Goal: Task Accomplishment & Management: Use online tool/utility

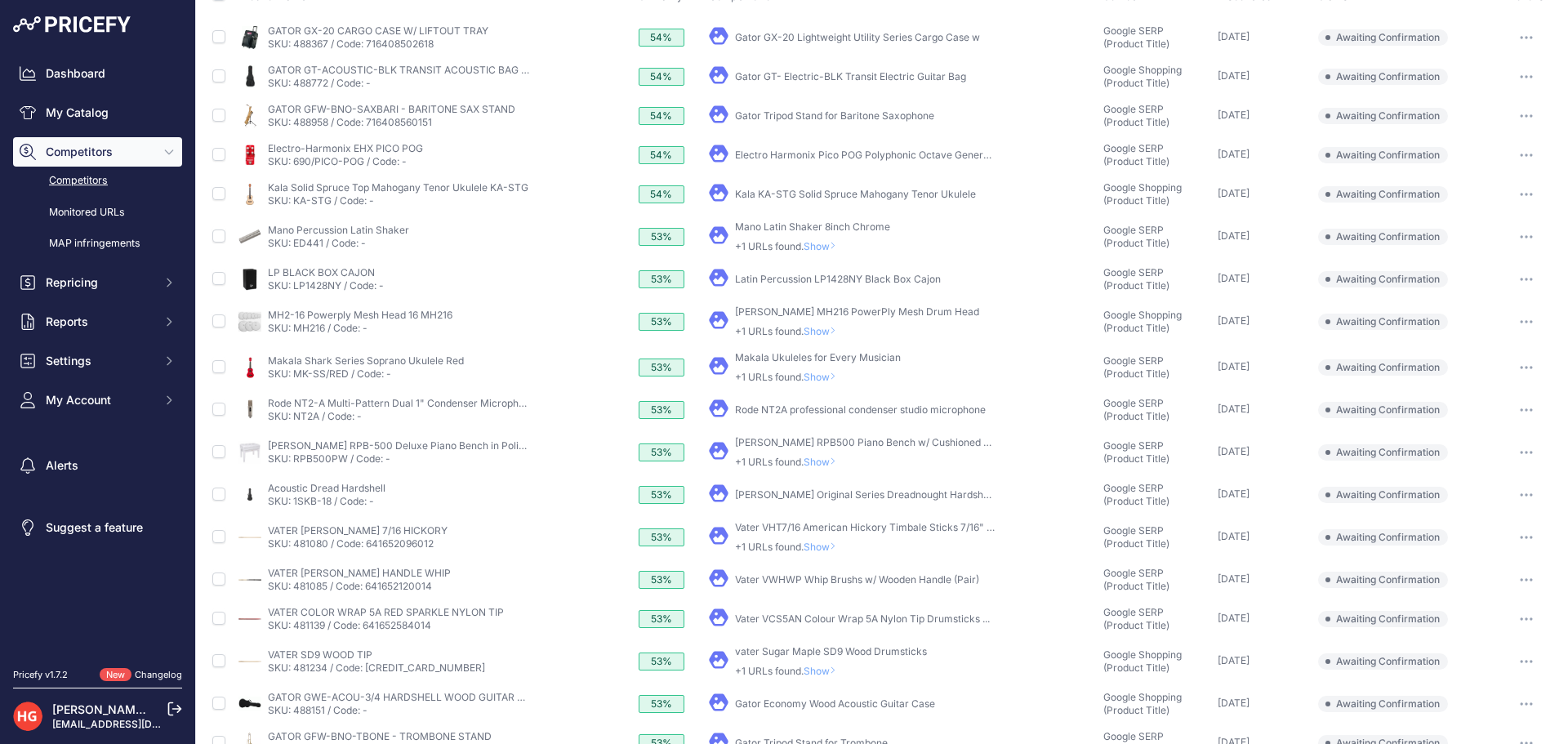
scroll to position [352, 0]
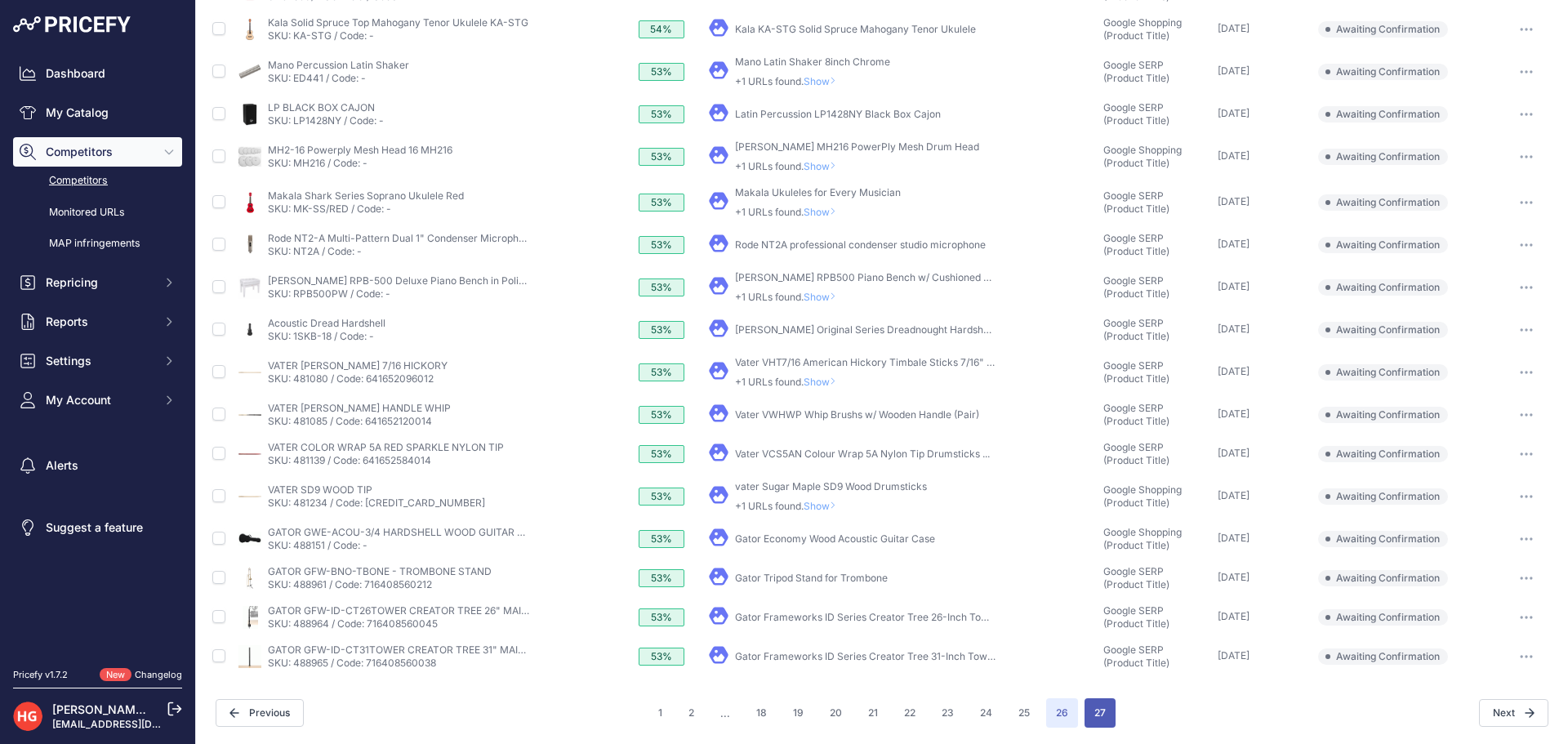
click at [1091, 713] on button "27" at bounding box center [1101, 713] width 31 height 29
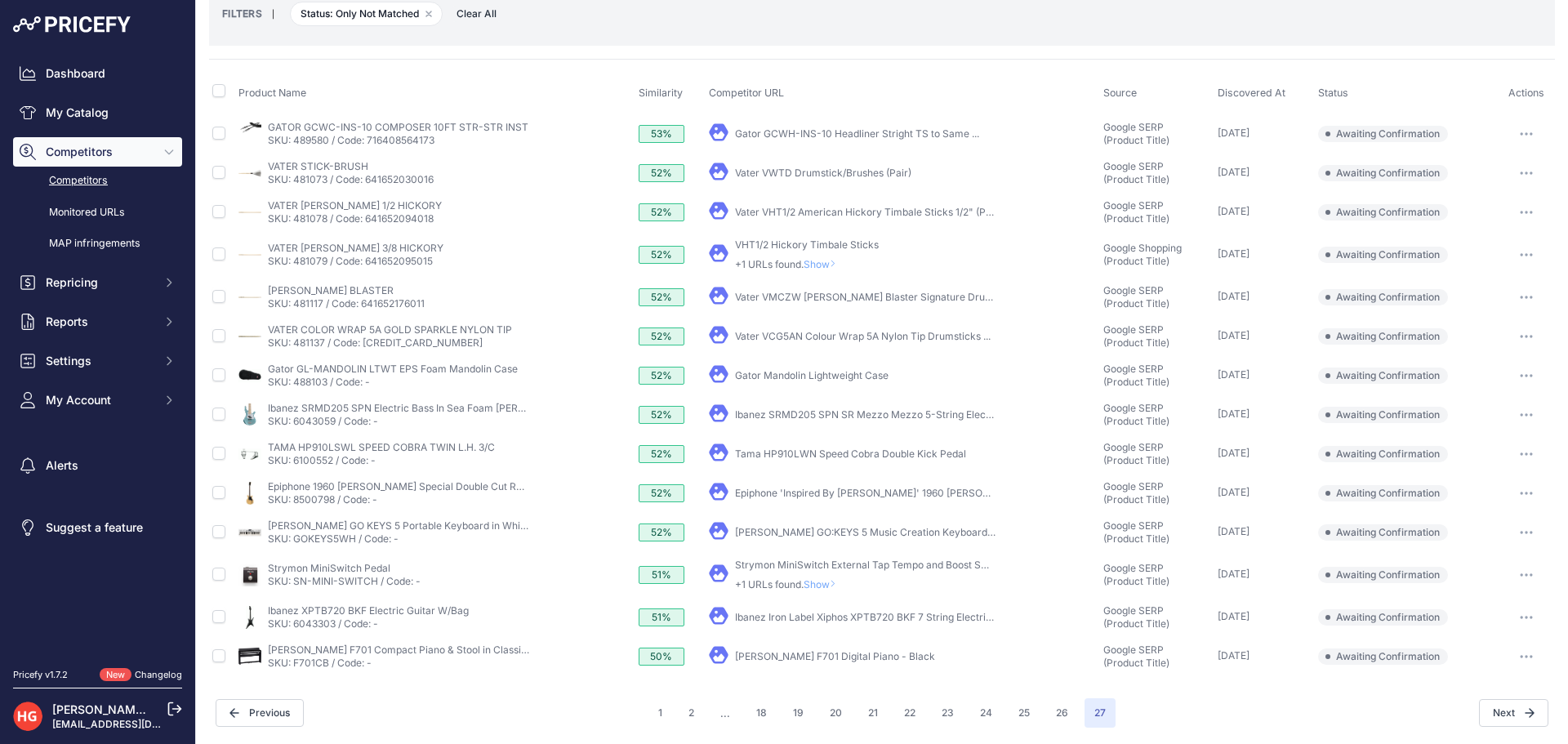
scroll to position [91, 0]
click at [746, 660] on link "Roland F701 Digital Piano - Black" at bounding box center [836, 656] width 200 height 12
click at [1514, 667] on button "button" at bounding box center [1526, 656] width 32 height 23
click at [1516, 659] on button "button" at bounding box center [1526, 656] width 32 height 23
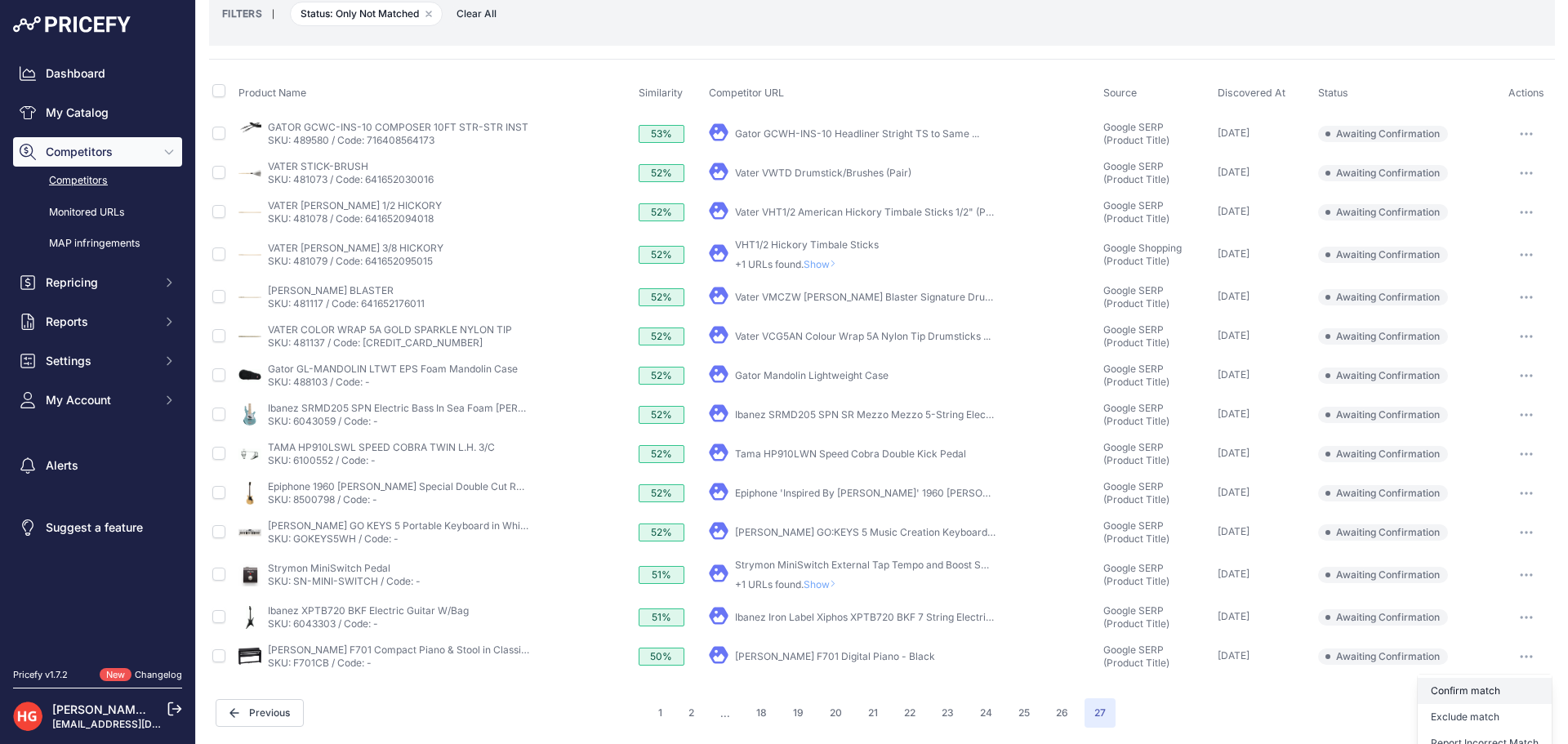
click at [1508, 681] on button "Confirm match" at bounding box center [1485, 691] width 134 height 27
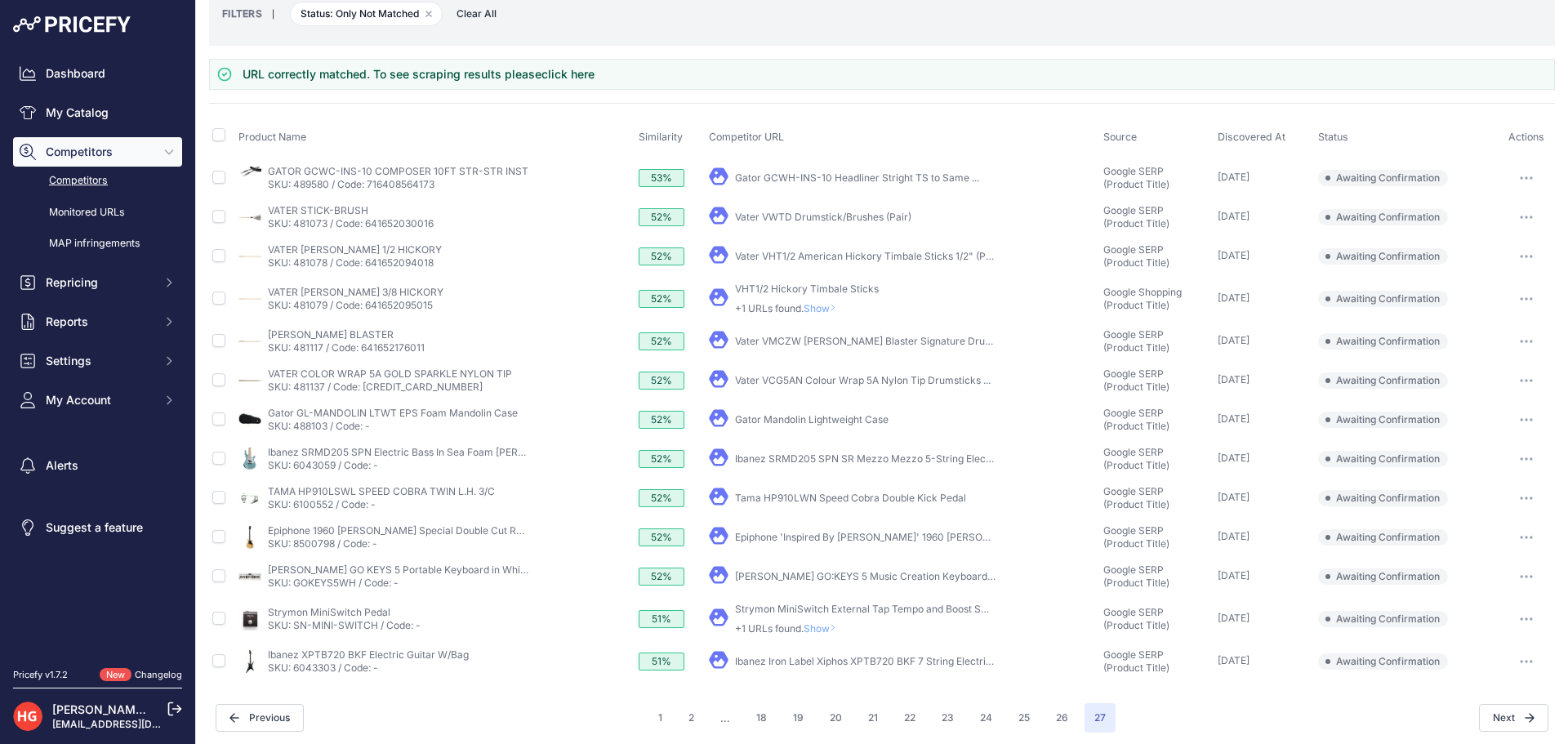
click at [829, 660] on link "Ibanez Iron Label Xiphos XPTB720 BKF 7 String Electric ..." at bounding box center [868, 661] width 266 height 12
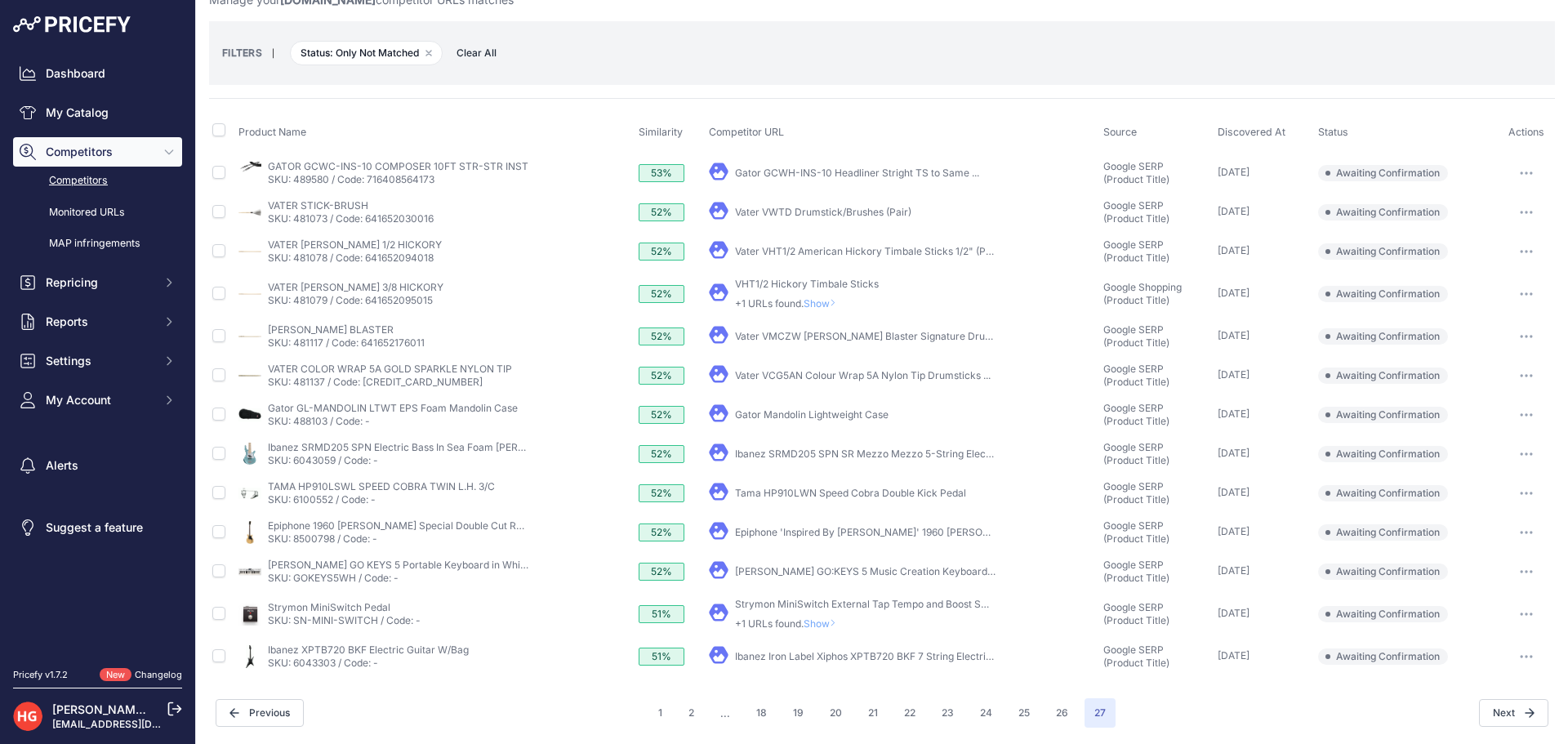
scroll to position [52, 0]
click at [1520, 658] on icon "button" at bounding box center [1526, 656] width 13 height 3
click at [1476, 726] on button "Exclude match" at bounding box center [1485, 717] width 134 height 27
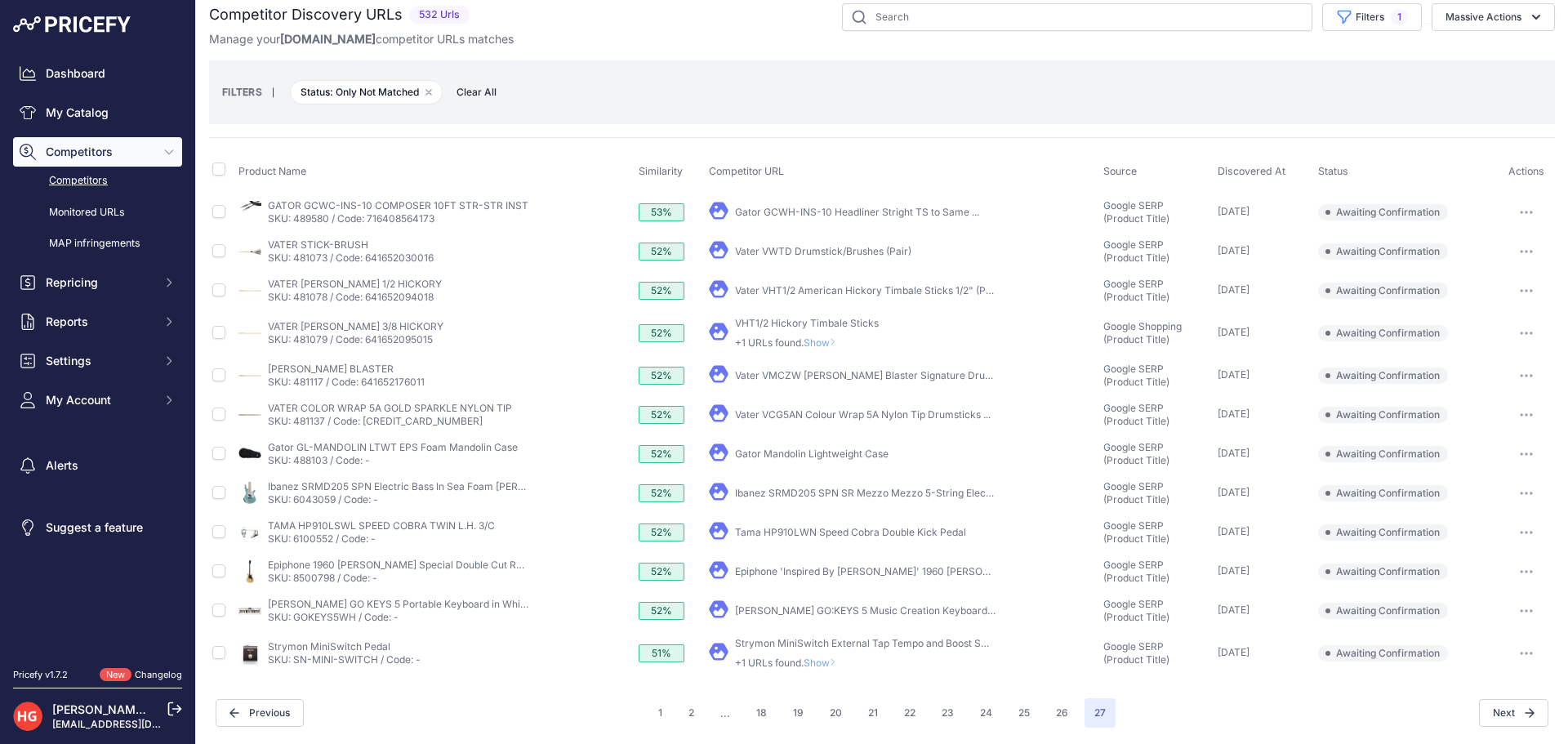
scroll to position [0, 0]
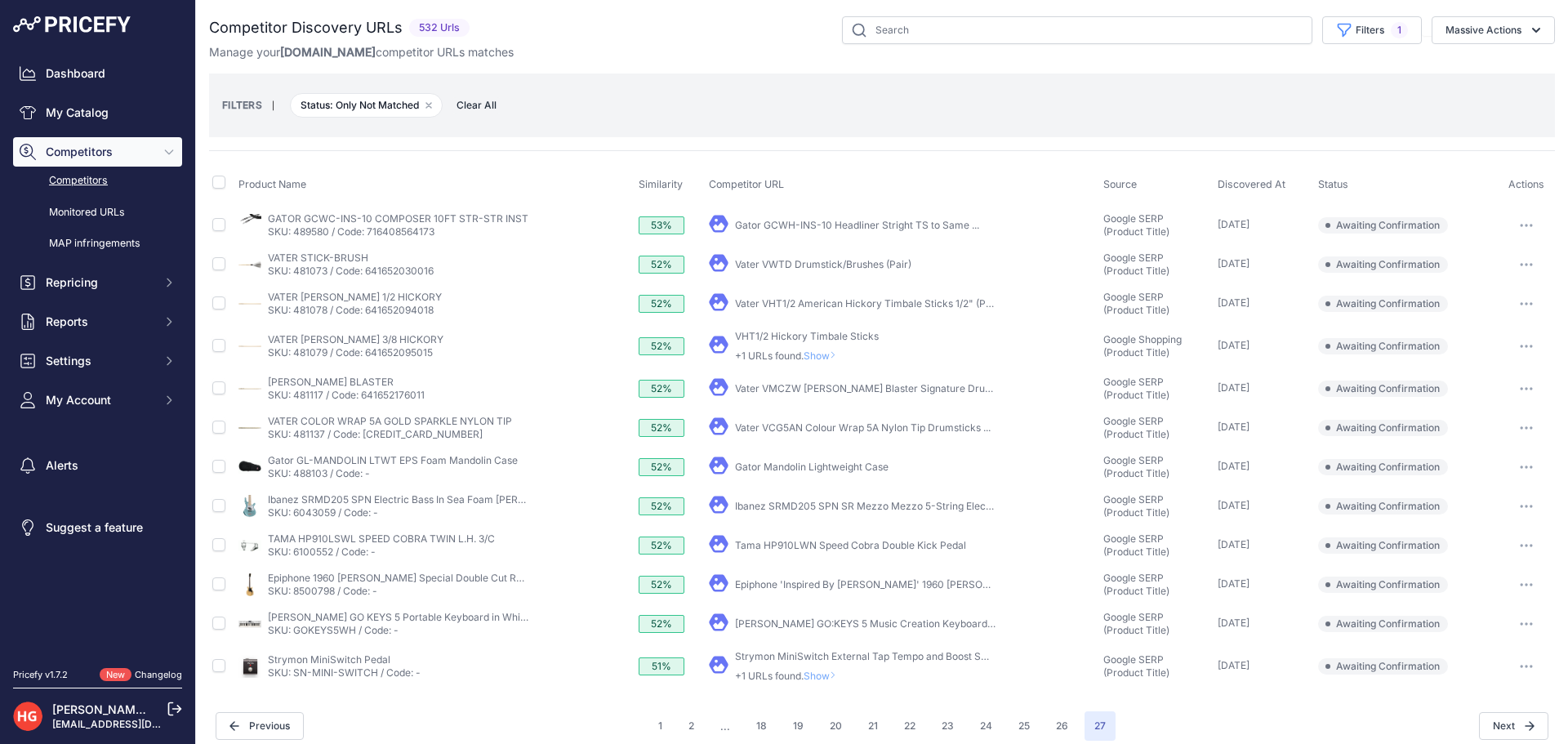
click at [820, 684] on td "​ Pricefy will replace the existing competitor's URL with the one you're matchi…" at bounding box center [903, 666] width 396 height 46
click at [824, 678] on span "Show" at bounding box center [824, 675] width 39 height 12
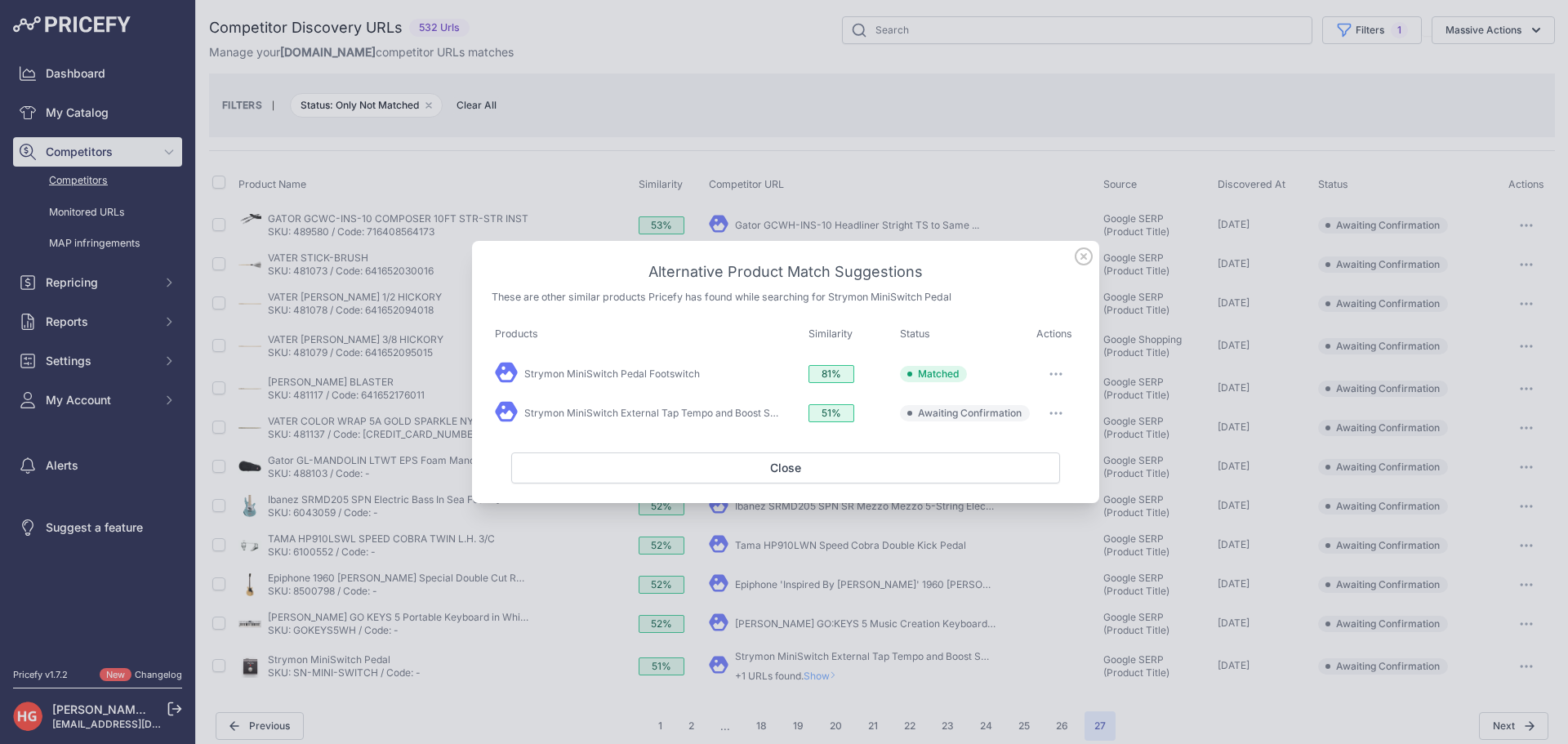
click at [1068, 430] on td "Edit Match" at bounding box center [1055, 413] width 46 height 39
drag, startPoint x: 1059, startPoint y: 419, endPoint x: 1058, endPoint y: 429, distance: 10.0
click at [1058, 429] on td "Edit Match" at bounding box center [1055, 413] width 46 height 39
click at [1062, 420] on button "button" at bounding box center [1055, 412] width 32 height 23
click at [1072, 474] on button "Exclude match" at bounding box center [1024, 480] width 104 height 27
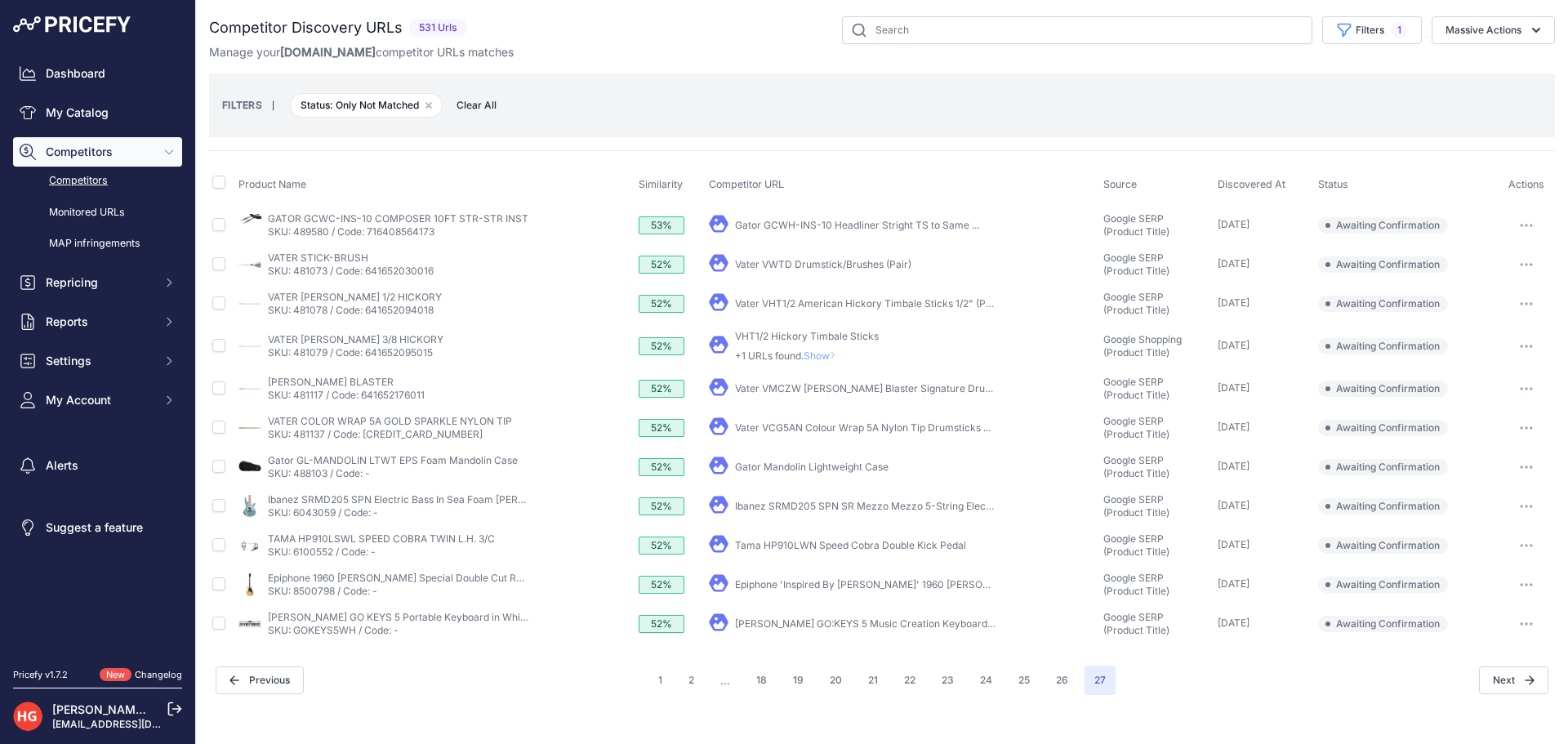
click at [802, 622] on link "Roland GO:KEYS 5 Music Creation Keyboard - White" at bounding box center [880, 623] width 290 height 12
click at [1522, 632] on button "button" at bounding box center [1526, 623] width 32 height 23
click at [1504, 656] on button "Confirm match" at bounding box center [1485, 658] width 134 height 27
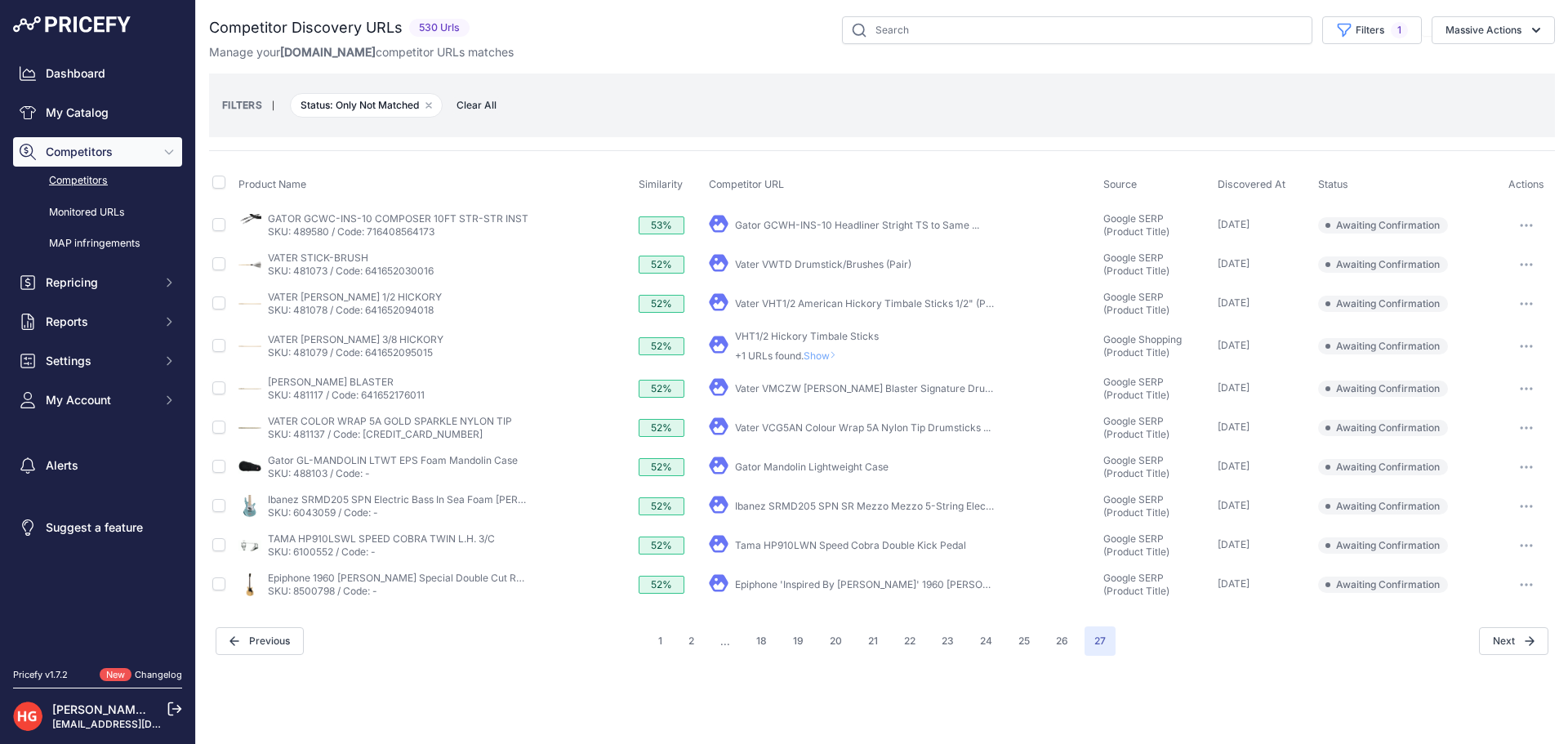
click at [861, 587] on link "Epiphone 'Inspired By Gibson' 1960 Les Paul Special ..." at bounding box center [904, 584] width 338 height 12
click at [1523, 580] on button "button" at bounding box center [1526, 584] width 32 height 23
click at [1496, 610] on button "Confirm match" at bounding box center [1485, 618] width 134 height 27
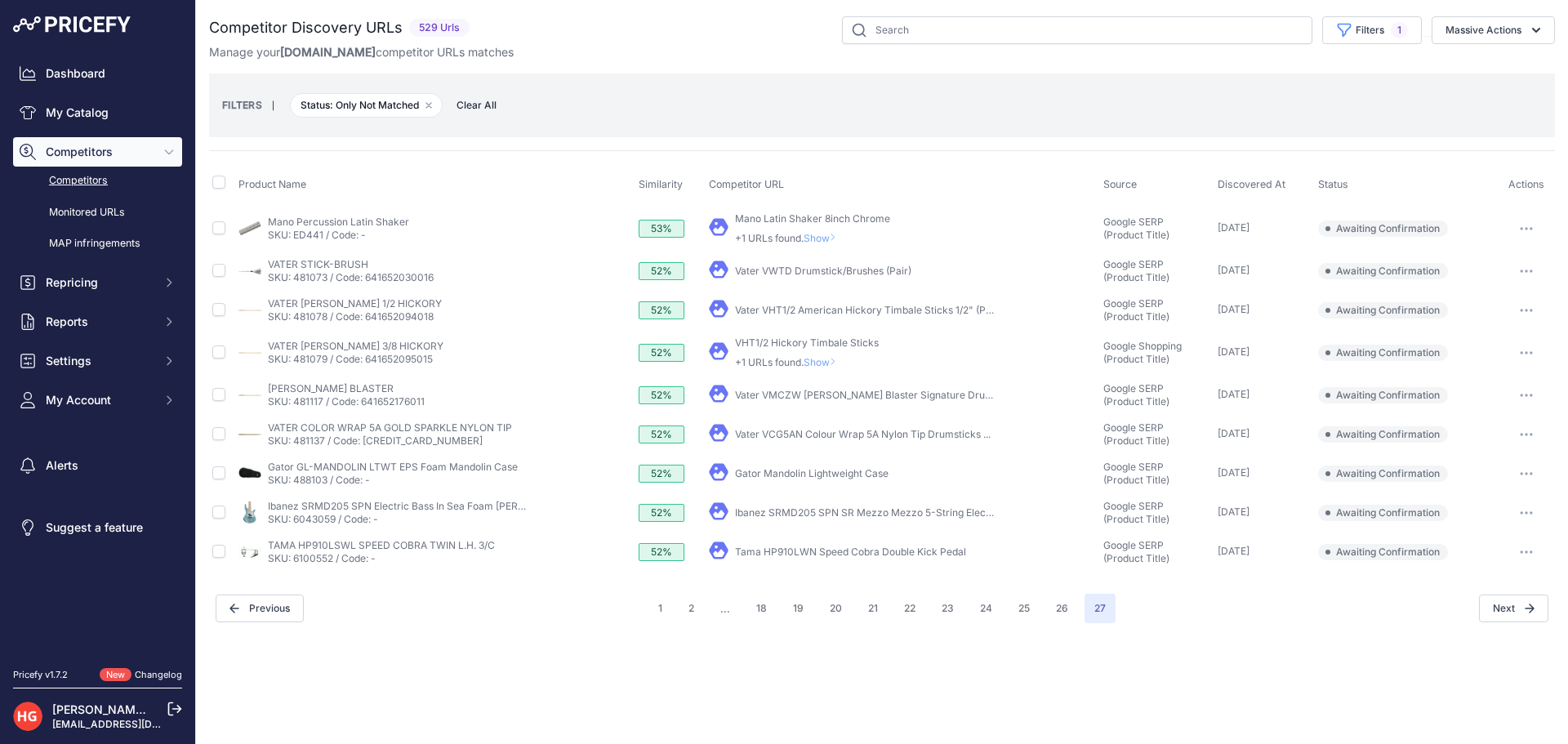
click at [759, 552] on link "Tama HP910LWN Speed Cobra Double Kick Pedal" at bounding box center [850, 552] width 231 height 12
click at [1516, 553] on button "button" at bounding box center [1526, 552] width 32 height 23
click at [1484, 611] on button "Exclude match" at bounding box center [1485, 612] width 134 height 27
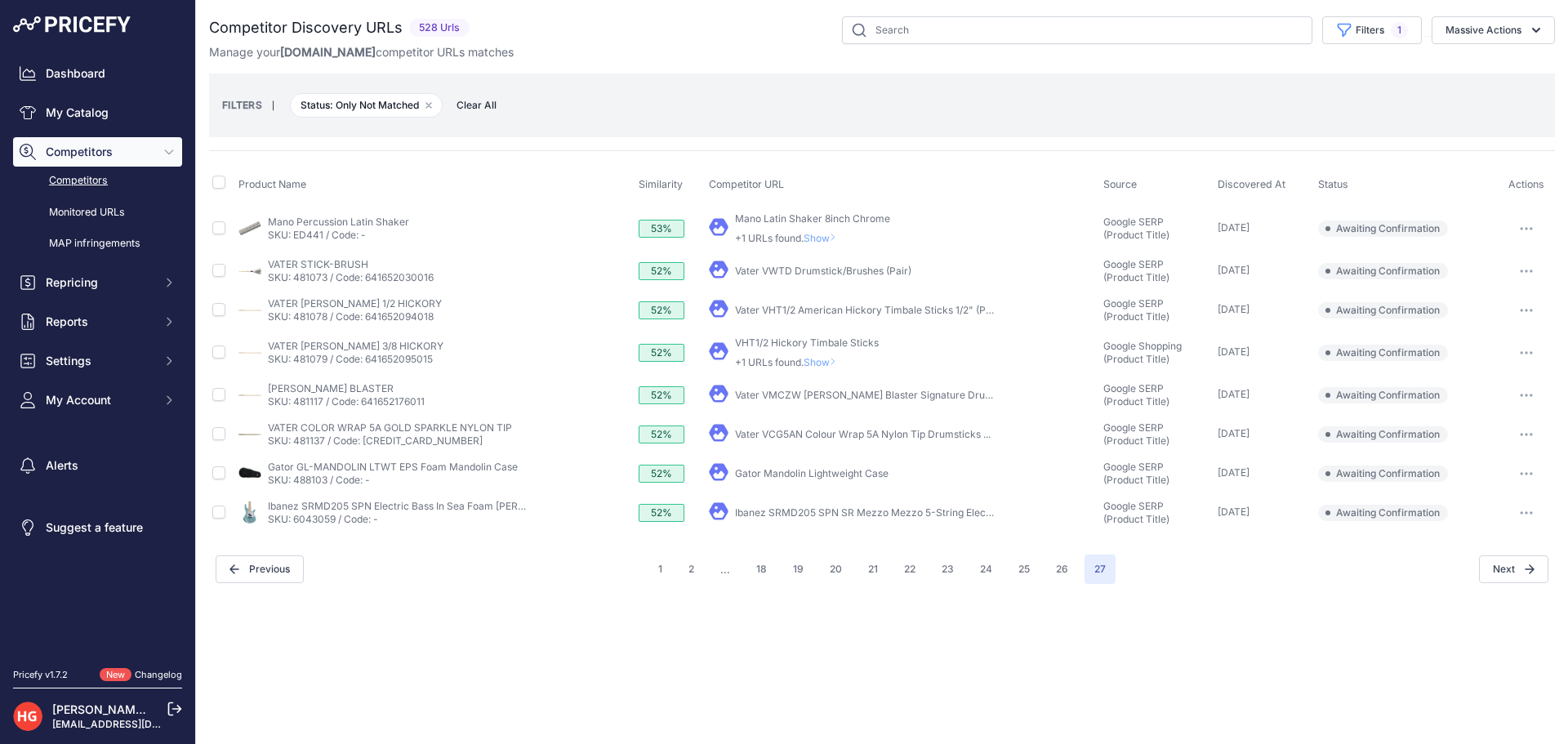
click at [779, 509] on link "Ibanez SRMD205 SPN SR Mezzo Mezzo 5-String Electric ..." at bounding box center [873, 512] width 276 height 12
click at [1539, 509] on button "button" at bounding box center [1526, 512] width 32 height 23
click at [1502, 580] on button "Exclude match" at bounding box center [1485, 573] width 134 height 27
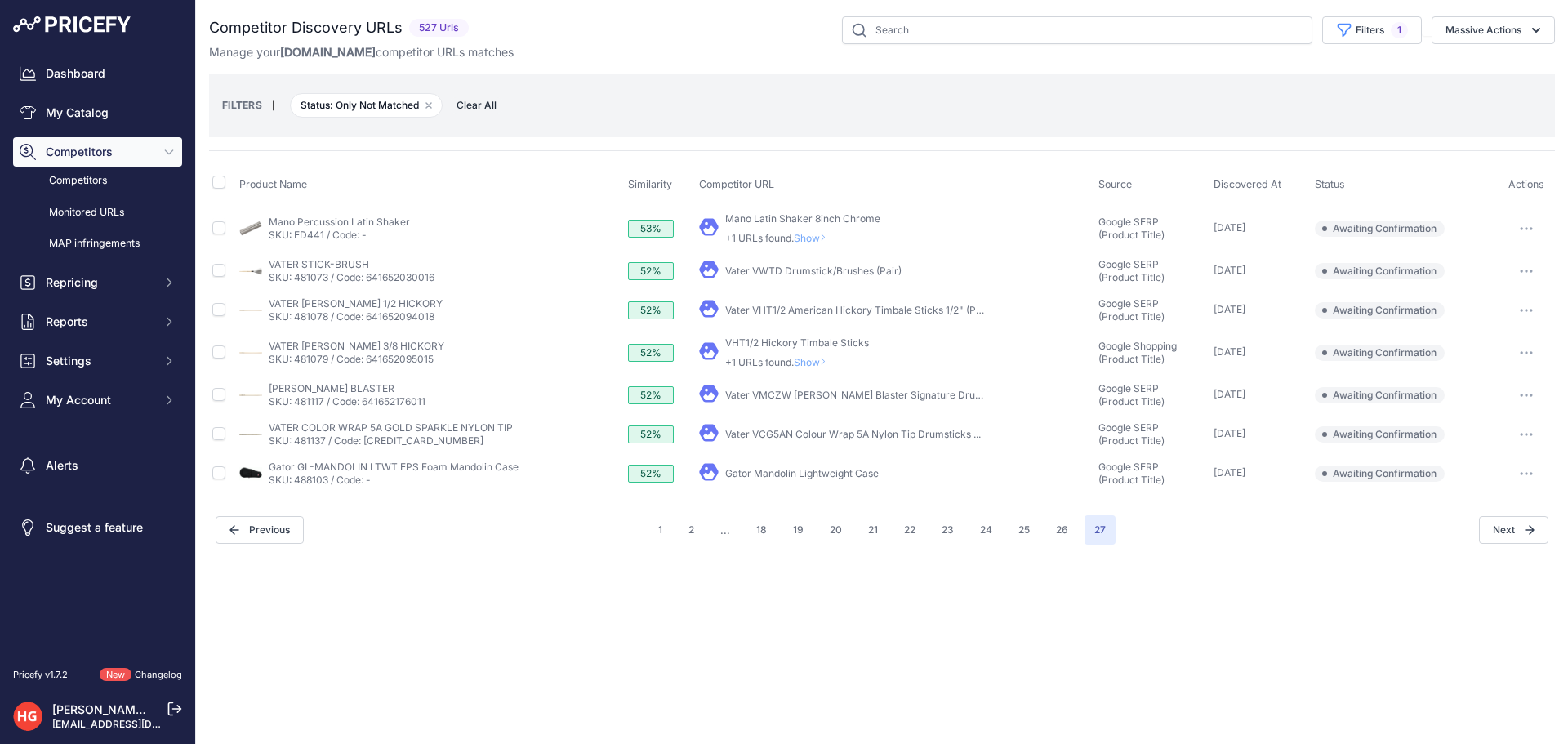
click at [843, 473] on link "Gator Mandolin Lightweight Case" at bounding box center [802, 473] width 153 height 12
click at [1531, 474] on icon "button" at bounding box center [1532, 474] width 2 height 2
click at [1489, 541] on button "Exclude match" at bounding box center [1485, 534] width 134 height 27
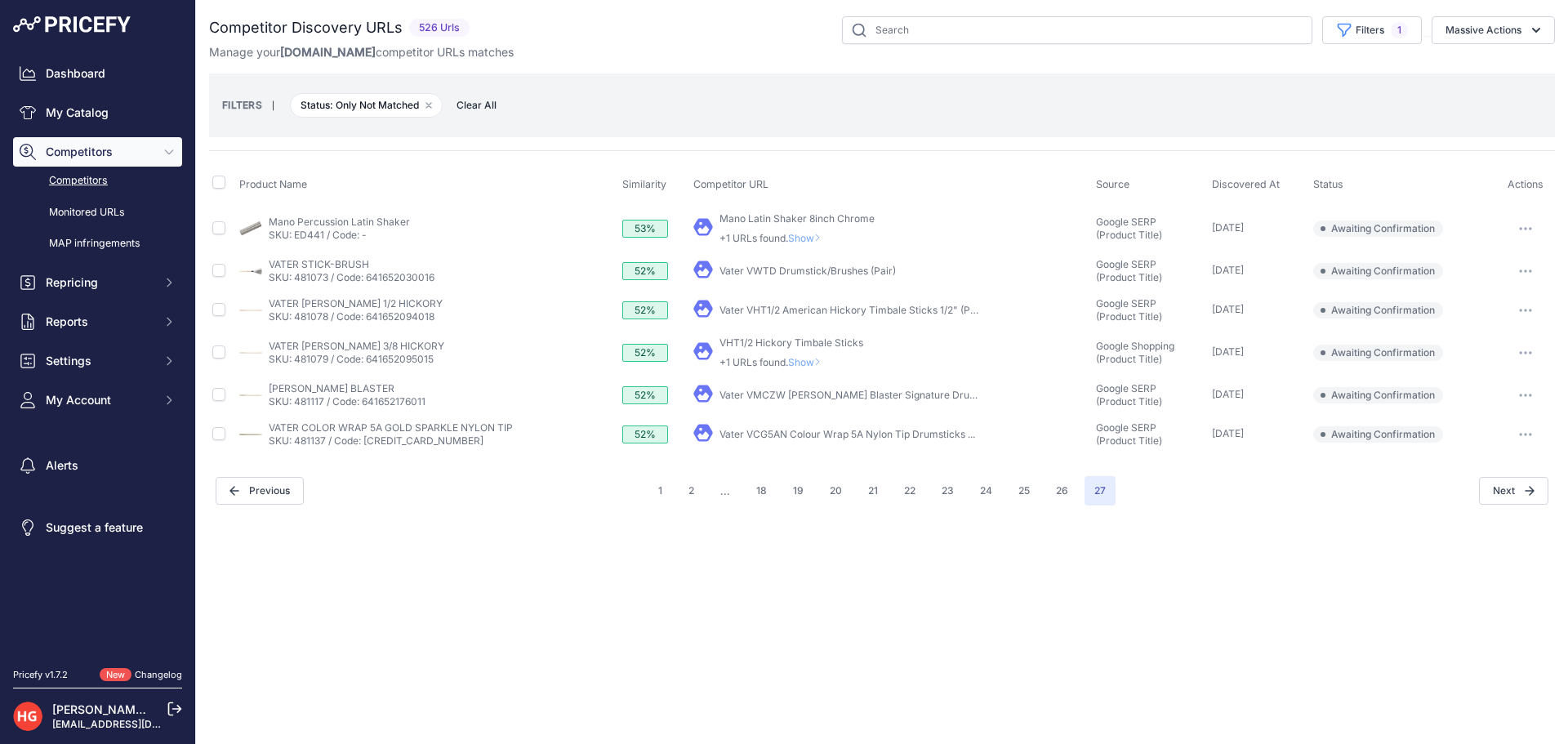
click at [781, 436] on link "Vater VCG5AN Colour Wrap 5A Nylon Tip Drumsticks ..." at bounding box center [847, 434] width 255 height 12
drag, startPoint x: 1521, startPoint y: 440, endPoint x: 1522, endPoint y: 456, distance: 16.0
click at [1521, 441] on button "button" at bounding box center [1525, 434] width 32 height 23
click at [1495, 498] on button "Exclude match" at bounding box center [1485, 495] width 134 height 27
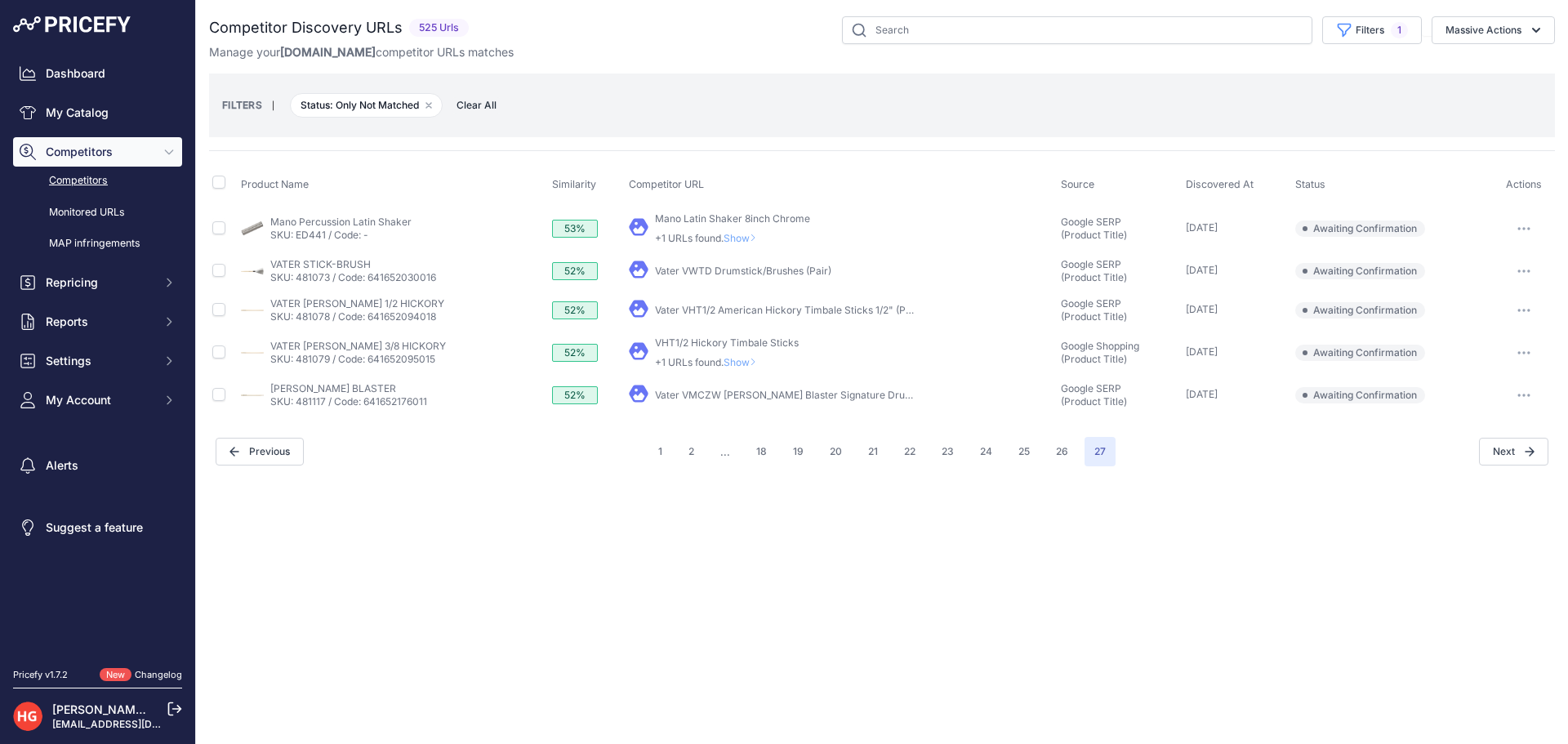
click at [706, 396] on link "Vater VMCZW Cesar Z. Blaster Signature Drumsticks (Pair)" at bounding box center [811, 395] width 313 height 12
click at [1529, 403] on button "button" at bounding box center [1524, 395] width 32 height 23
click at [1526, 455] on button "Exclude match" at bounding box center [1485, 455] width 134 height 27
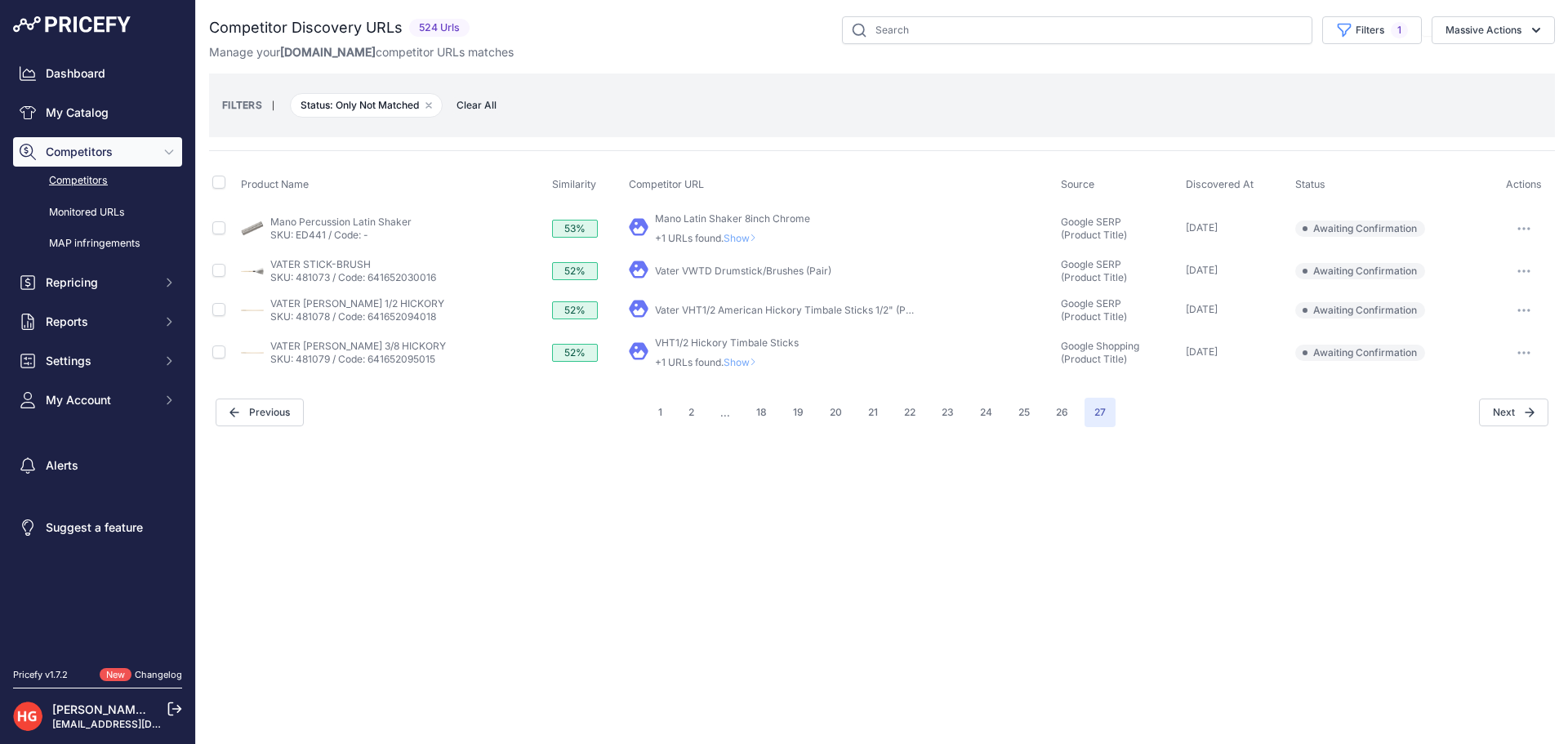
click at [730, 365] on span "Show" at bounding box center [743, 362] width 39 height 12
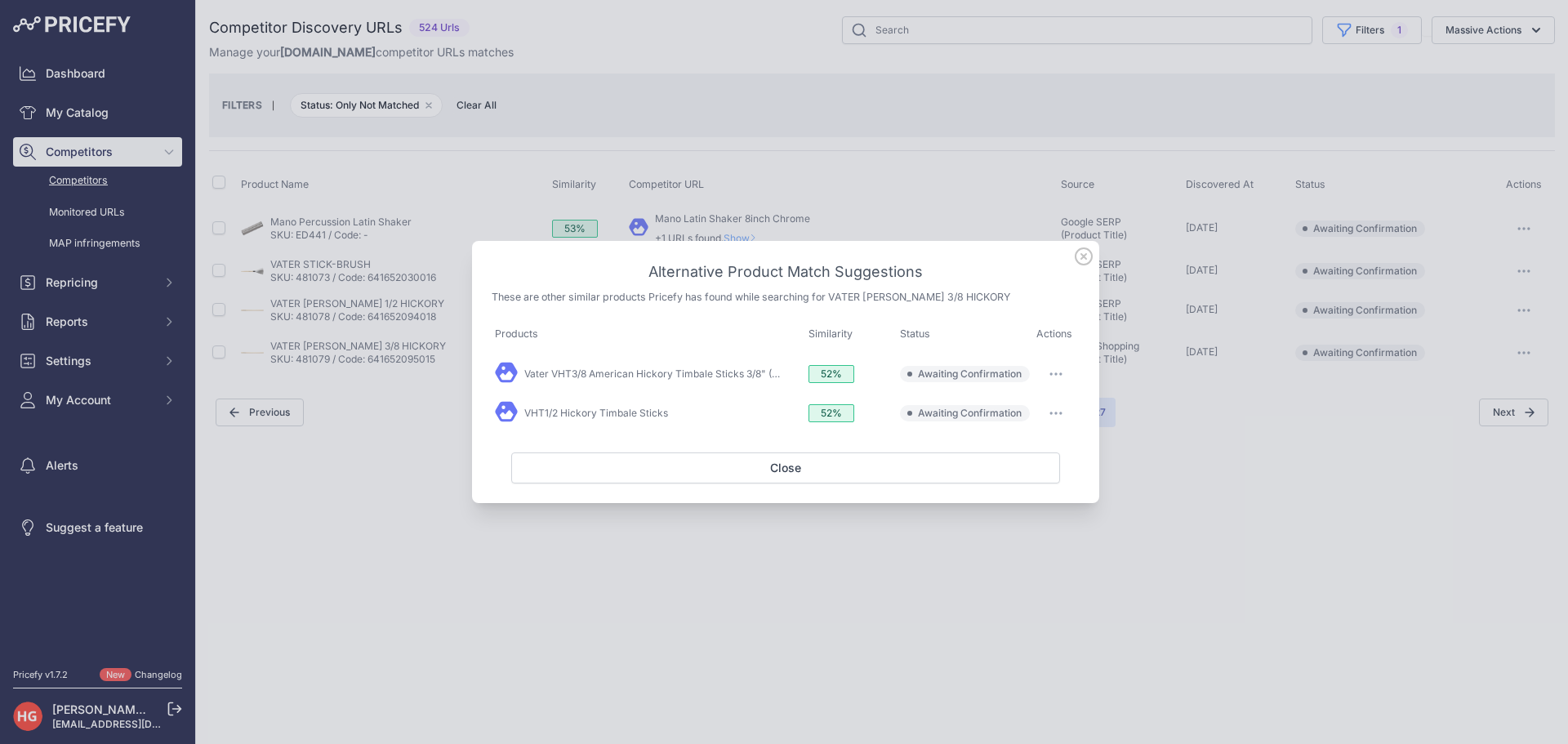
click at [980, 373] on span "Awaiting Confirmation" at bounding box center [970, 373] width 104 height 13
click at [639, 376] on link "Vater VHT3/8 American Hickory Timbale Sticks 3/8" (Pair)" at bounding box center [659, 373] width 270 height 12
click at [635, 410] on link "VHT1/2 Hickory Timbale Sticks" at bounding box center [596, 412] width 143 height 12
click at [1071, 376] on button "button" at bounding box center [1055, 373] width 32 height 23
click at [1060, 435] on button "Exclude match" at bounding box center [1024, 441] width 104 height 27
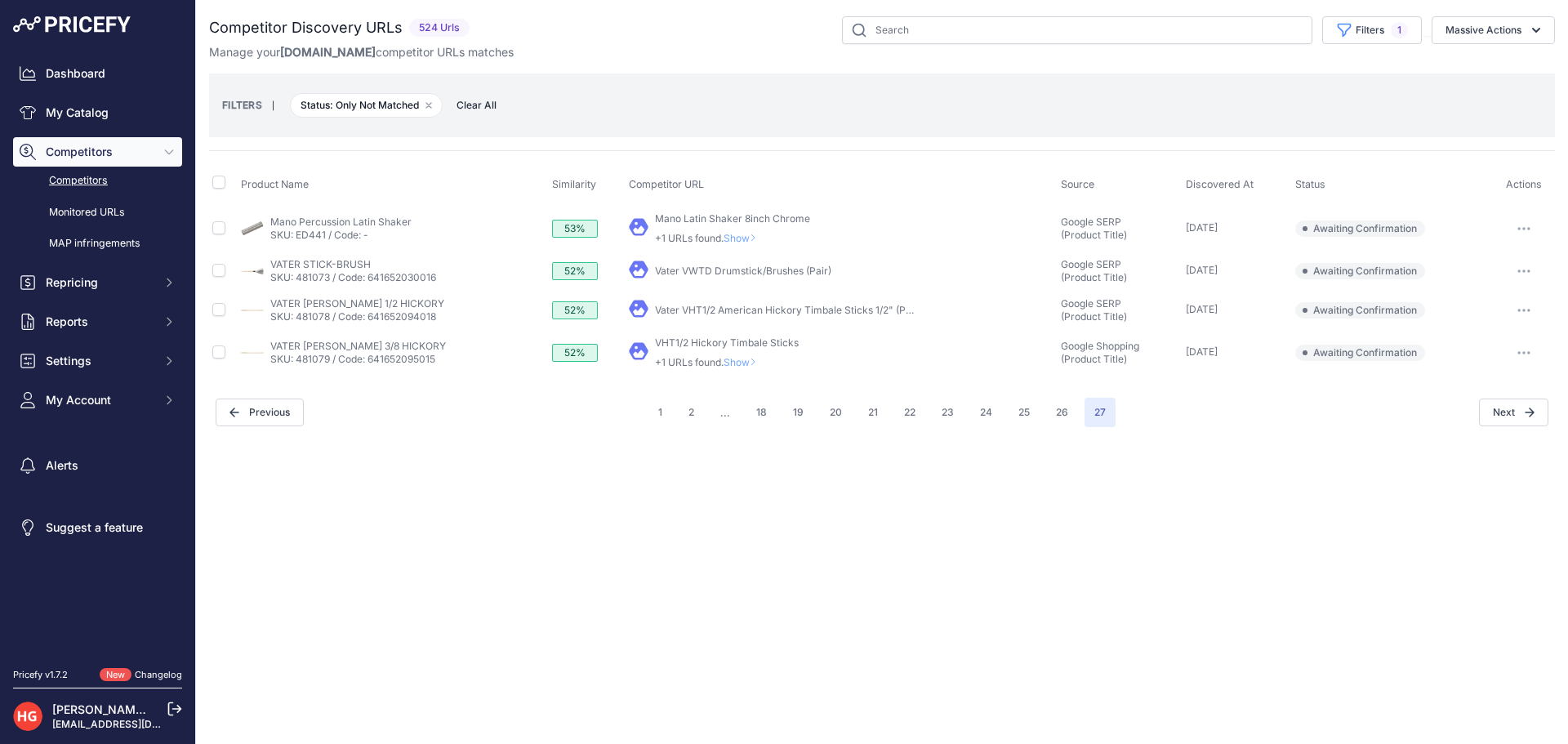
click at [1522, 347] on button "button" at bounding box center [1524, 352] width 32 height 23
click at [734, 357] on span "Show" at bounding box center [743, 362] width 39 height 12
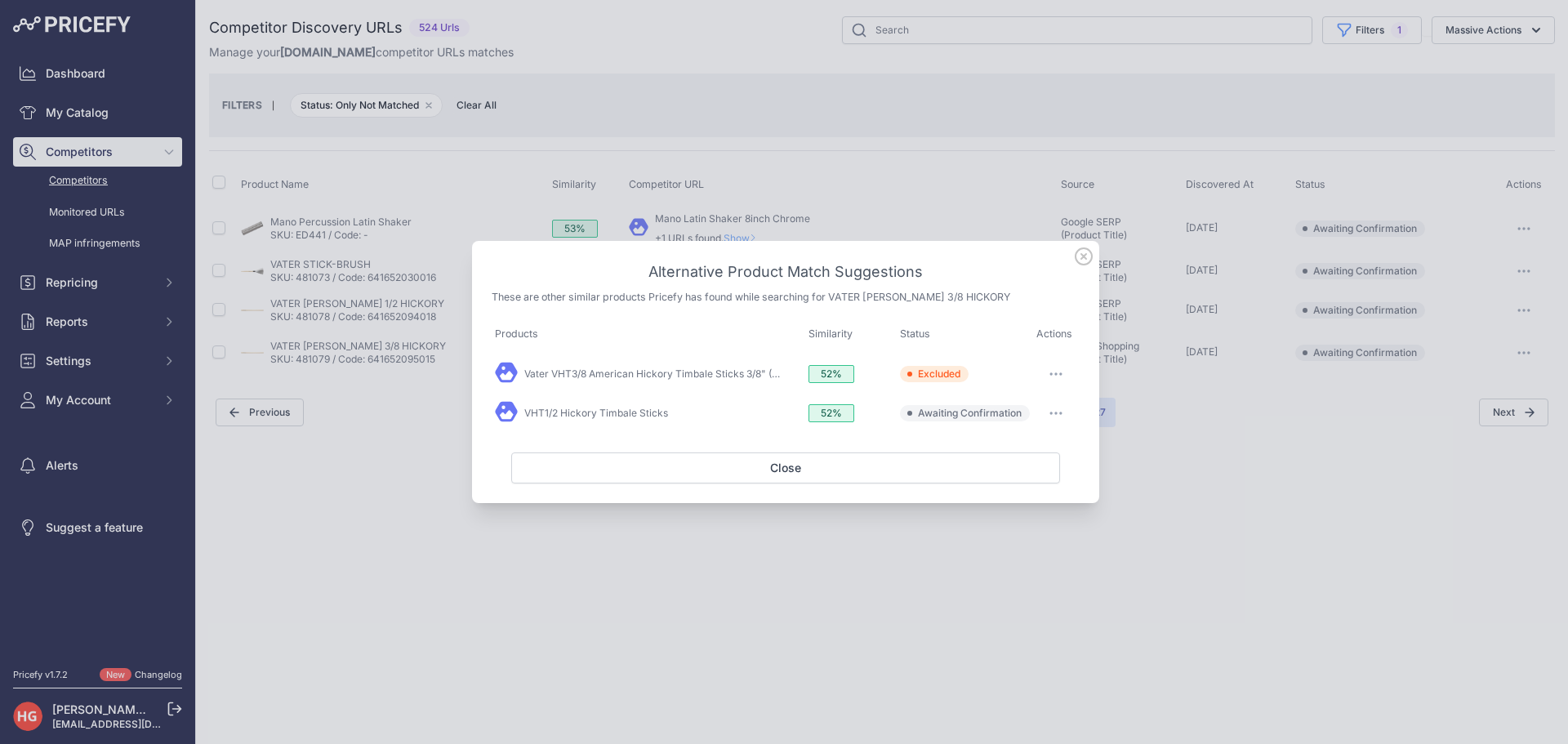
click at [1073, 425] on td "Edit Match" at bounding box center [1055, 413] width 46 height 39
click at [1066, 419] on button "button" at bounding box center [1055, 412] width 32 height 23
click at [1055, 482] on button "Exclude match" at bounding box center [1024, 480] width 104 height 27
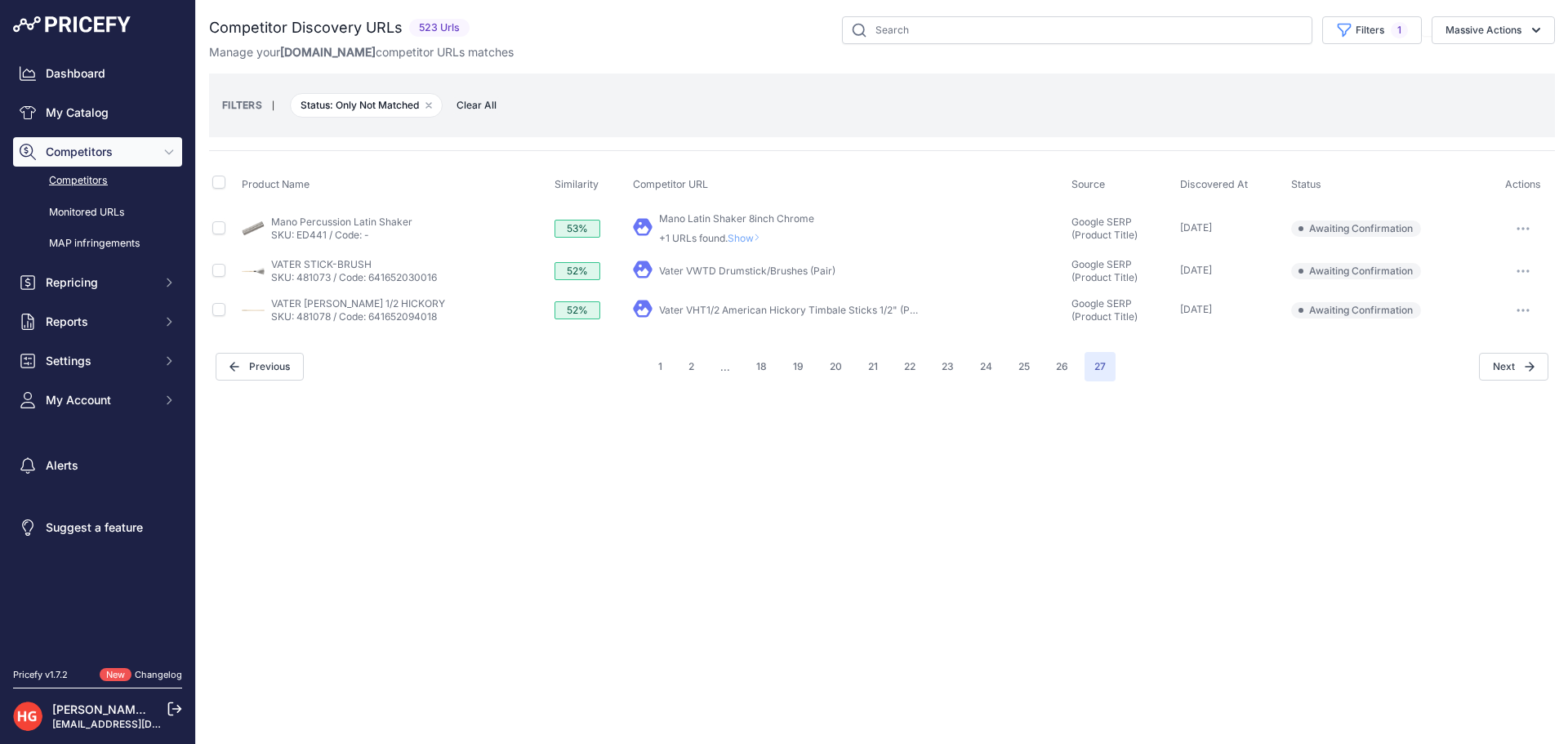
click at [734, 310] on link "Vater VHT1/2 American Hickory Timbale Sticks 1/2" (Pair)" at bounding box center [791, 309] width 266 height 12
click at [1528, 316] on button "button" at bounding box center [1523, 309] width 32 height 23
click at [1526, 306] on button "button" at bounding box center [1523, 309] width 32 height 23
click at [1502, 376] on button "Exclude match" at bounding box center [1485, 370] width 134 height 27
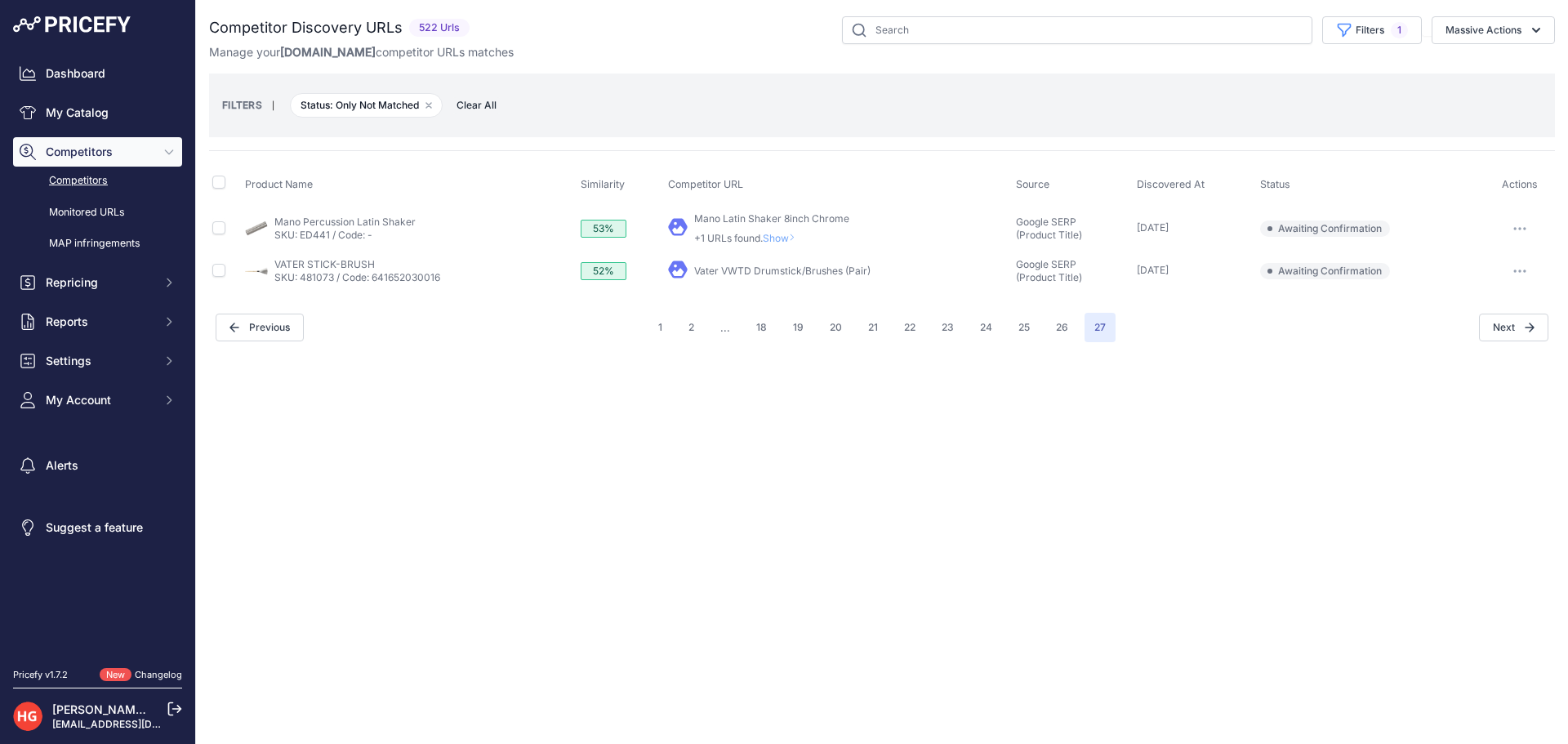
click at [784, 274] on link "Vater VWTD Drumstick/Brushes (Pair)" at bounding box center [783, 271] width 177 height 12
click at [1524, 270] on icon "button" at bounding box center [1520, 271] width 13 height 3
click at [1461, 339] on button "Exclude match" at bounding box center [1485, 331] width 134 height 27
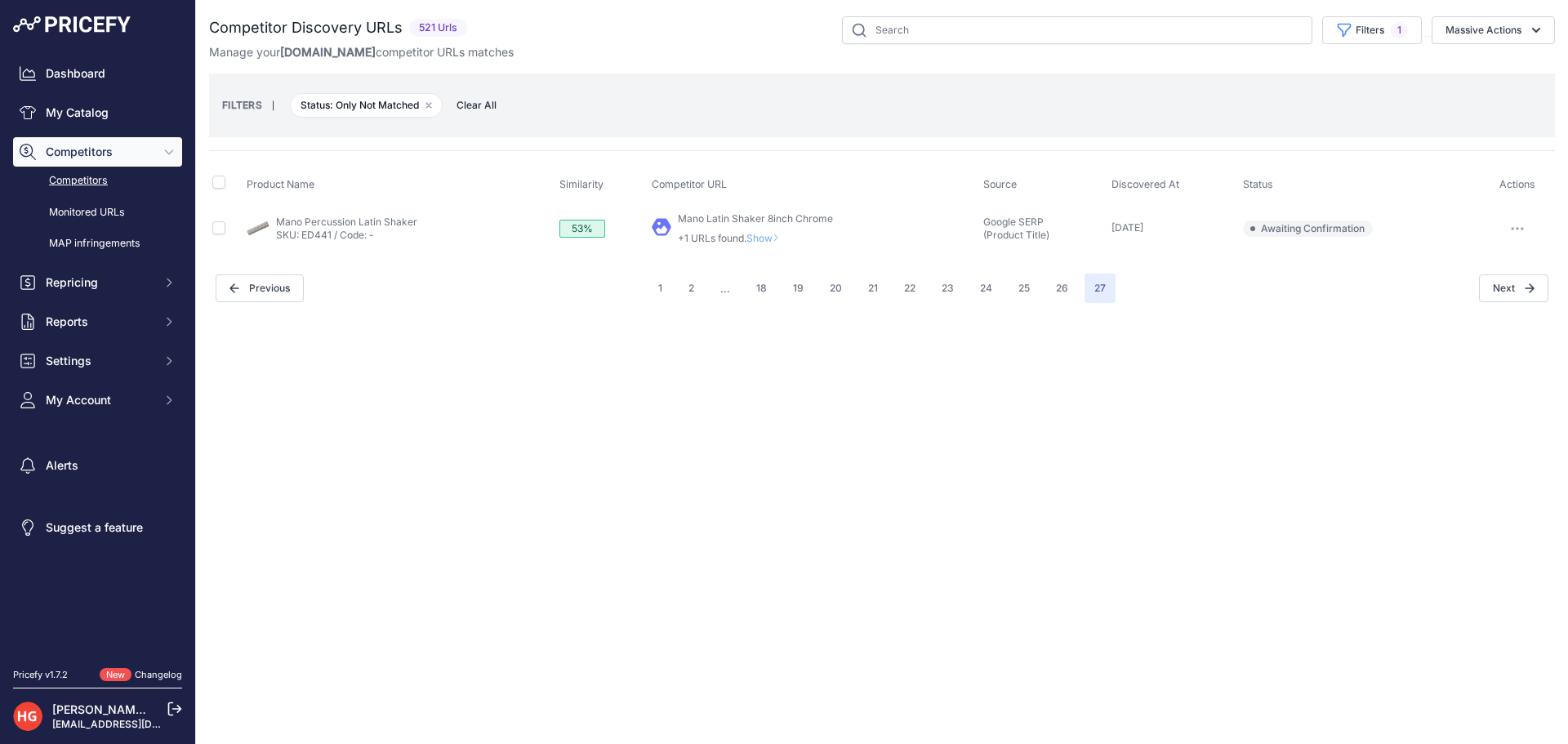
click at [776, 241] on span "Show" at bounding box center [766, 238] width 39 height 12
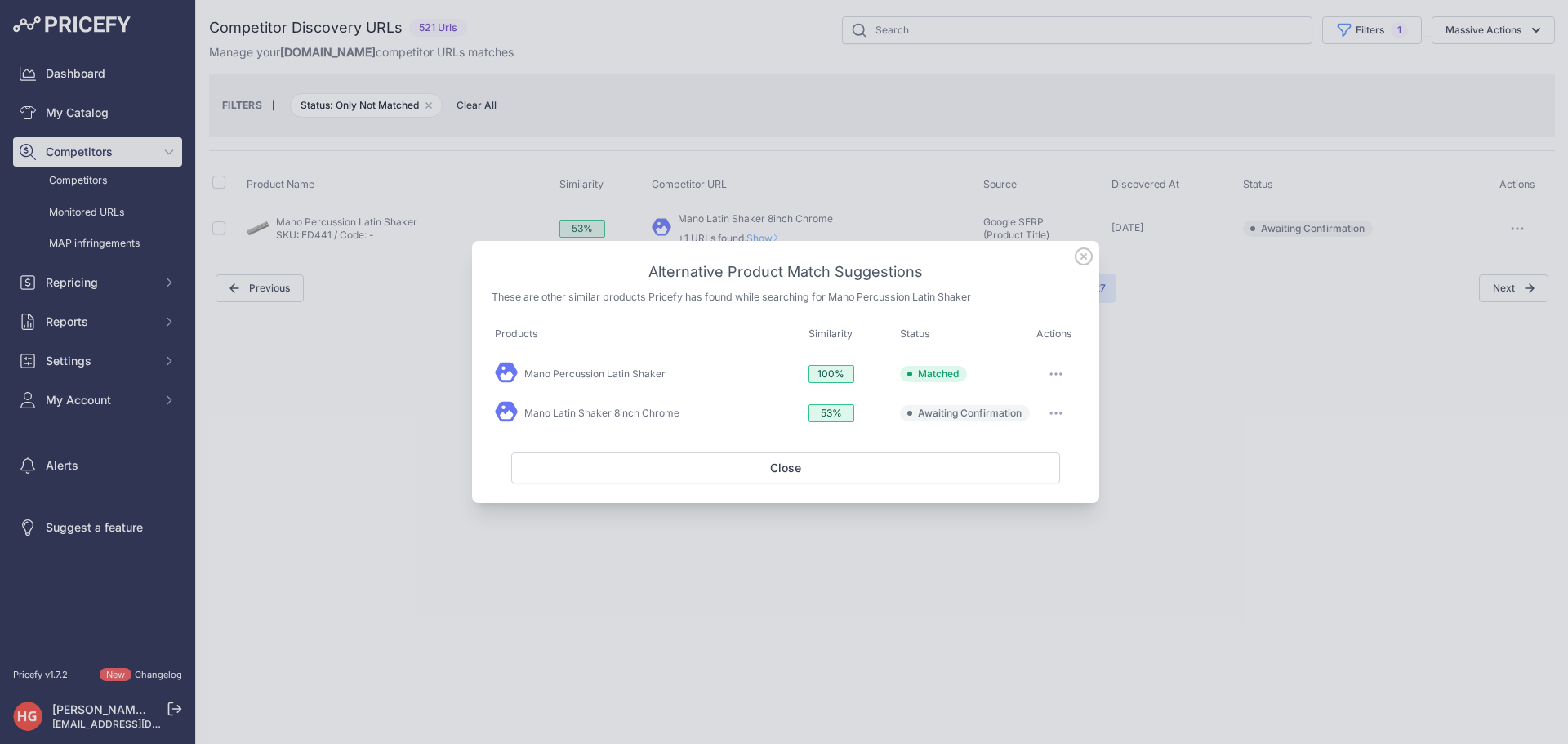
click at [1063, 408] on button "button" at bounding box center [1055, 412] width 32 height 23
click at [1050, 472] on button "Exclude match" at bounding box center [1024, 480] width 104 height 27
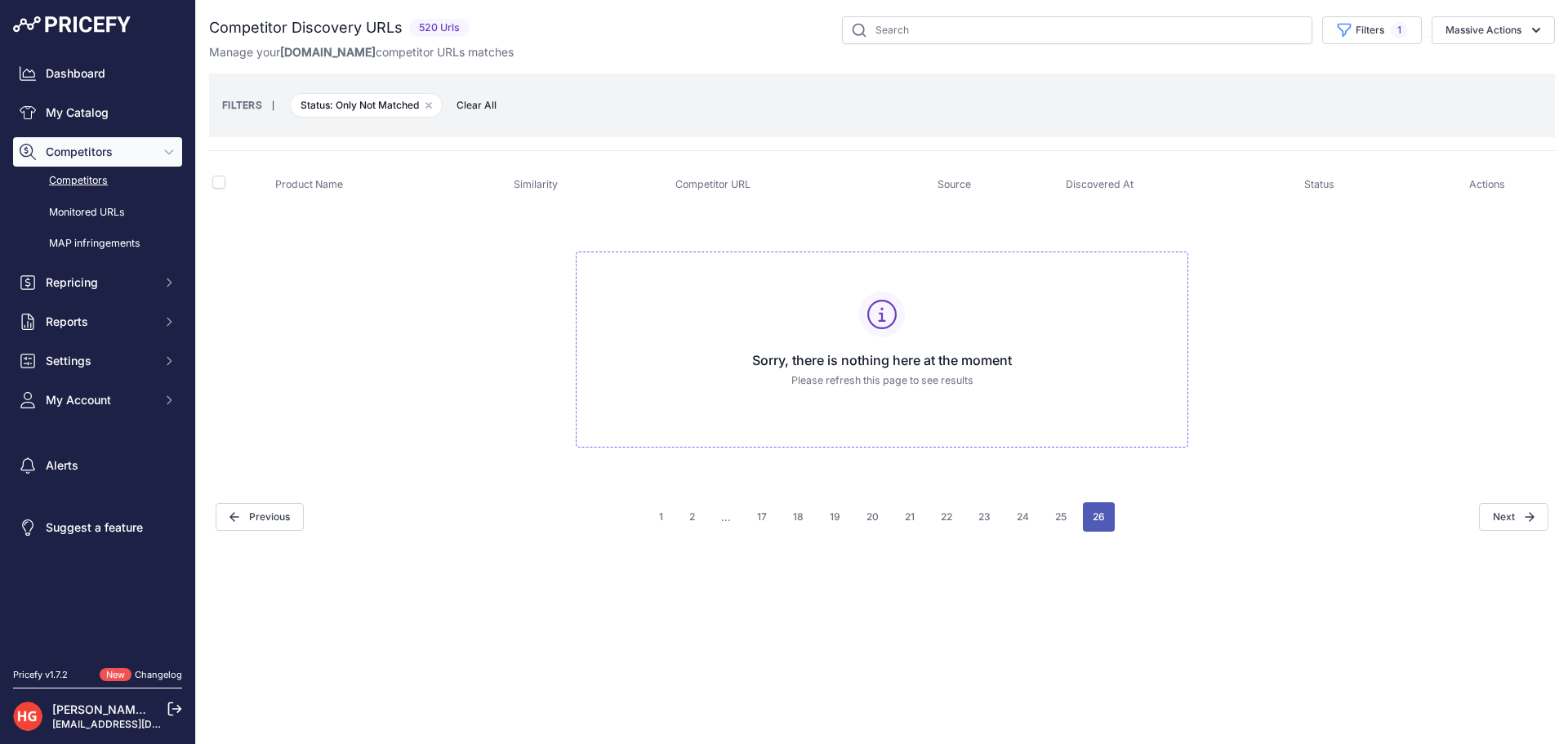
click at [1100, 507] on button "26" at bounding box center [1099, 517] width 31 height 29
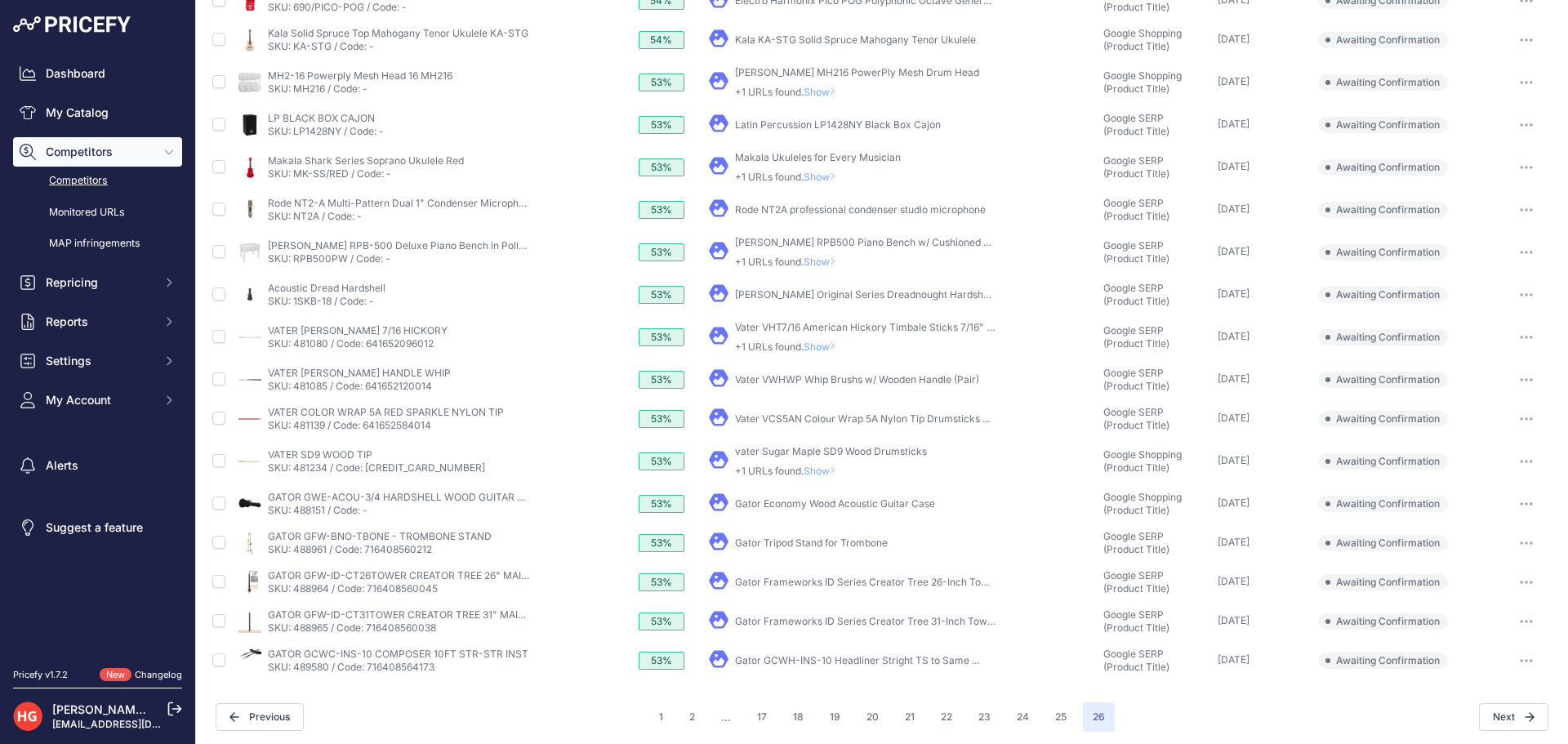
scroll to position [346, 0]
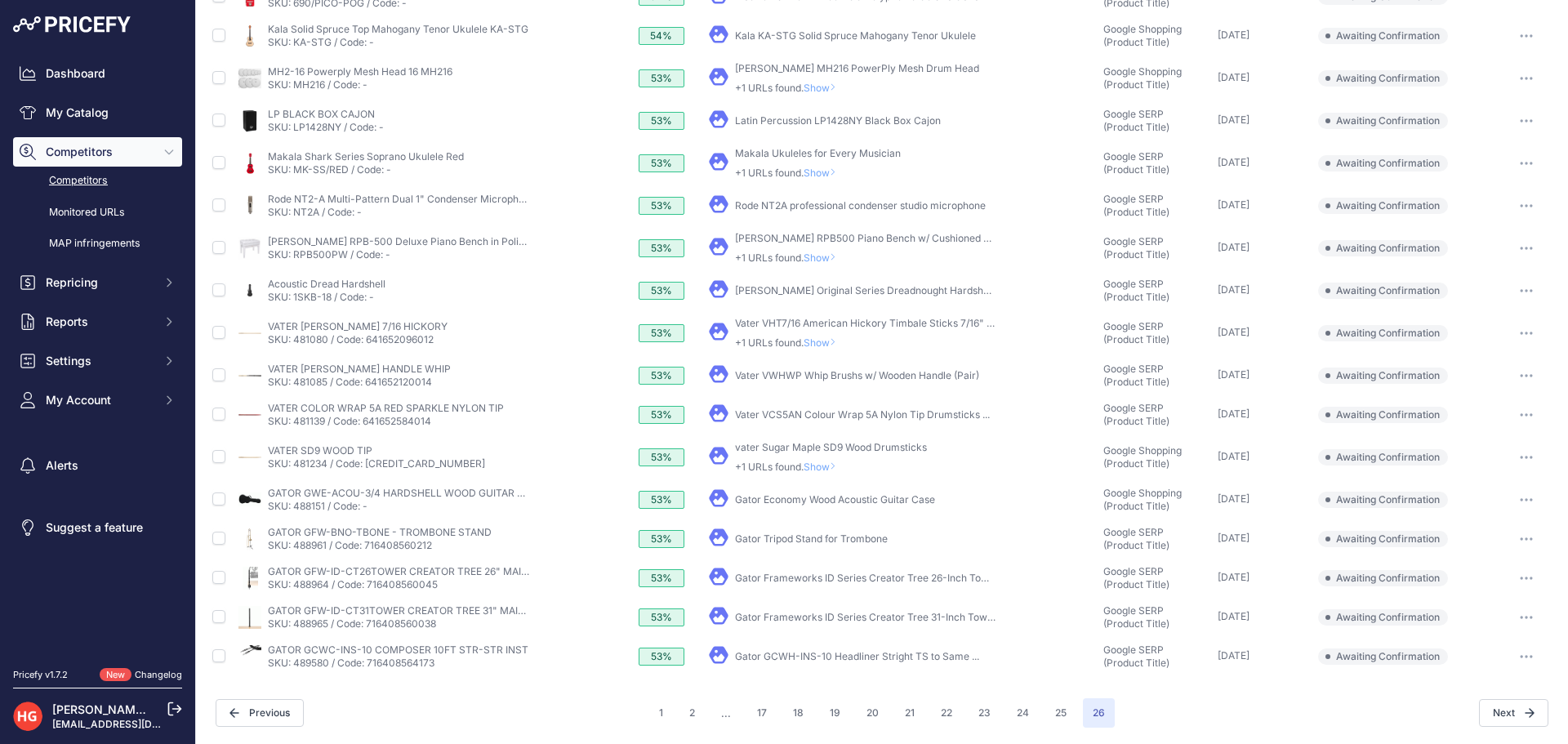
click at [793, 657] on link "Gator GCWH-INS-10 Headliner Stright TS to Same ..." at bounding box center [857, 656] width 244 height 12
click at [1526, 656] on icon "button" at bounding box center [1527, 657] width 2 height 2
click at [1503, 709] on button "Exclude match" at bounding box center [1485, 717] width 134 height 27
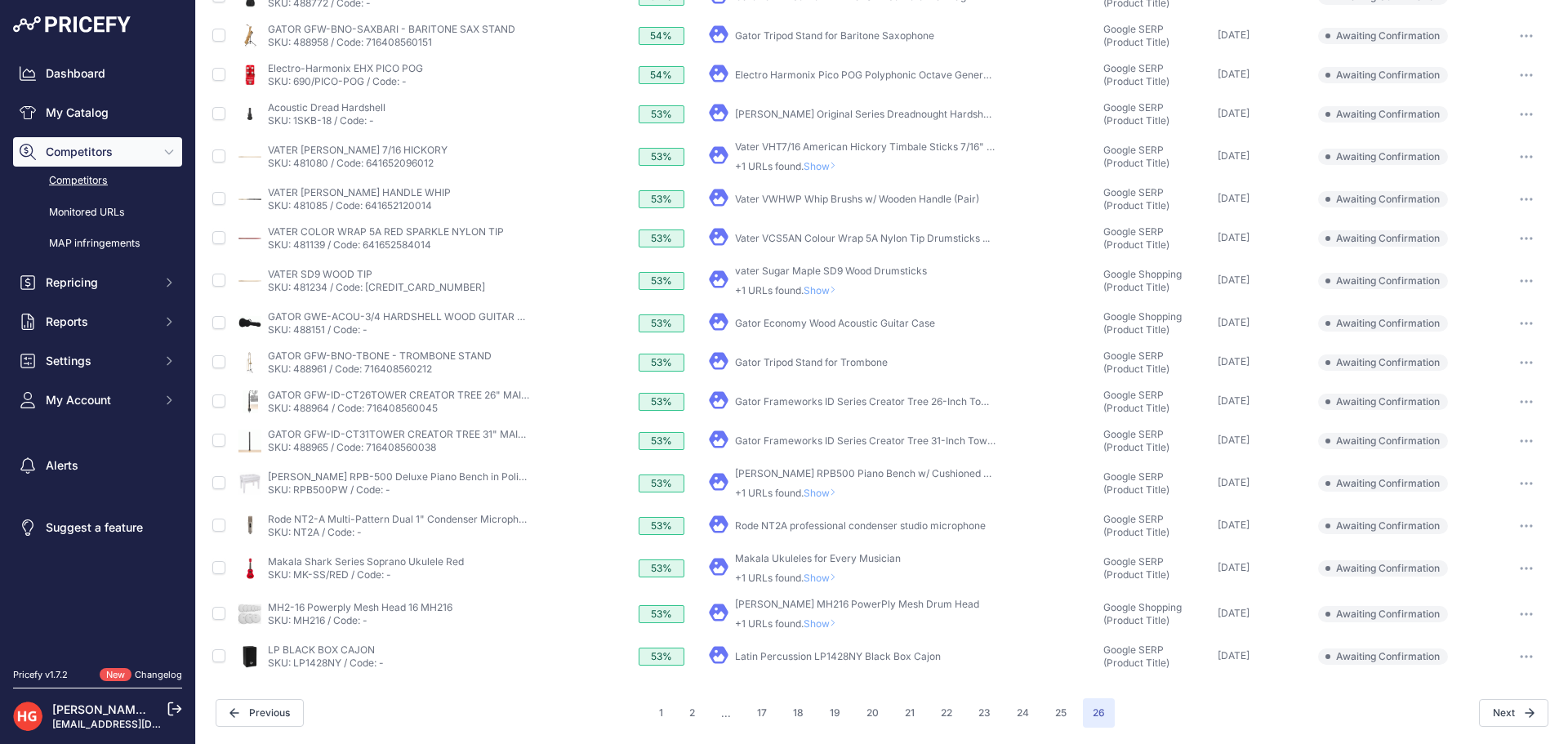
scroll to position [307, 0]
click at [816, 664] on div "My Product" at bounding box center [903, 656] width 389 height 23
click at [818, 660] on link "Latin Percussion LP1428NY Black Box Cajon" at bounding box center [838, 656] width 206 height 12
click at [1517, 662] on button "button" at bounding box center [1526, 656] width 32 height 23
click at [1463, 691] on button "Confirm match" at bounding box center [1485, 691] width 134 height 27
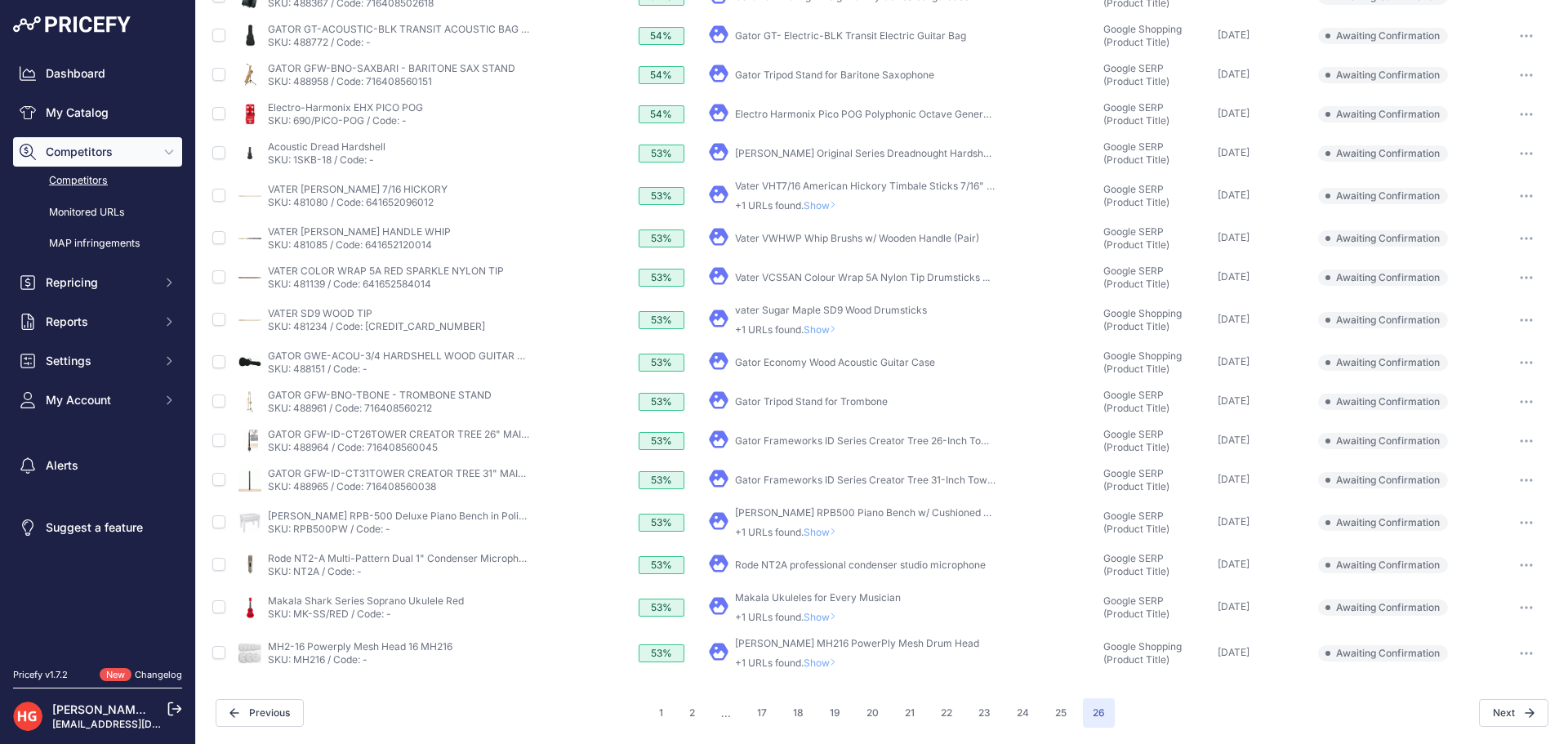
scroll to position [268, 0]
click at [1212, 722] on div "Next" at bounding box center [1332, 713] width 434 height 27
click at [811, 670] on td "​ Pricefy will replace the existing competitor's URL with the one you're matchi…" at bounding box center [903, 653] width 396 height 46
click at [818, 664] on span "Show" at bounding box center [824, 663] width 39 height 12
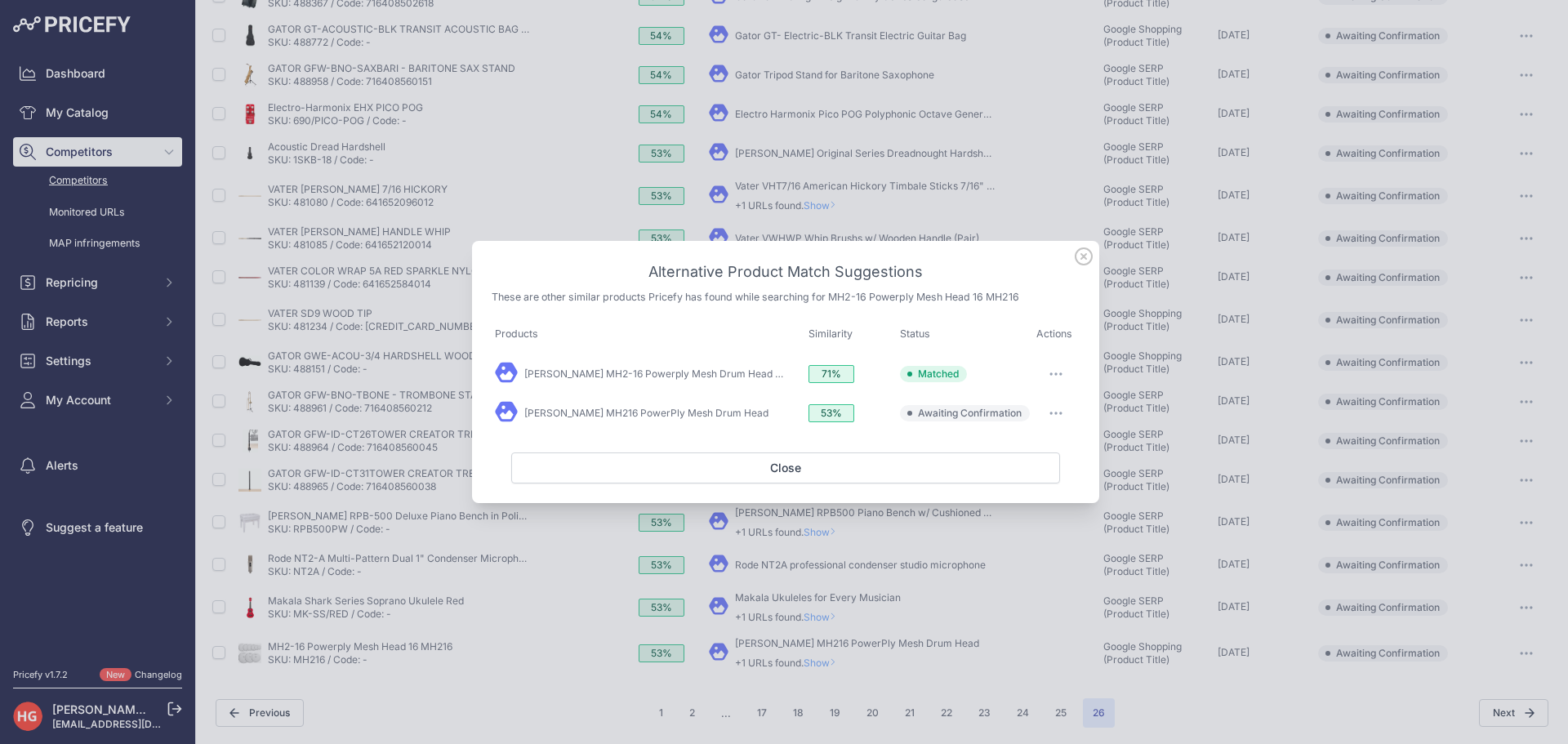
click at [1055, 410] on button "button" at bounding box center [1055, 412] width 32 height 23
click at [1028, 482] on span "Exclude match" at bounding box center [1019, 480] width 69 height 12
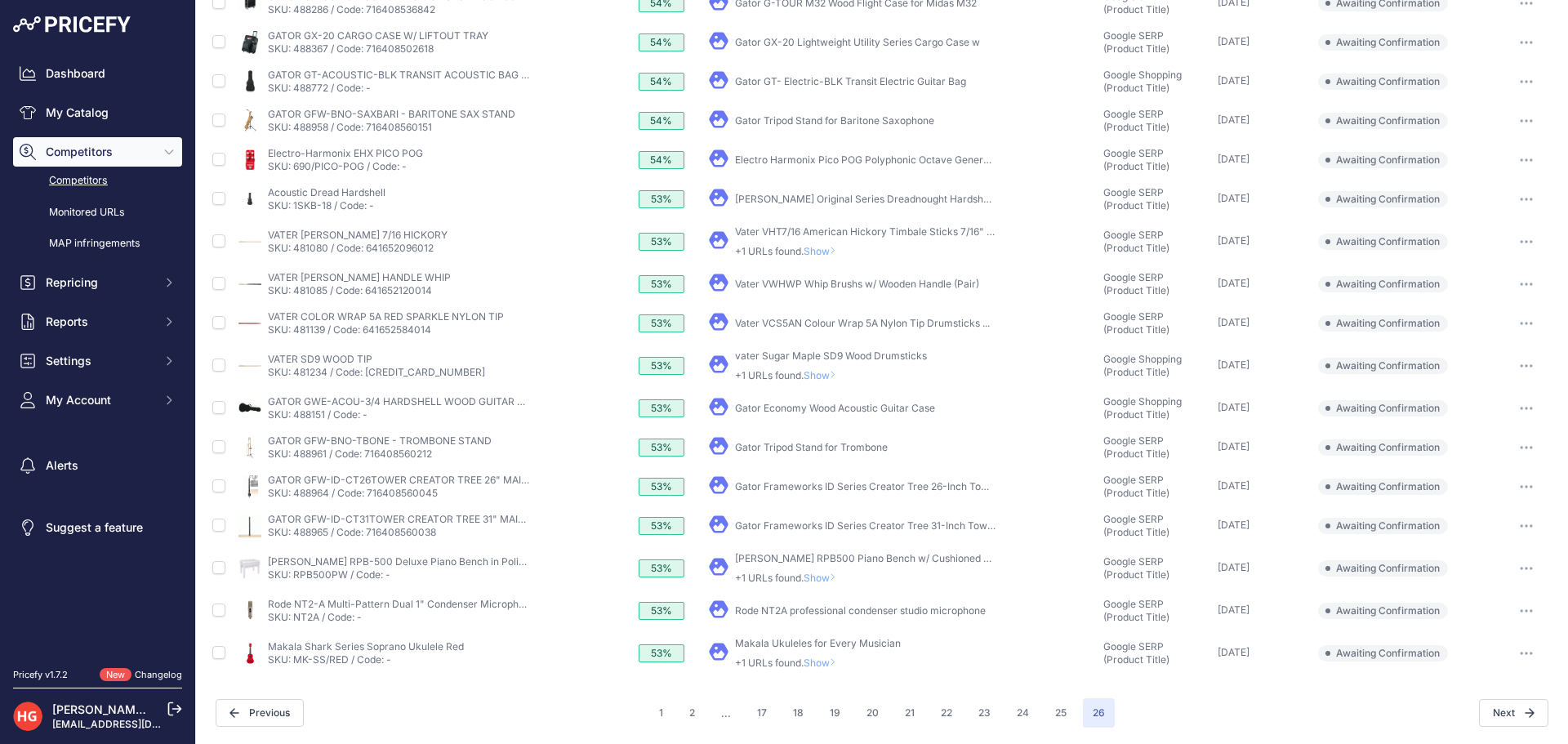
scroll to position [222, 0]
click at [819, 658] on span "Show" at bounding box center [824, 663] width 39 height 12
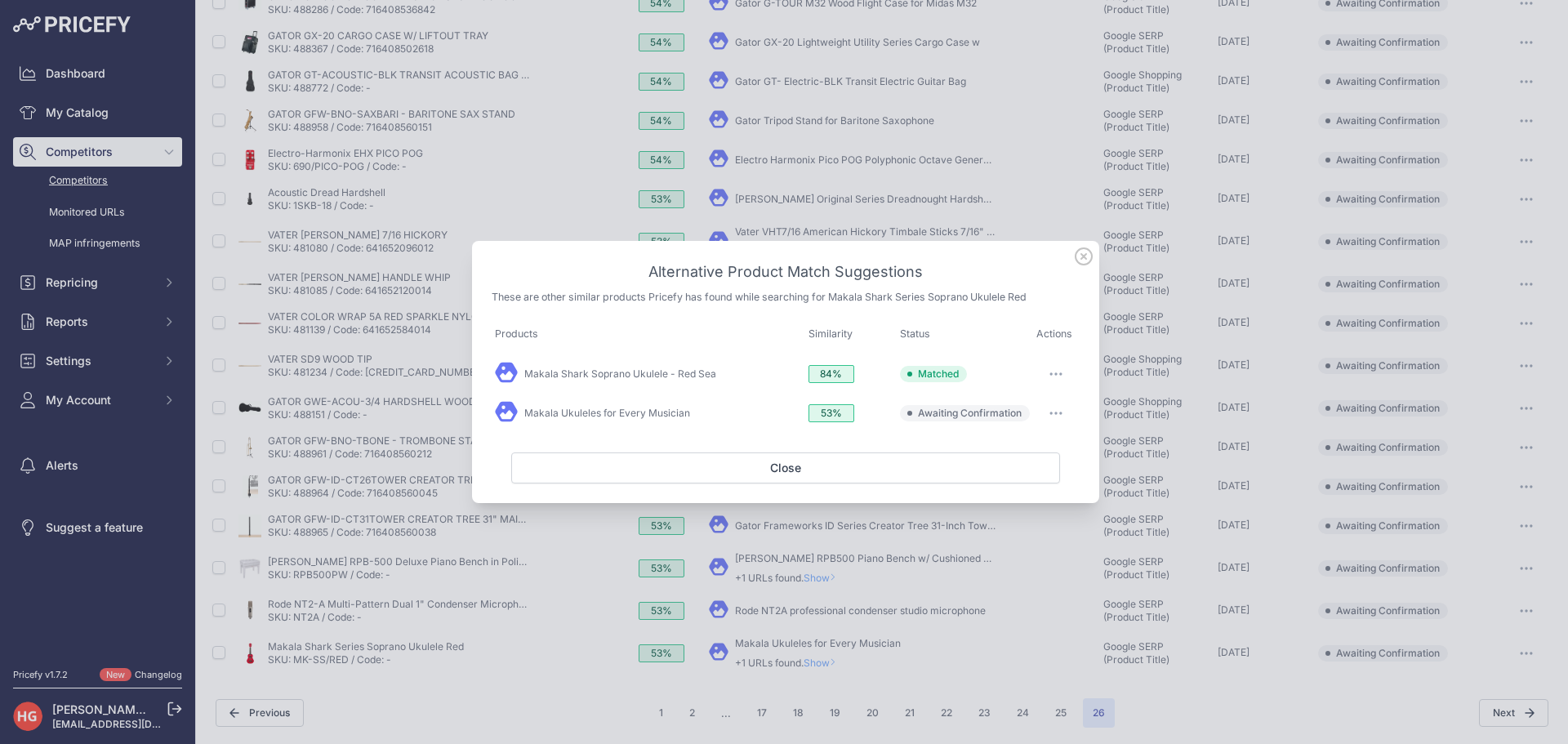
click at [1059, 413] on icon "button" at bounding box center [1055, 412] width 13 height 3
click at [1053, 482] on button "Exclude match" at bounding box center [1024, 480] width 104 height 27
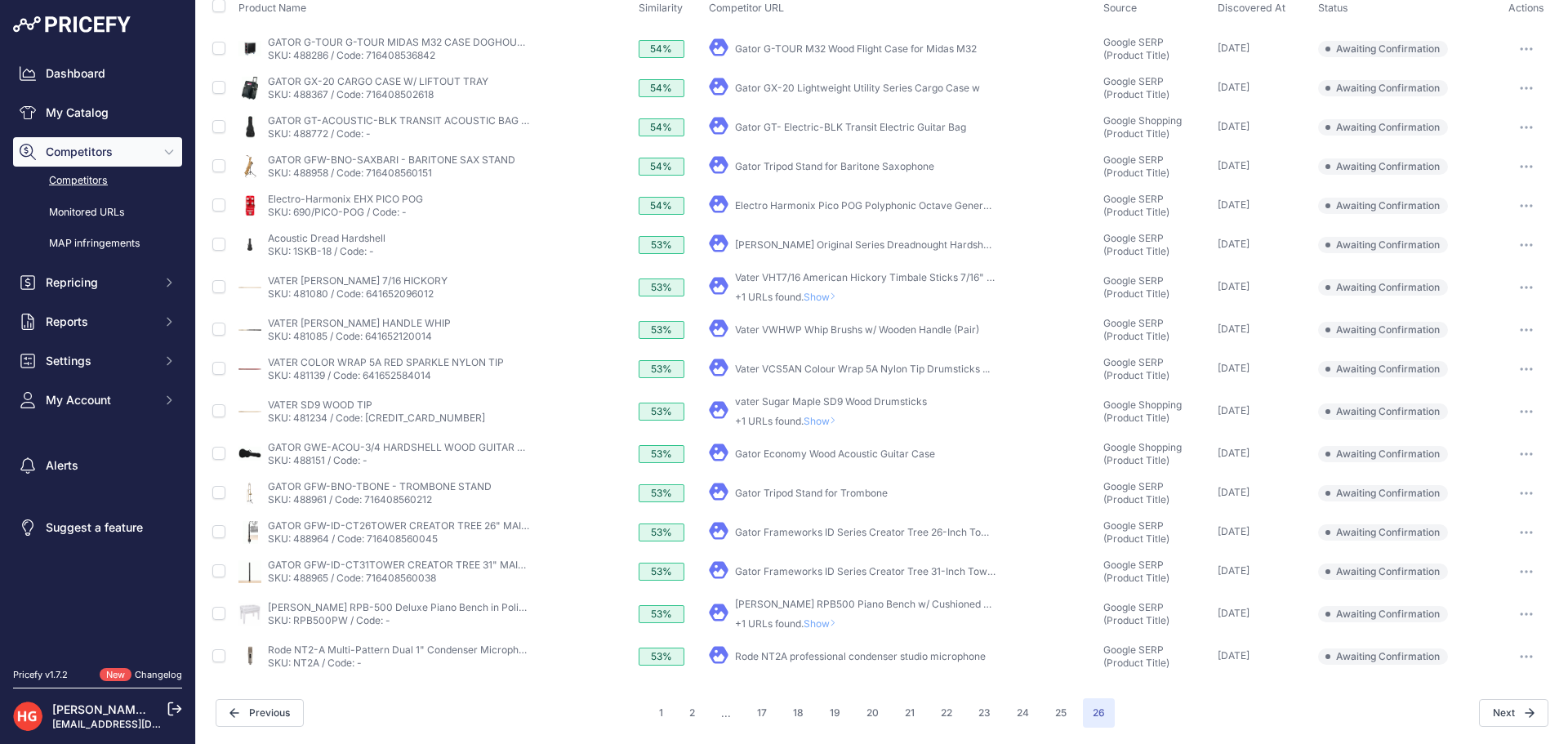
scroll to position [177, 0]
click at [783, 652] on link "Rode NT2A professional condenser studio microphone" at bounding box center [860, 656] width 250 height 12
click at [1525, 657] on button "button" at bounding box center [1526, 656] width 32 height 23
click at [1482, 684] on button "Confirm match" at bounding box center [1485, 691] width 134 height 27
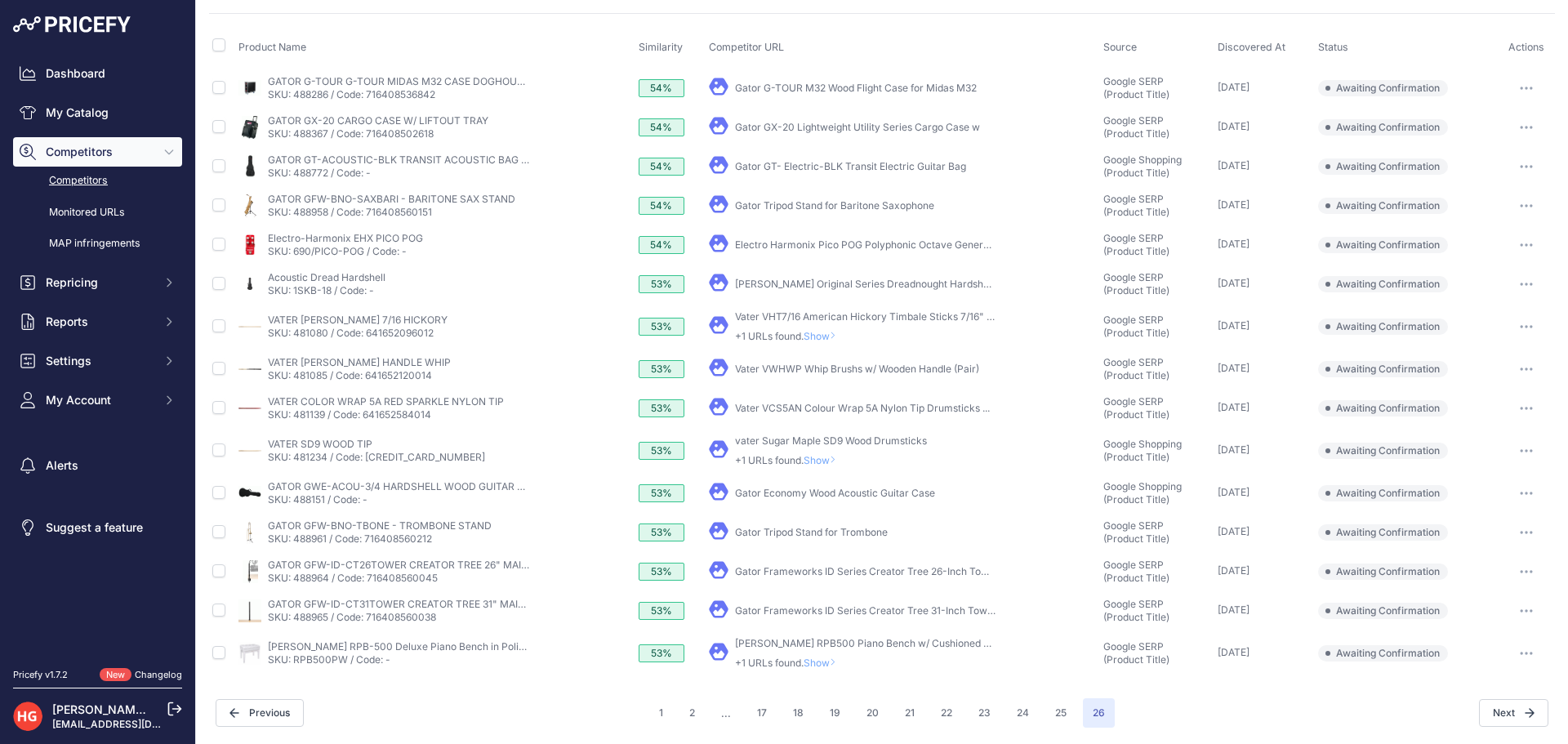
scroll to position [137, 0]
click at [825, 668] on p "+1 URLs found. Show" at bounding box center [866, 663] width 261 height 13
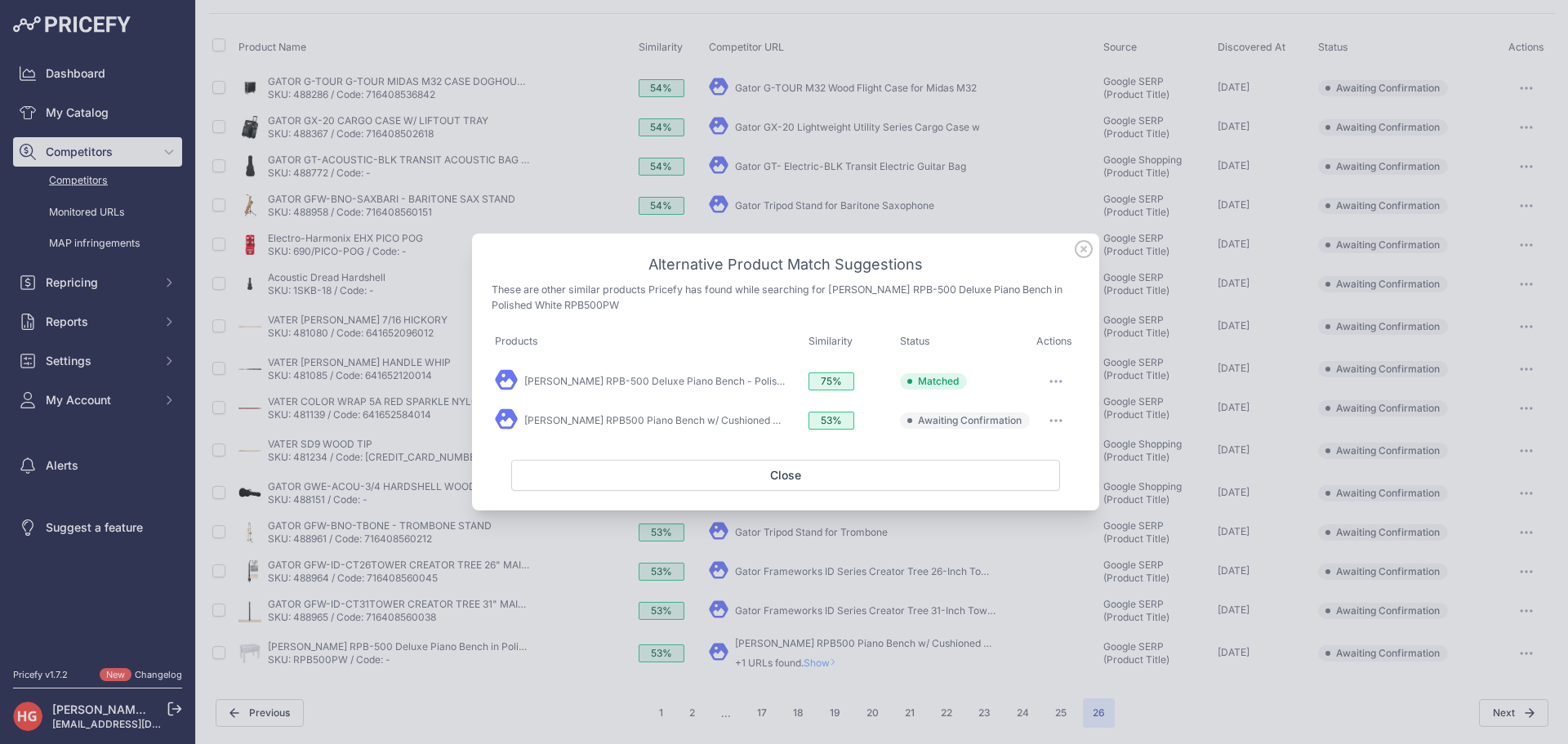
drag, startPoint x: 1050, startPoint y: 425, endPoint x: 1054, endPoint y: 440, distance: 15.5
click at [1051, 426] on button "button" at bounding box center [1055, 420] width 32 height 23
click at [1041, 484] on span "Exclude match" at bounding box center [1019, 487] width 69 height 12
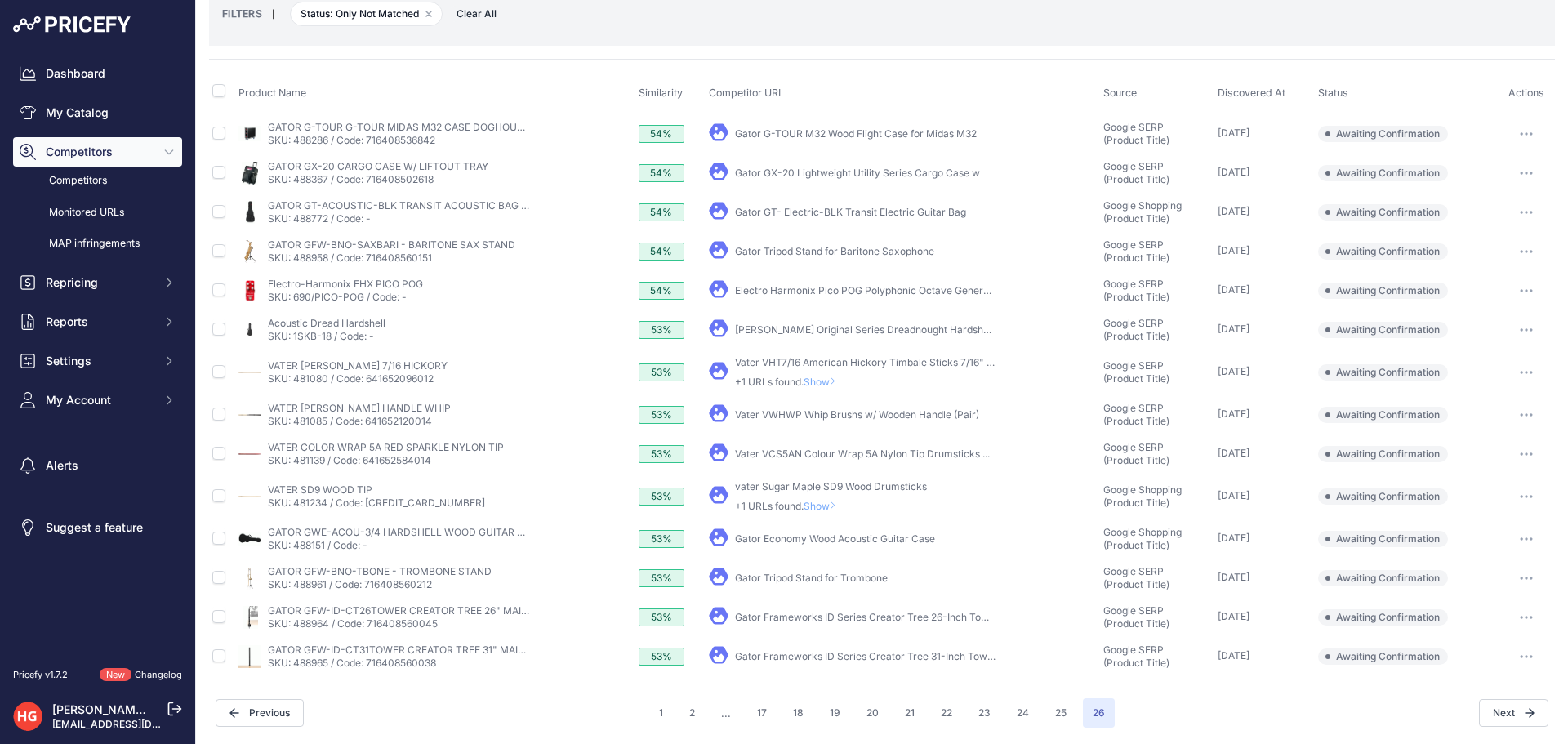
scroll to position [91, 0]
click at [802, 659] on link "Gator Frameworks ID Series Creator Tree 31-Inch Tower ..." at bounding box center [871, 656] width 272 height 12
drag, startPoint x: 1505, startPoint y: 649, endPoint x: 1514, endPoint y: 658, distance: 12.7
click at [1510, 649] on button "button" at bounding box center [1526, 656] width 32 height 23
click at [1496, 709] on button "Exclude match" at bounding box center [1485, 717] width 134 height 27
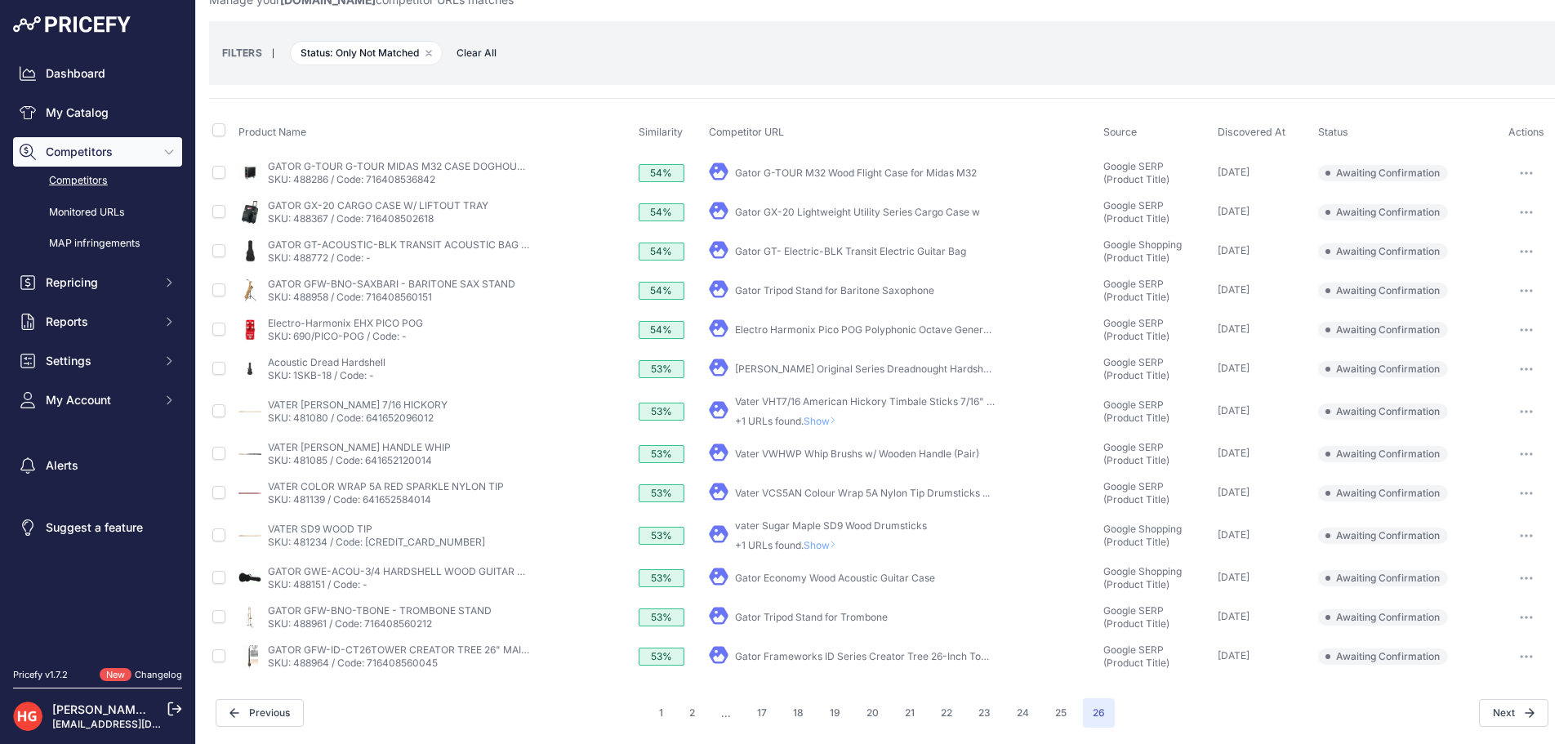
scroll to position [52, 0]
click at [858, 656] on link "Gator Frameworks ID Series Creator Tree 26-Inch Tower ..." at bounding box center [872, 656] width 274 height 12
click at [1520, 666] on button "button" at bounding box center [1526, 656] width 32 height 23
click at [1461, 719] on button "Exclude match" at bounding box center [1485, 717] width 134 height 27
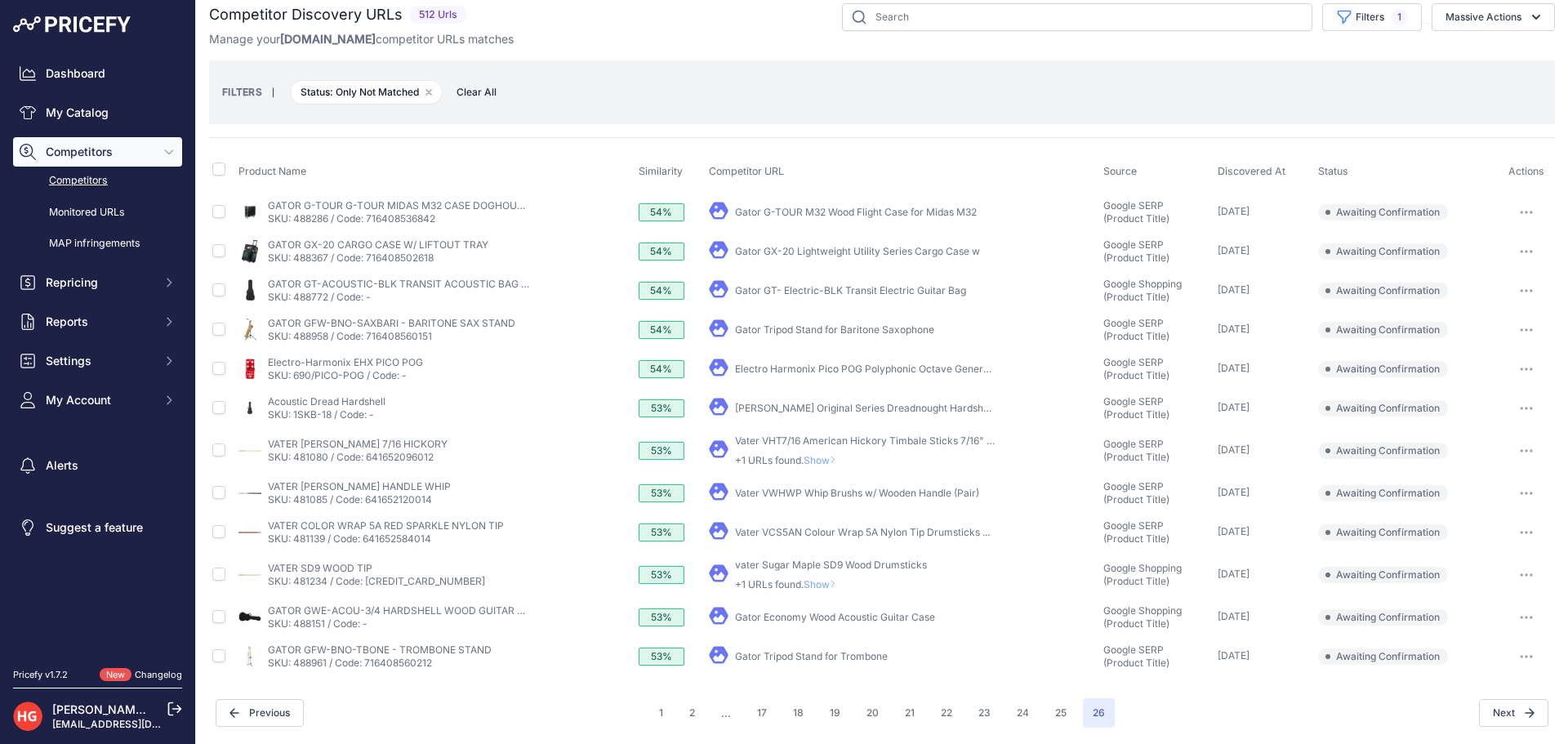
scroll to position [0, 0]
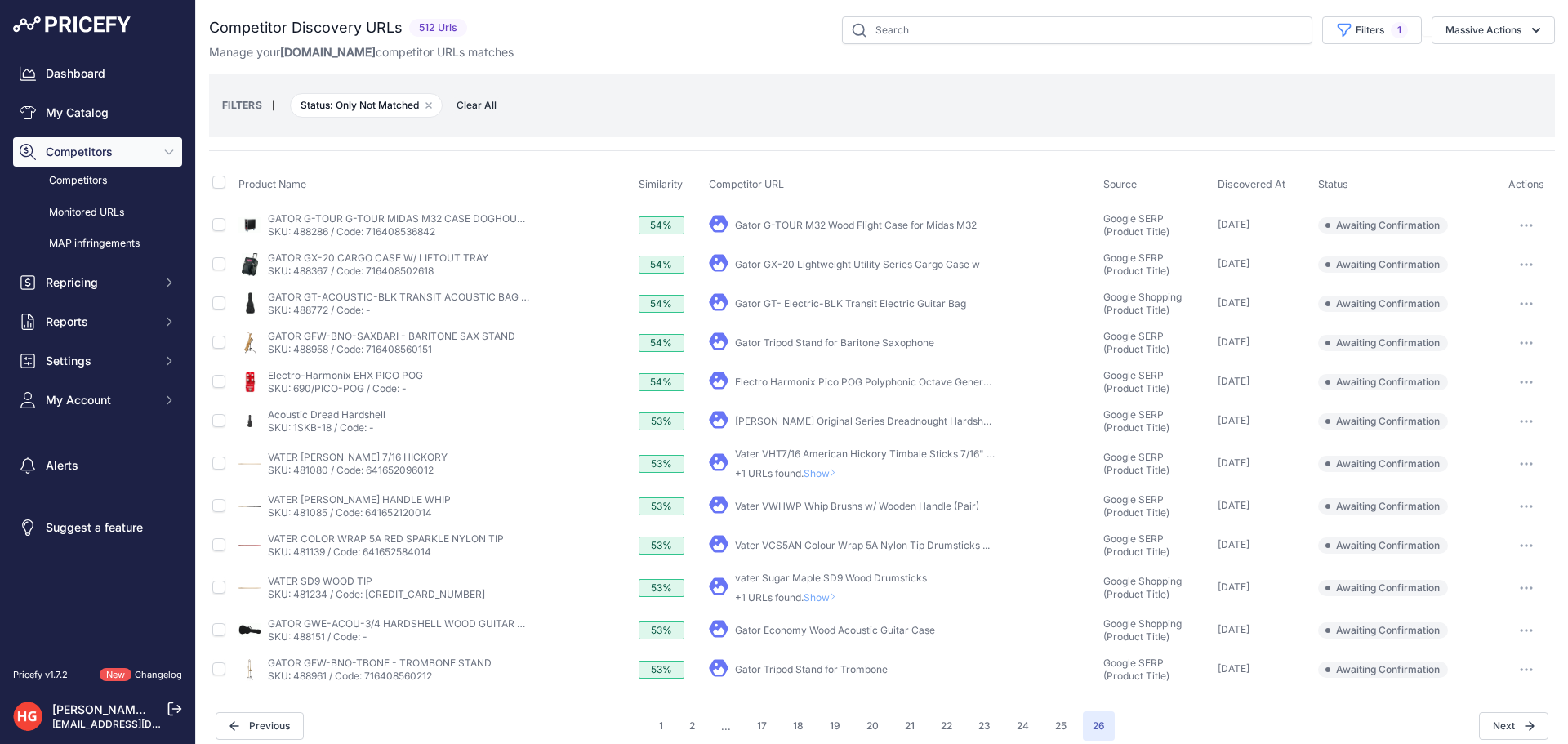
click at [1043, 163] on div "Product Name Similarity Competitor URL Source Discovered At" at bounding box center [882, 419] width 1346 height 539
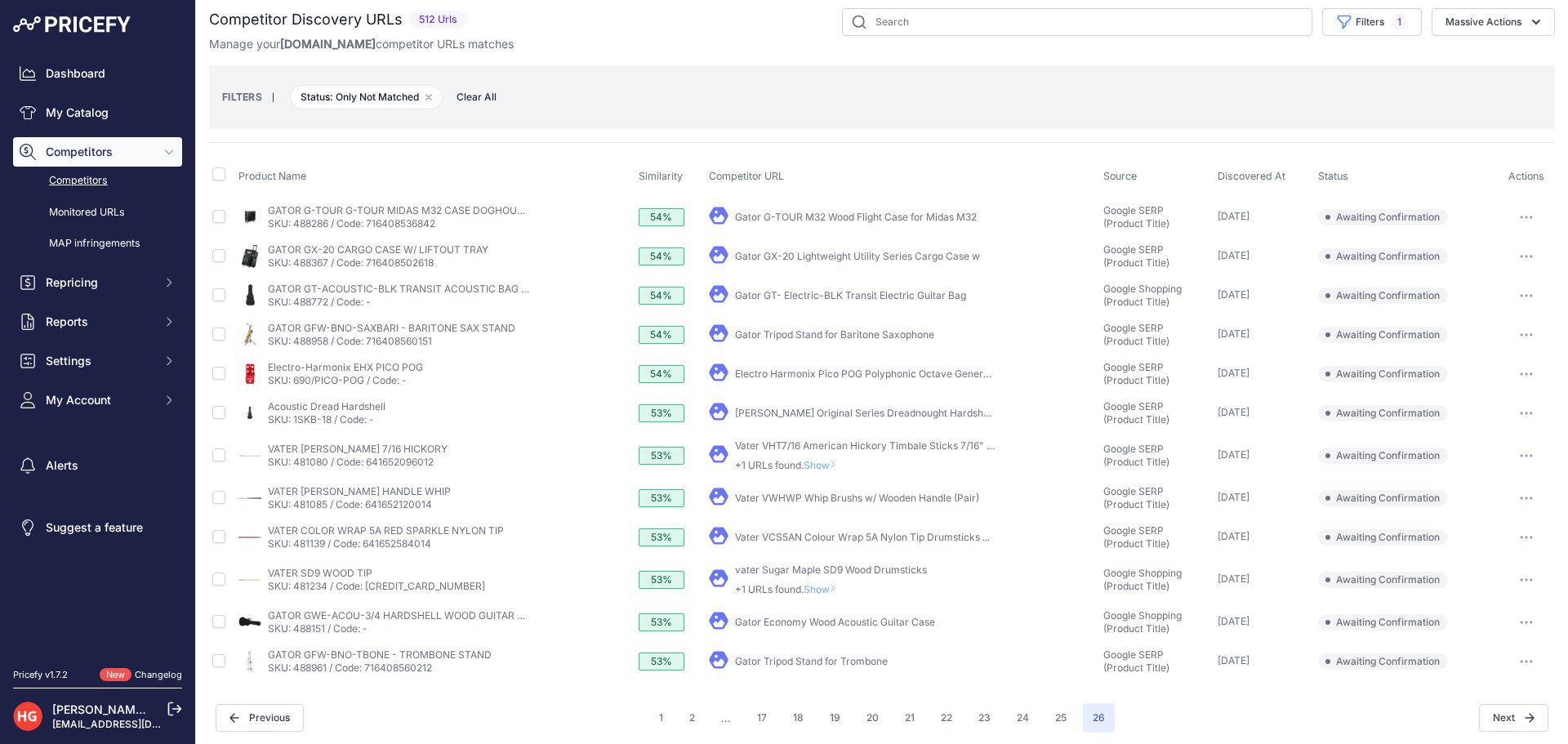
scroll to position [13, 0]
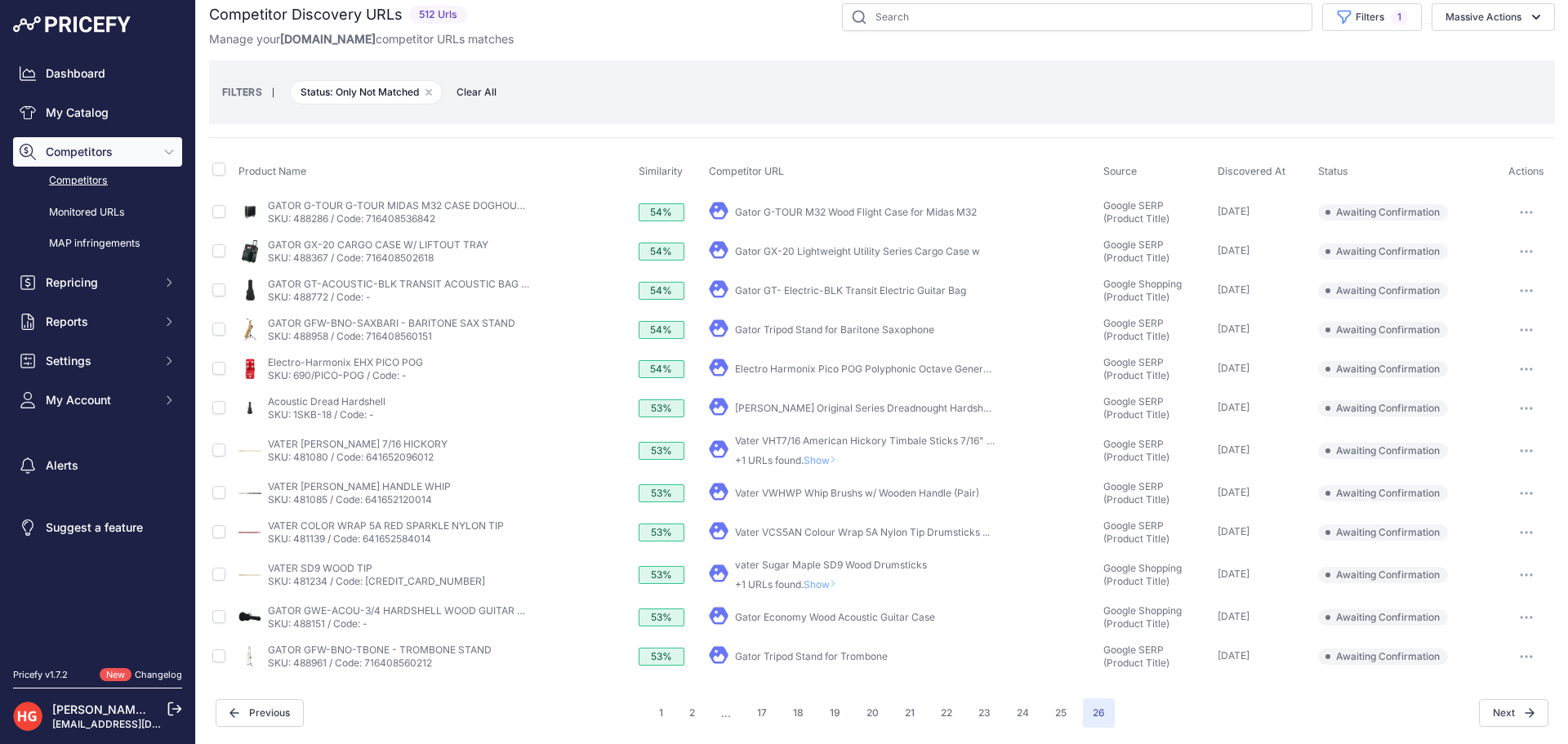
click at [788, 660] on link "Gator Tripod Stand for Trombone" at bounding box center [812, 656] width 153 height 12
click at [1516, 664] on button "button" at bounding box center [1526, 656] width 32 height 23
click at [1512, 704] on button "Exclude match" at bounding box center [1485, 717] width 134 height 27
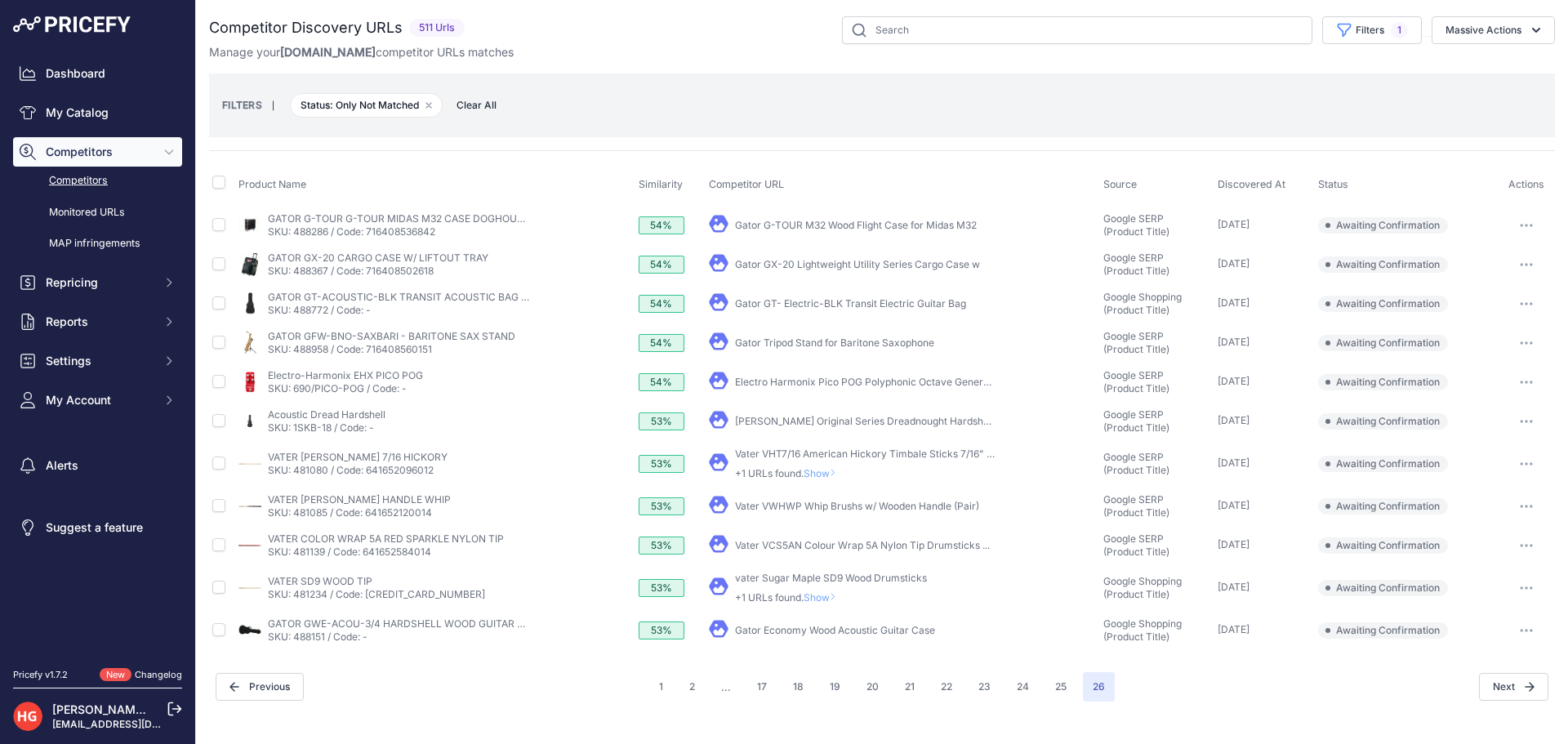
scroll to position [0, 0]
click at [796, 631] on link "Gator Economy Wood Acoustic Guitar Case" at bounding box center [836, 630] width 200 height 12
click at [1514, 633] on button "button" at bounding box center [1526, 630] width 32 height 23
click at [1504, 684] on button "Exclude match" at bounding box center [1485, 691] width 134 height 27
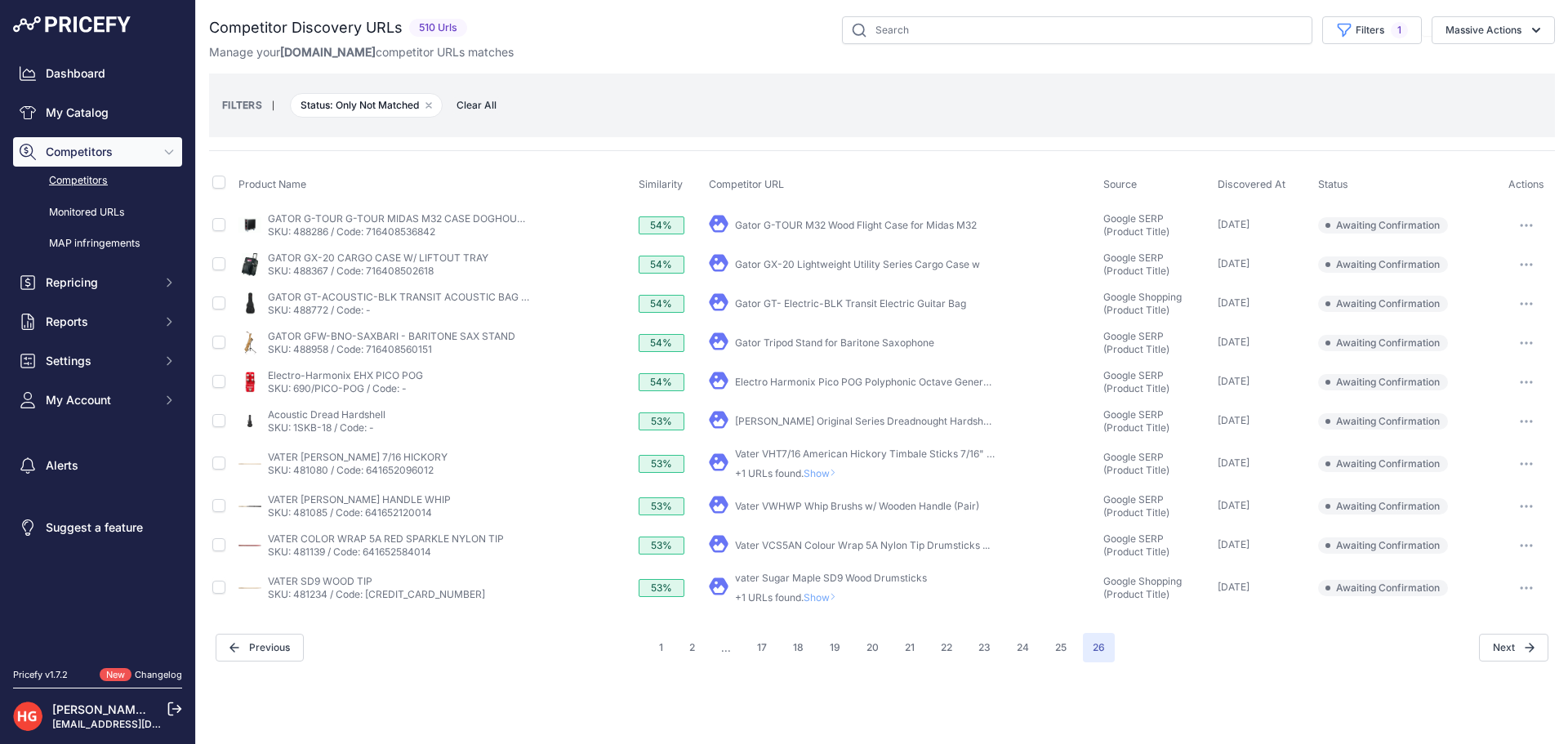
click at [830, 598] on span "Show" at bounding box center [824, 597] width 39 height 12
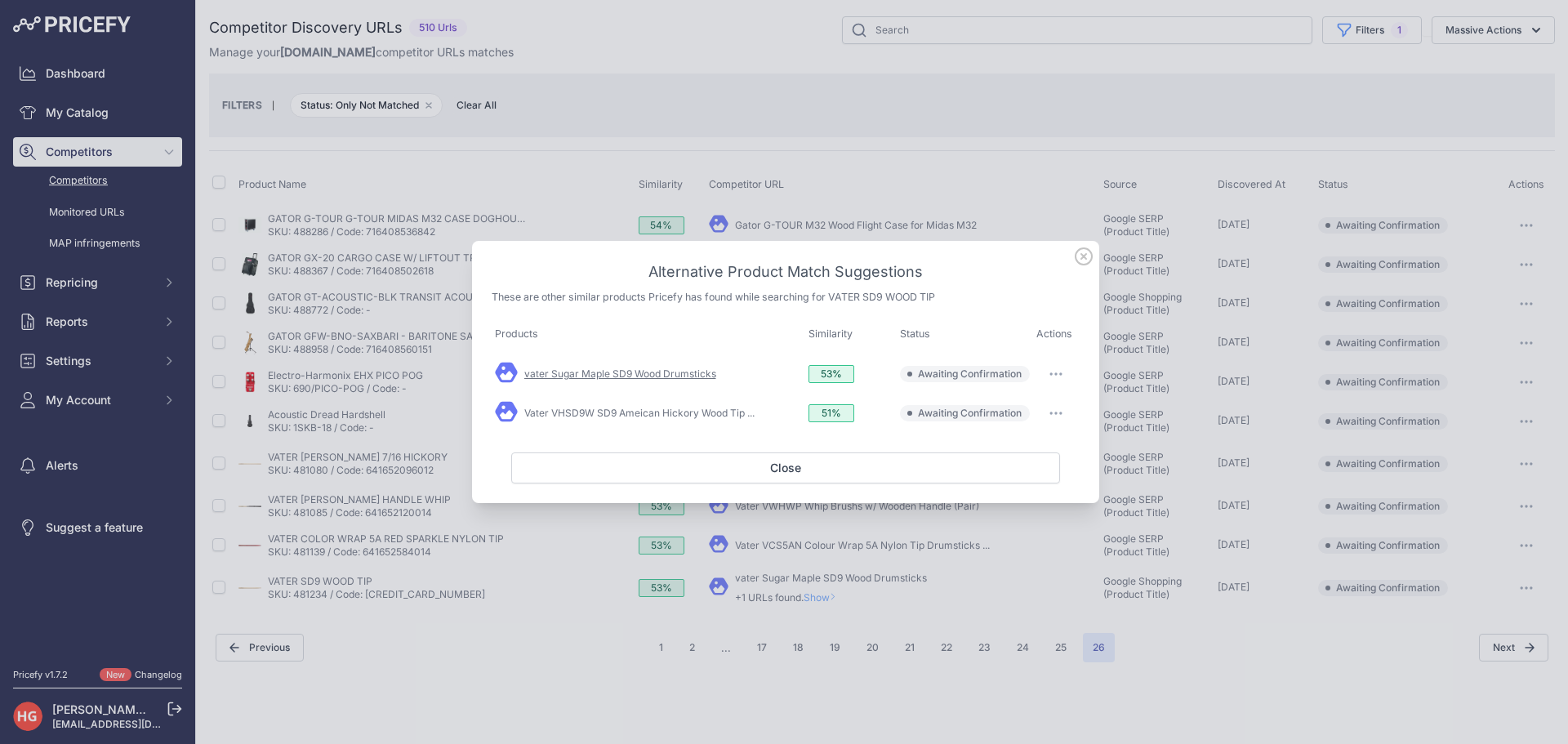
click at [527, 370] on link "vater Sugar Maple SD9 Wood Drumsticks" at bounding box center [621, 373] width 192 height 12
click at [595, 408] on link "Vater VHSD9W SD9 Ameican Hickory Wood Tip ..." at bounding box center [639, 412] width 231 height 12
click at [1050, 382] on button "button" at bounding box center [1055, 373] width 32 height 23
click at [1058, 450] on button "Exclude match" at bounding box center [1024, 441] width 104 height 27
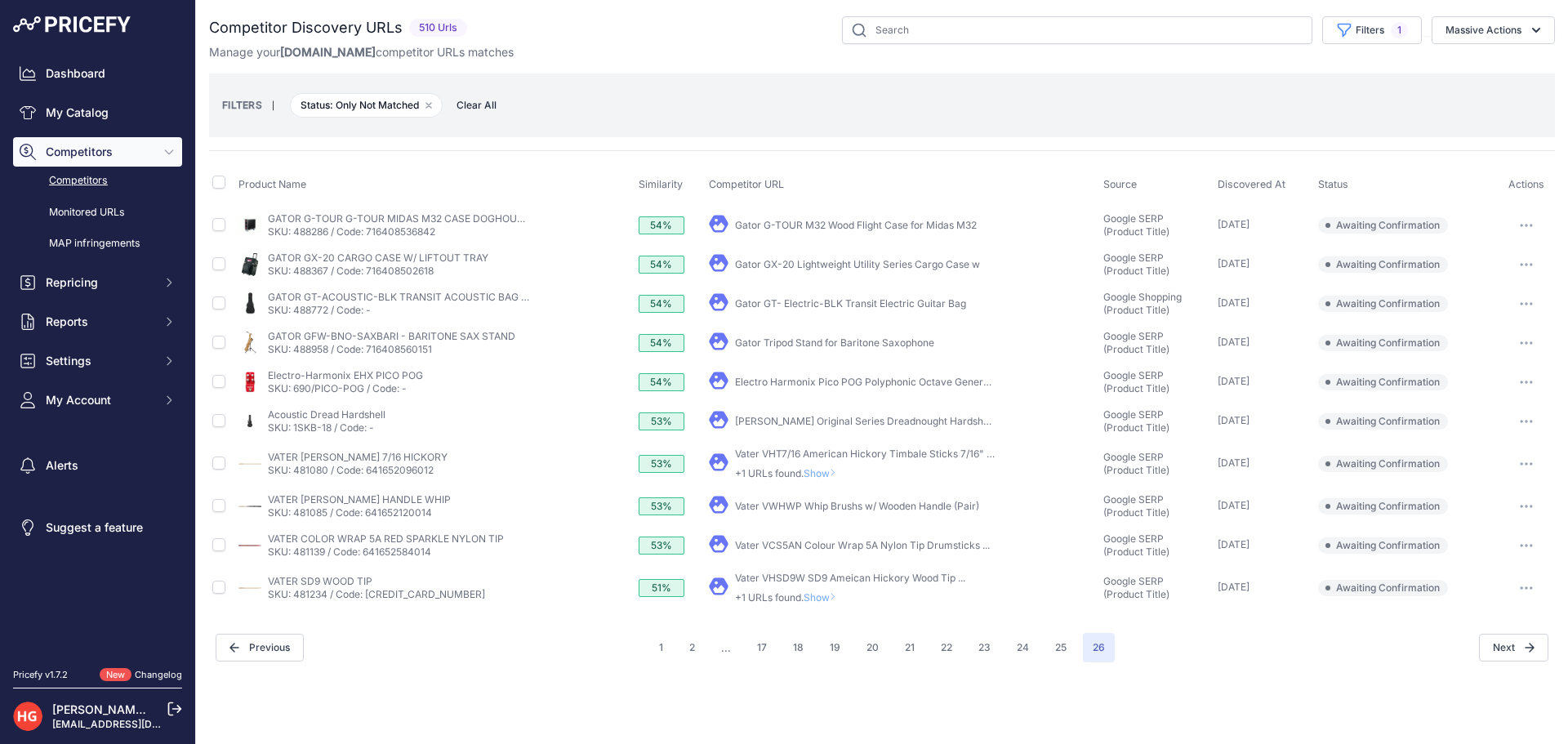
click at [826, 605] on td "​ Pricefy will replace the existing competitor's URL with the one you're matchi…" at bounding box center [903, 588] width 396 height 46
click at [837, 601] on icon at bounding box center [833, 597] width 7 height 10
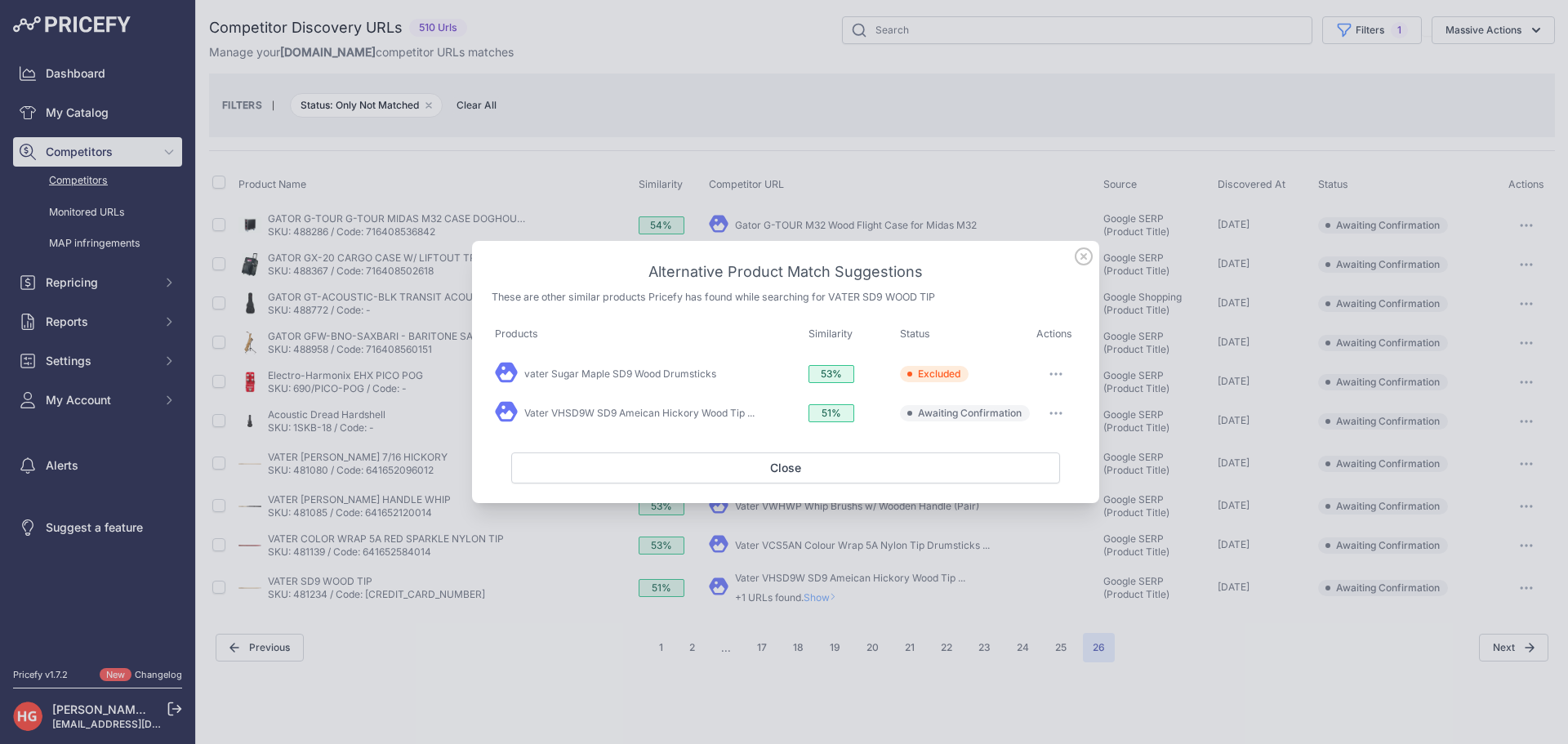
click at [1062, 418] on button "button" at bounding box center [1055, 412] width 32 height 23
click at [1056, 487] on button "Exclude match" at bounding box center [1024, 480] width 104 height 27
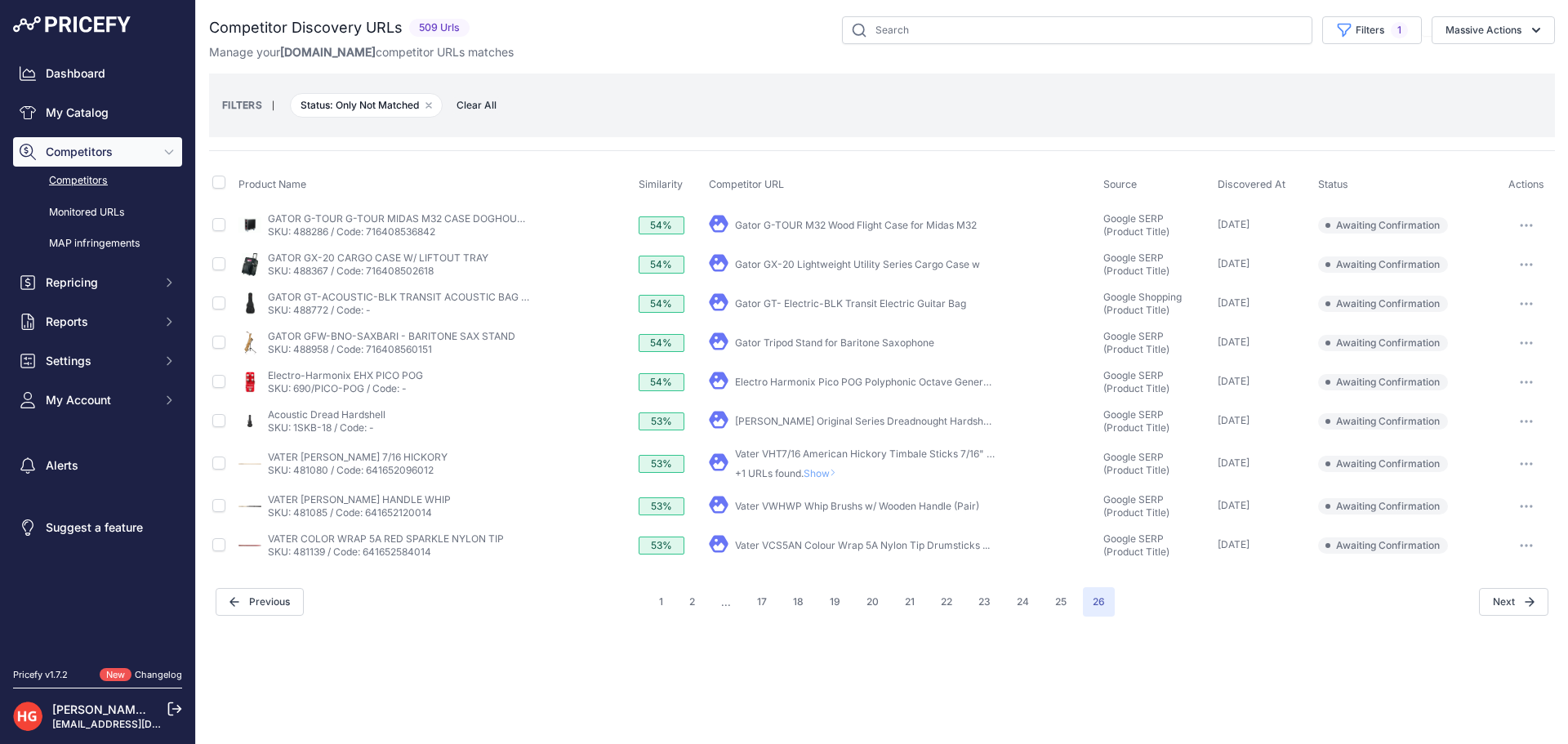
click at [800, 540] on link "Vater VCS5AN Colour Wrap 5A Nylon Tip Drumsticks ..." at bounding box center [863, 545] width 255 height 12
click at [1535, 544] on button "button" at bounding box center [1526, 545] width 32 height 23
click at [1494, 607] on button "Exclude match" at bounding box center [1485, 606] width 134 height 27
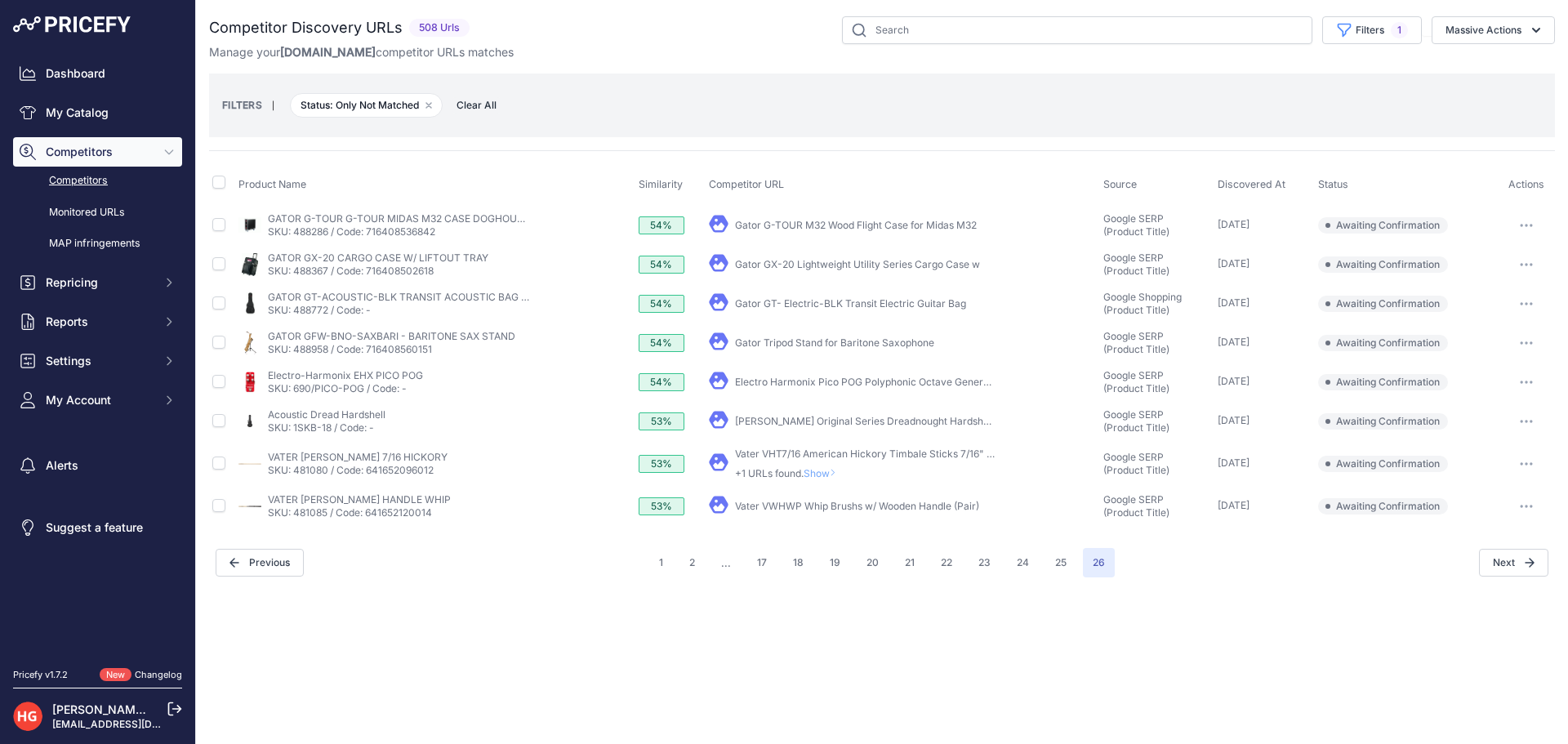
click at [1524, 509] on button "button" at bounding box center [1526, 505] width 32 height 23
click at [1508, 561] on button "Exclude match" at bounding box center [1485, 566] width 134 height 27
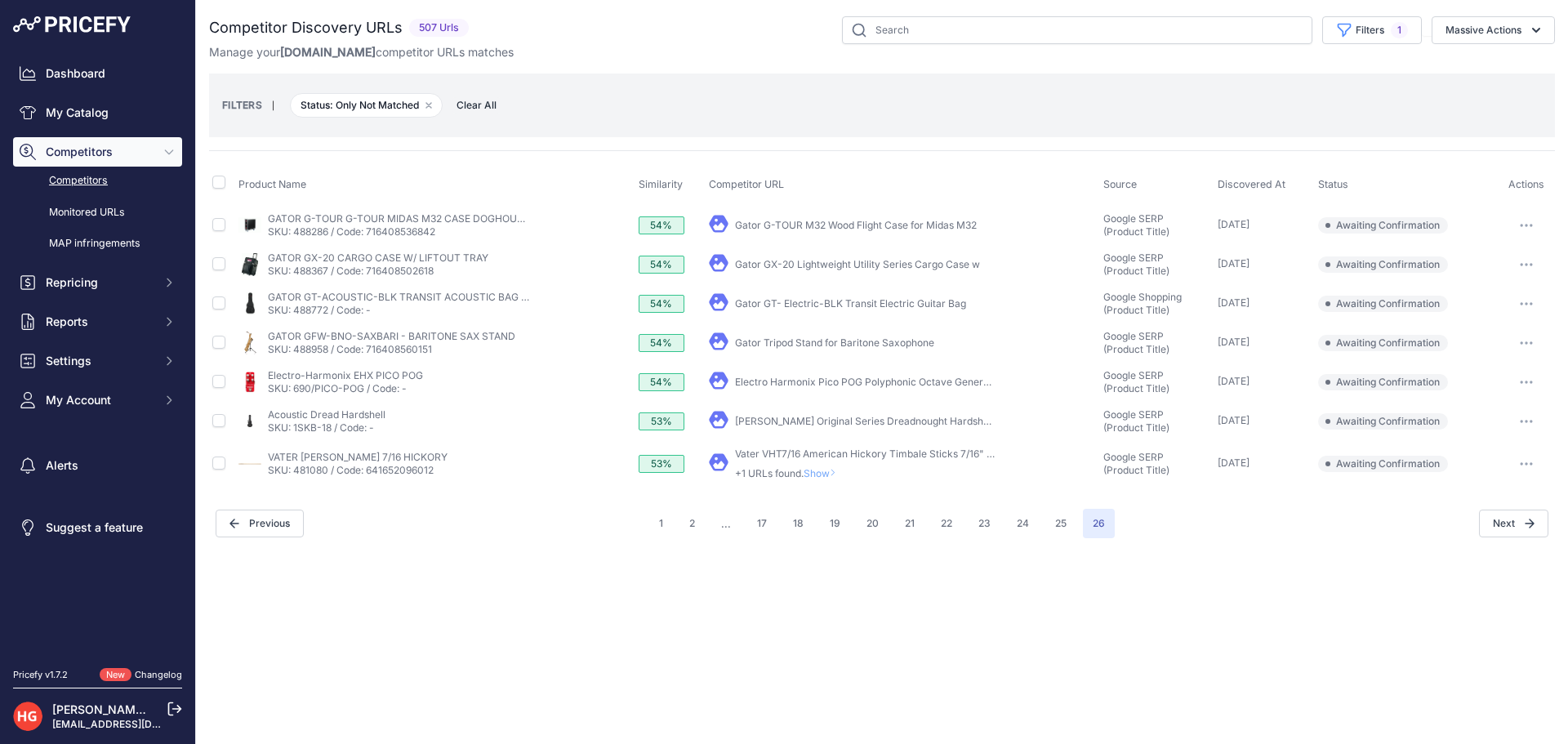
click at [829, 470] on span "Show" at bounding box center [824, 473] width 39 height 12
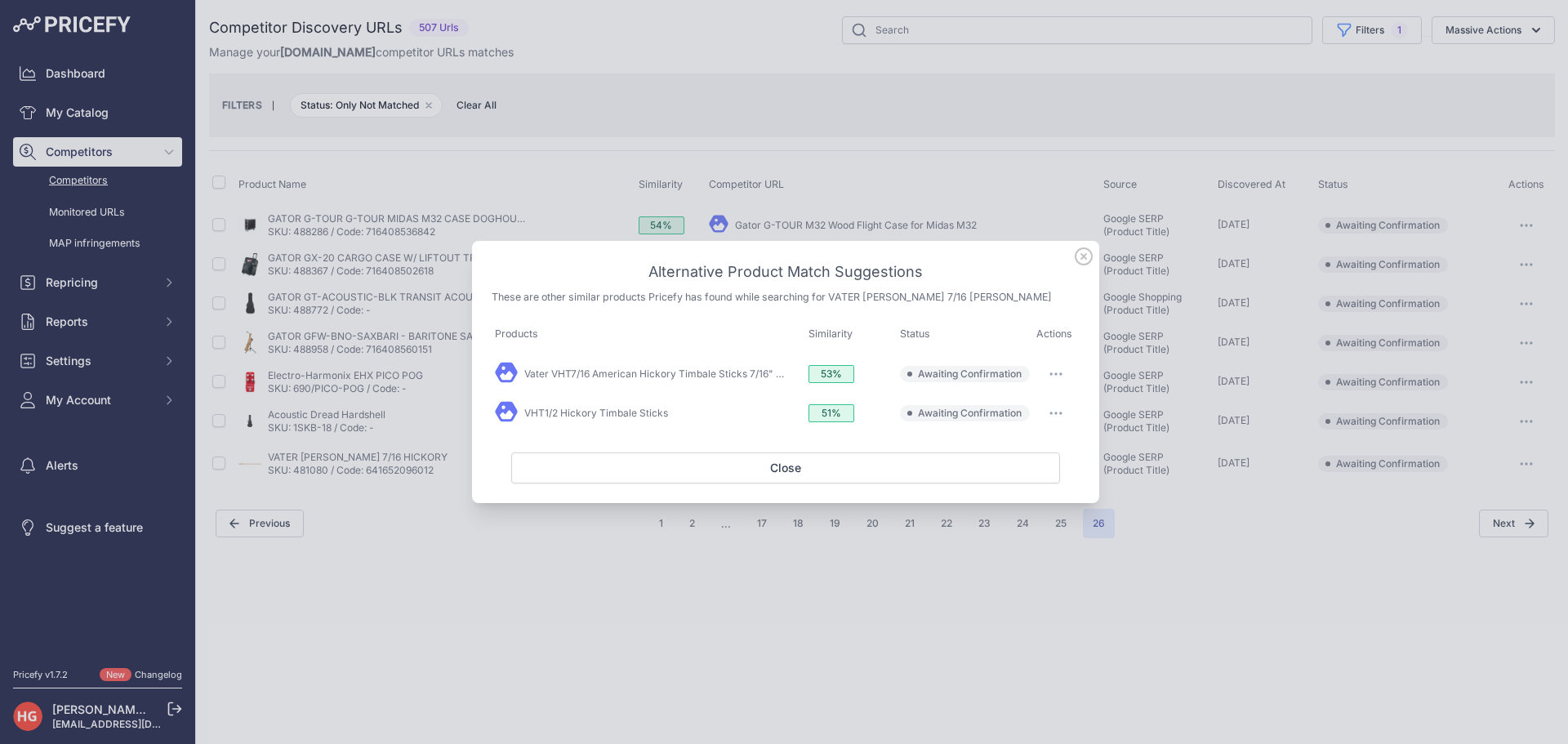
click at [1064, 382] on button "button" at bounding box center [1055, 373] width 32 height 23
click at [1068, 431] on button "Exclude match" at bounding box center [1024, 441] width 104 height 27
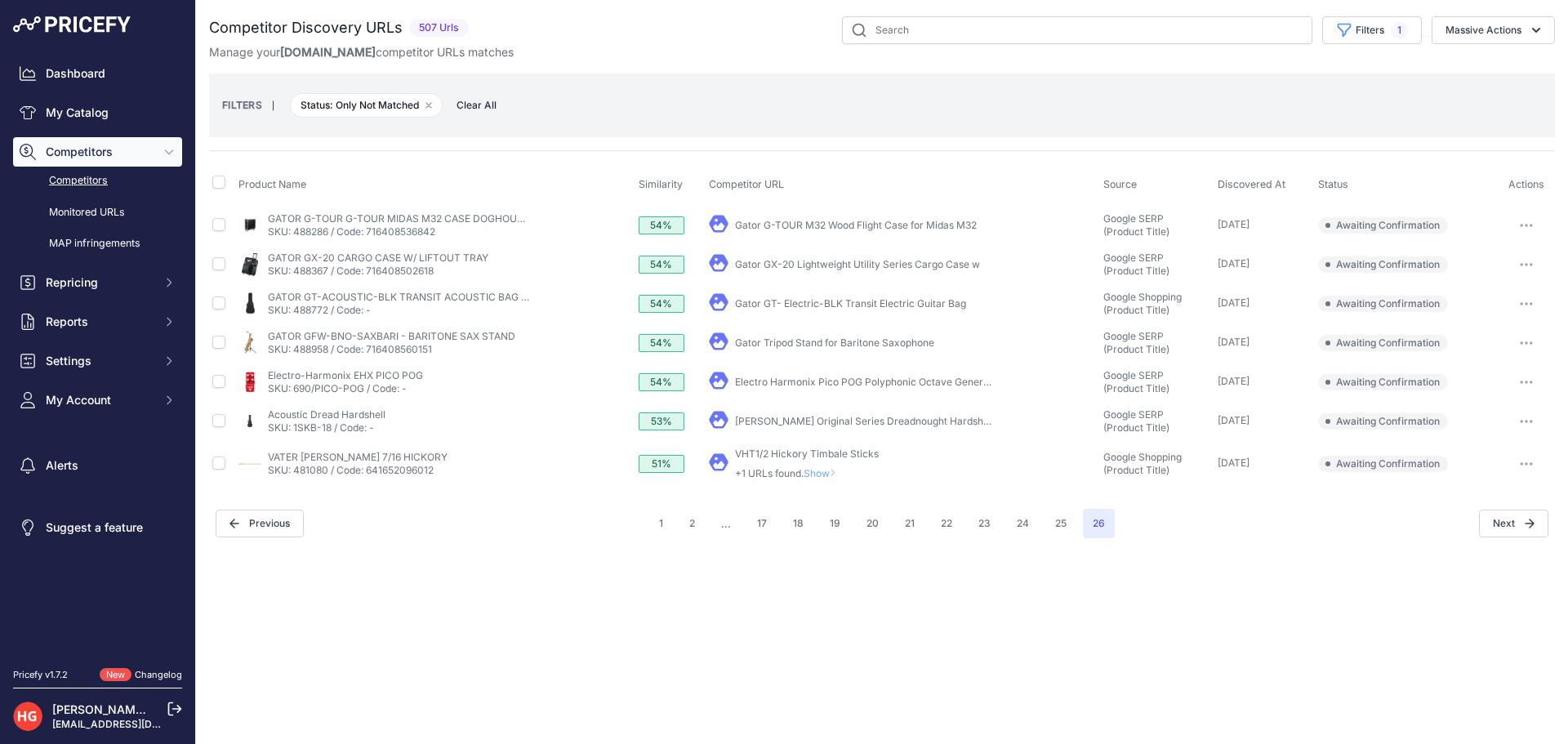
click at [837, 475] on icon at bounding box center [833, 473] width 7 height 10
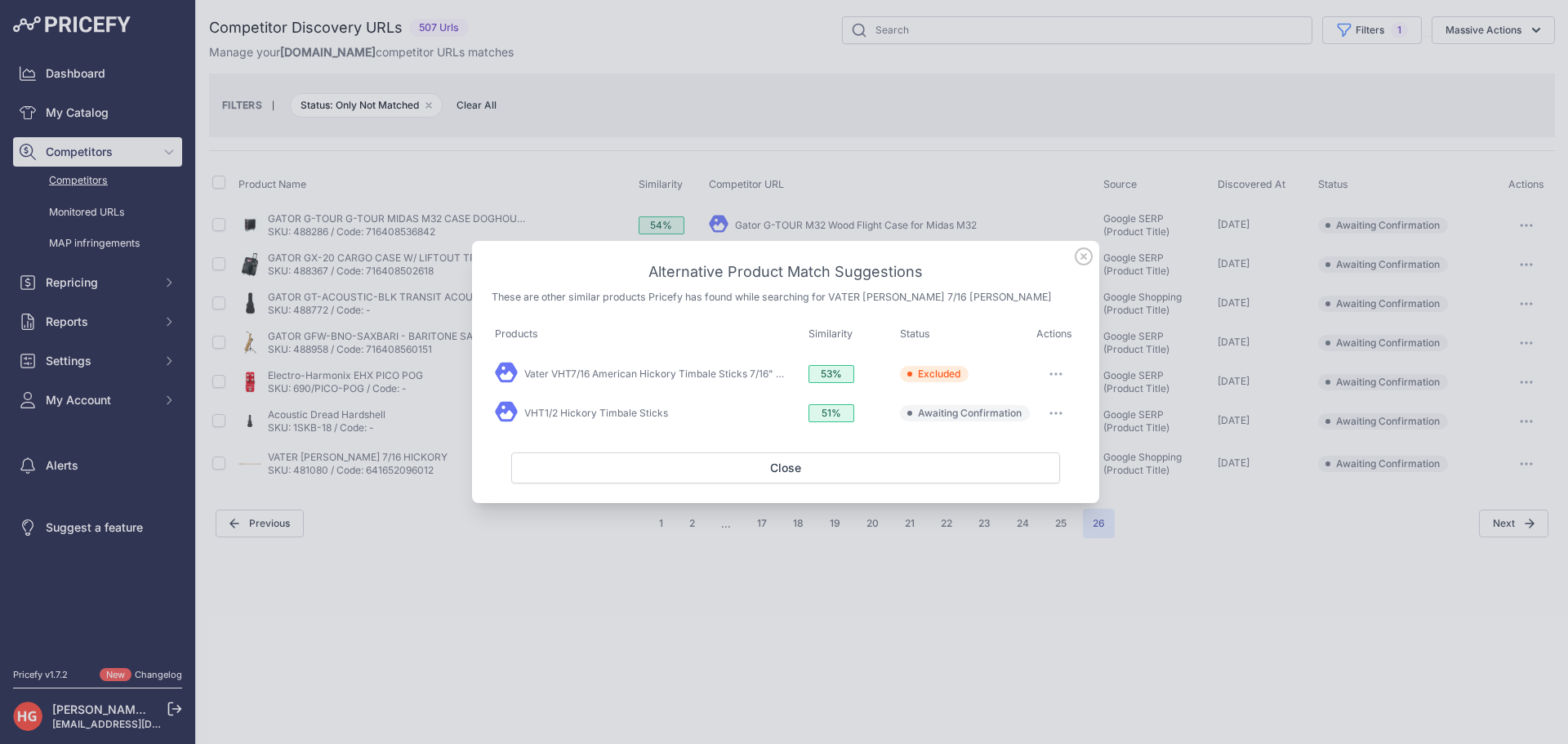
click at [1043, 414] on button "button" at bounding box center [1055, 412] width 32 height 23
click at [1037, 474] on span "Exclude match" at bounding box center [1019, 480] width 69 height 12
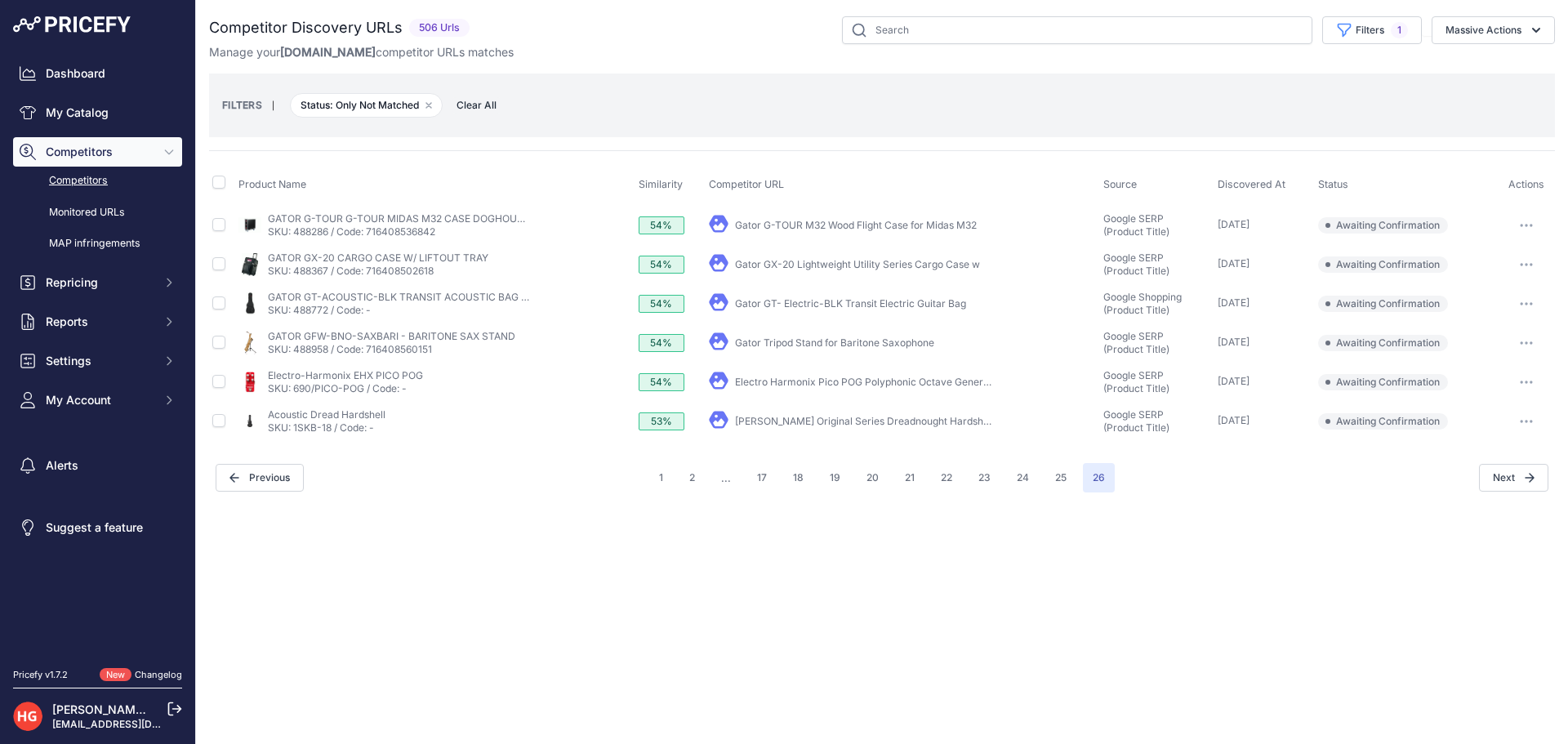
click at [1532, 420] on icon "button" at bounding box center [1532, 421] width 2 height 2
click at [1494, 488] on button "Exclude match" at bounding box center [1485, 482] width 134 height 27
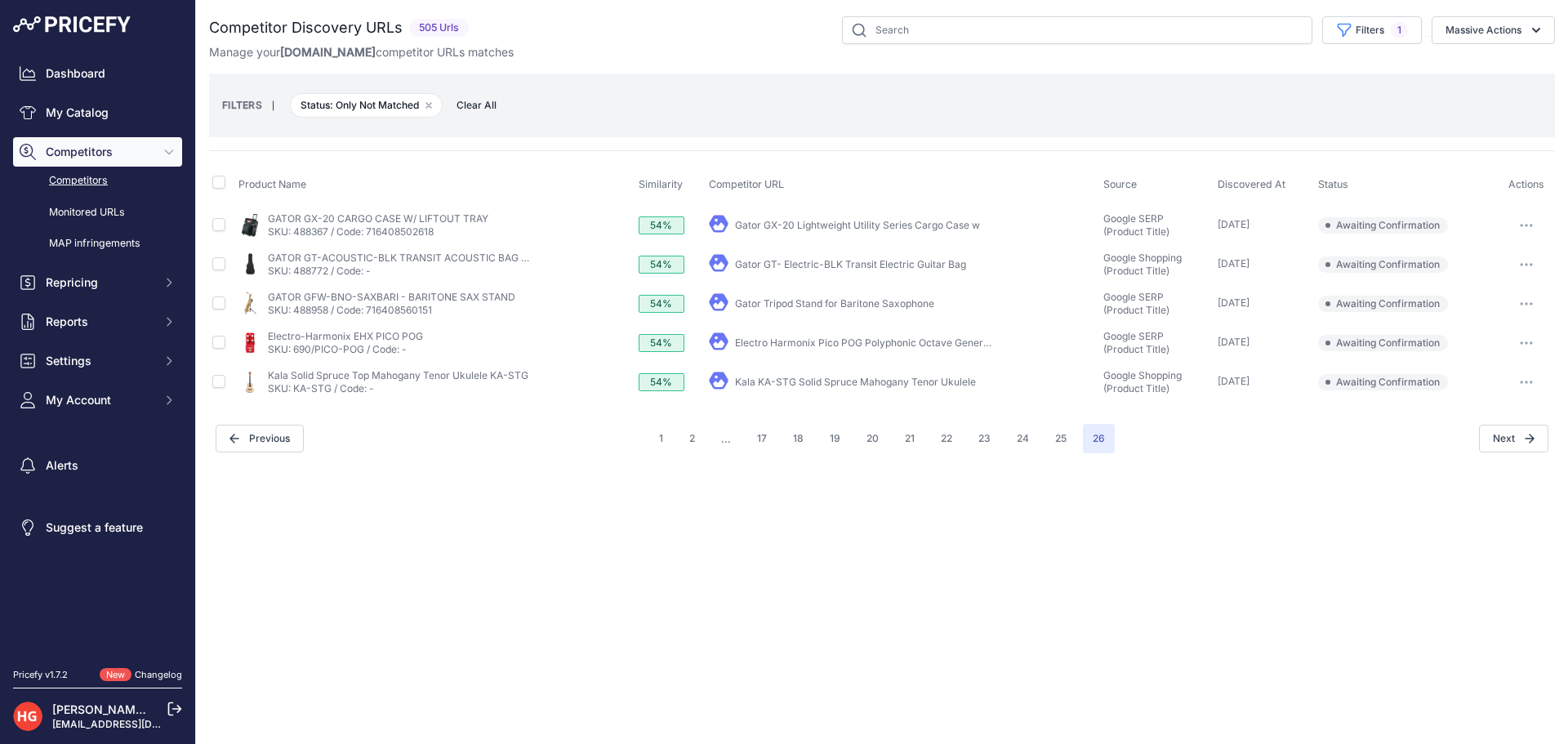
click at [758, 377] on link "Kala KA-STG Solid Spruce Mahogany Tenor Ukulele" at bounding box center [855, 382] width 241 height 12
drag, startPoint x: 1528, startPoint y: 387, endPoint x: 1526, endPoint y: 399, distance: 12.2
click at [1528, 387] on button "button" at bounding box center [1526, 382] width 32 height 23
click at [1518, 415] on button "Confirm match" at bounding box center [1485, 416] width 134 height 27
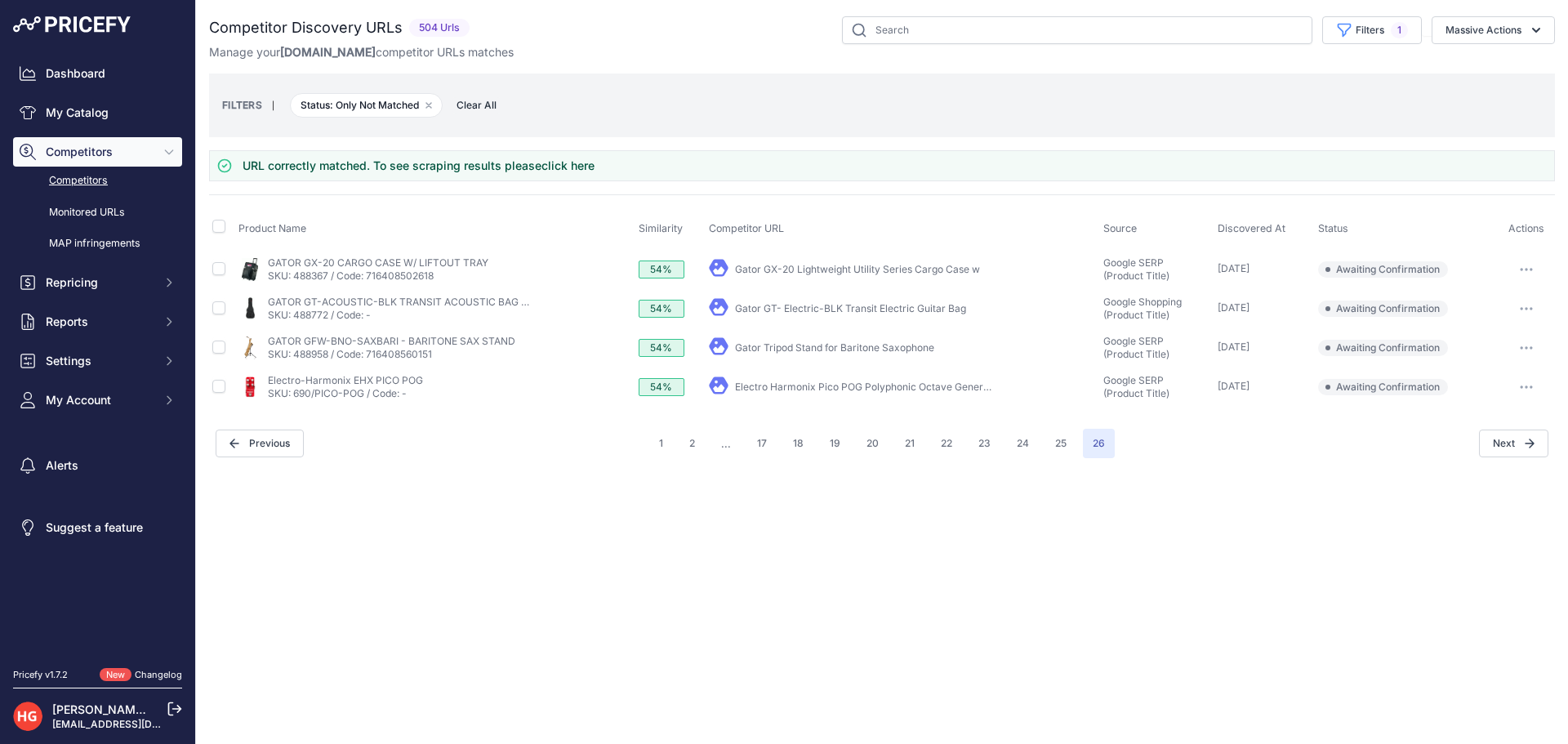
click at [765, 390] on link "Electro Harmonix Pico POG Polyphonic Octave Generator ..." at bounding box center [874, 387] width 277 height 12
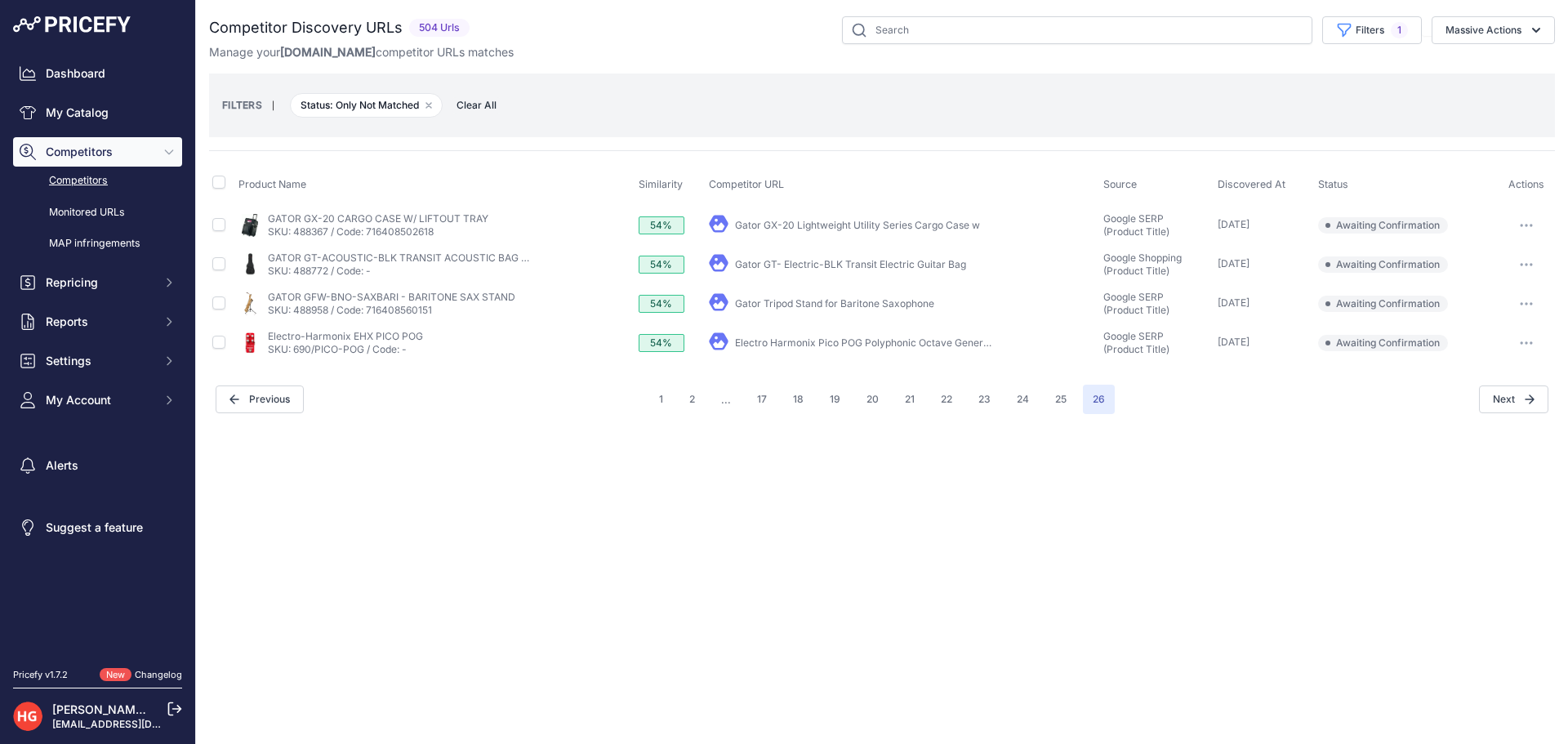
click at [808, 339] on link "Electro Harmonix Pico POG Polyphonic Octave Generator ..." at bounding box center [874, 343] width 277 height 12
click at [1522, 357] on td "​ Pricefy will replace the existing competitor's URL with the one you're matchi…" at bounding box center [1527, 343] width 57 height 39
click at [1523, 352] on button "button" at bounding box center [1526, 343] width 32 height 23
click at [1526, 376] on button "Confirm match" at bounding box center [1485, 377] width 134 height 27
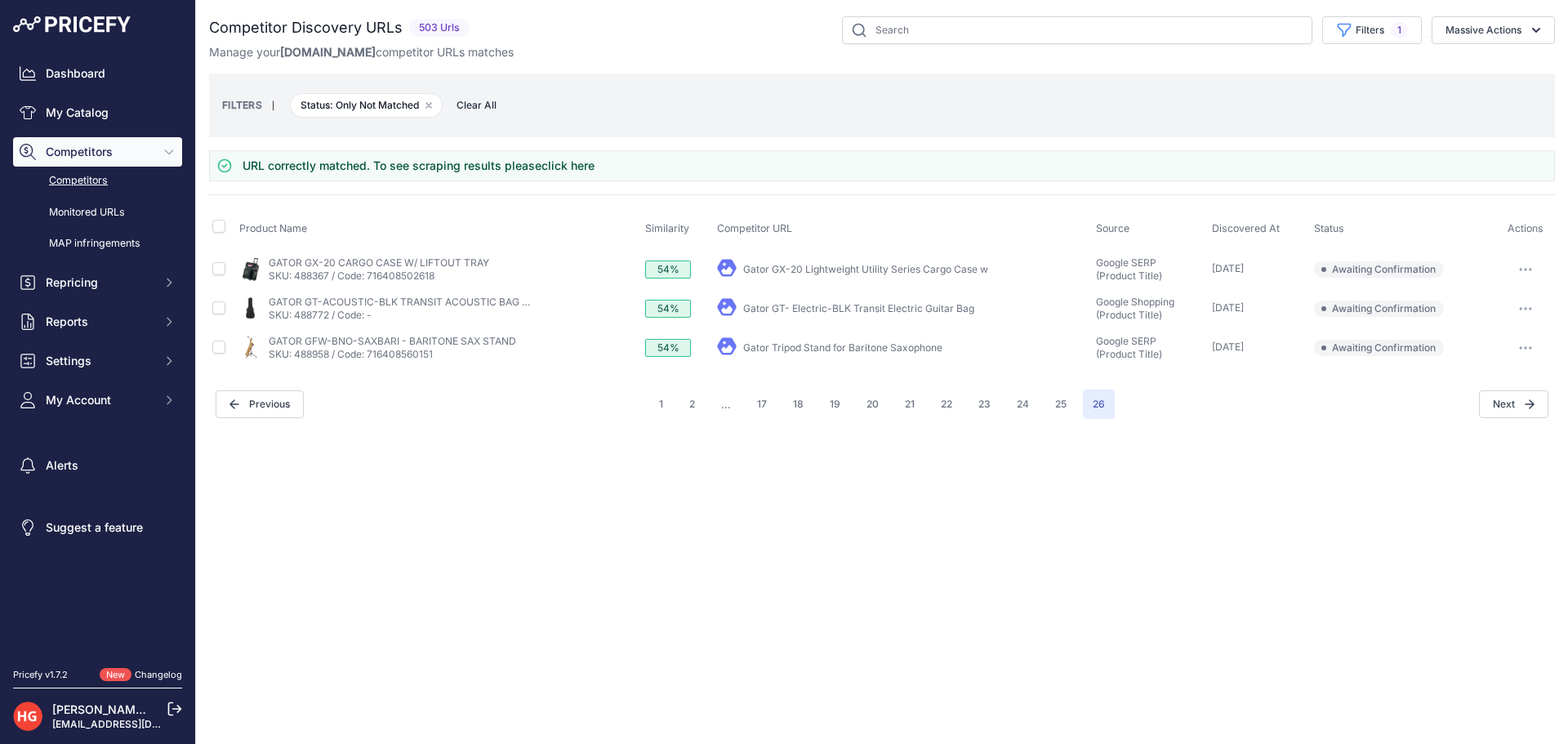
click at [798, 349] on link "Gator Tripod Stand for Baritone Saxophone" at bounding box center [842, 347] width 199 height 12
click at [1516, 357] on button "button" at bounding box center [1525, 347] width 32 height 23
click at [1499, 410] on button "Exclude match" at bounding box center [1485, 408] width 134 height 27
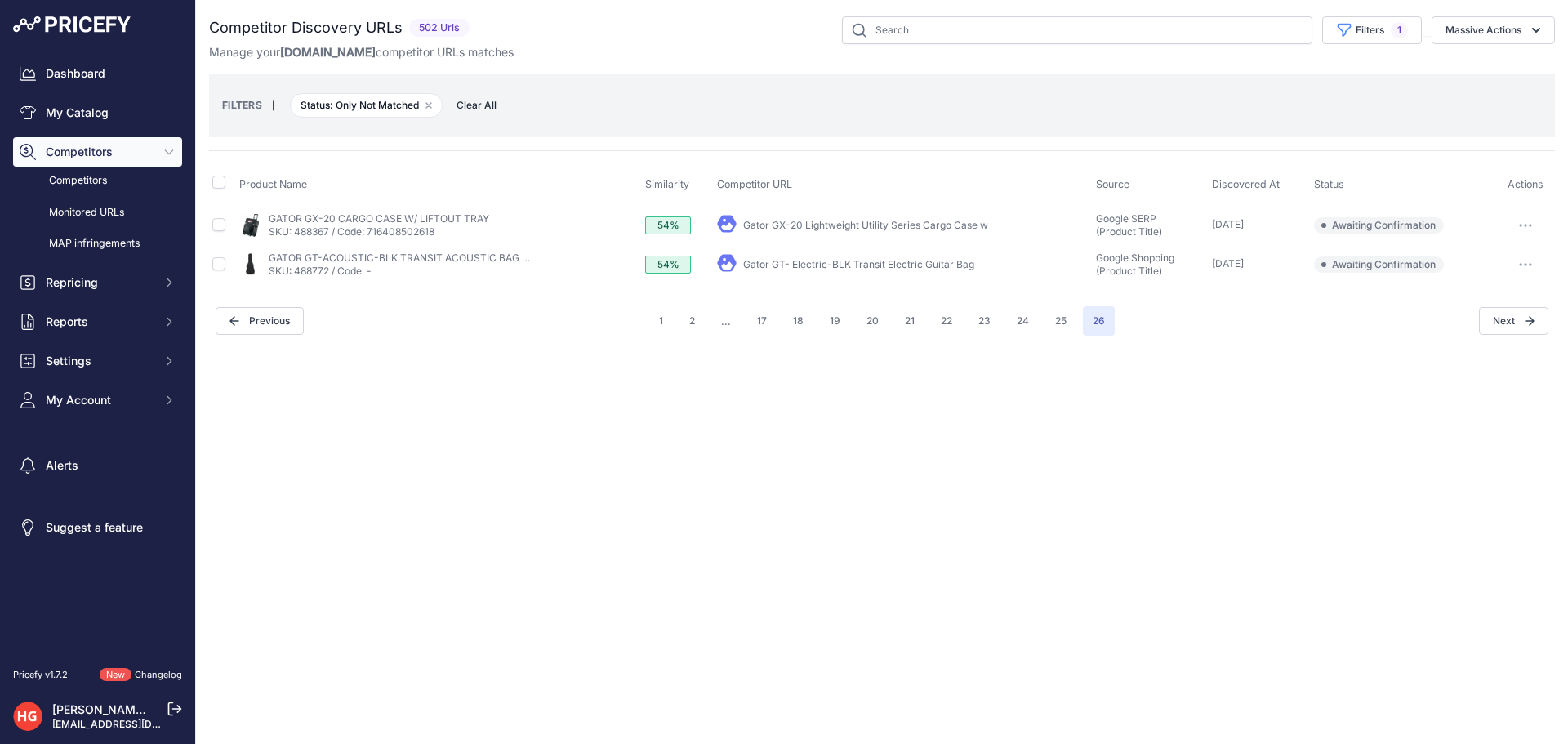
click at [824, 260] on link "Gator GT- Electric-BLK Transit Electric Guitar Bag" at bounding box center [858, 264] width 231 height 12
click at [1518, 269] on button "button" at bounding box center [1525, 264] width 32 height 23
click at [1482, 327] on button "Exclude match" at bounding box center [1485, 325] width 134 height 27
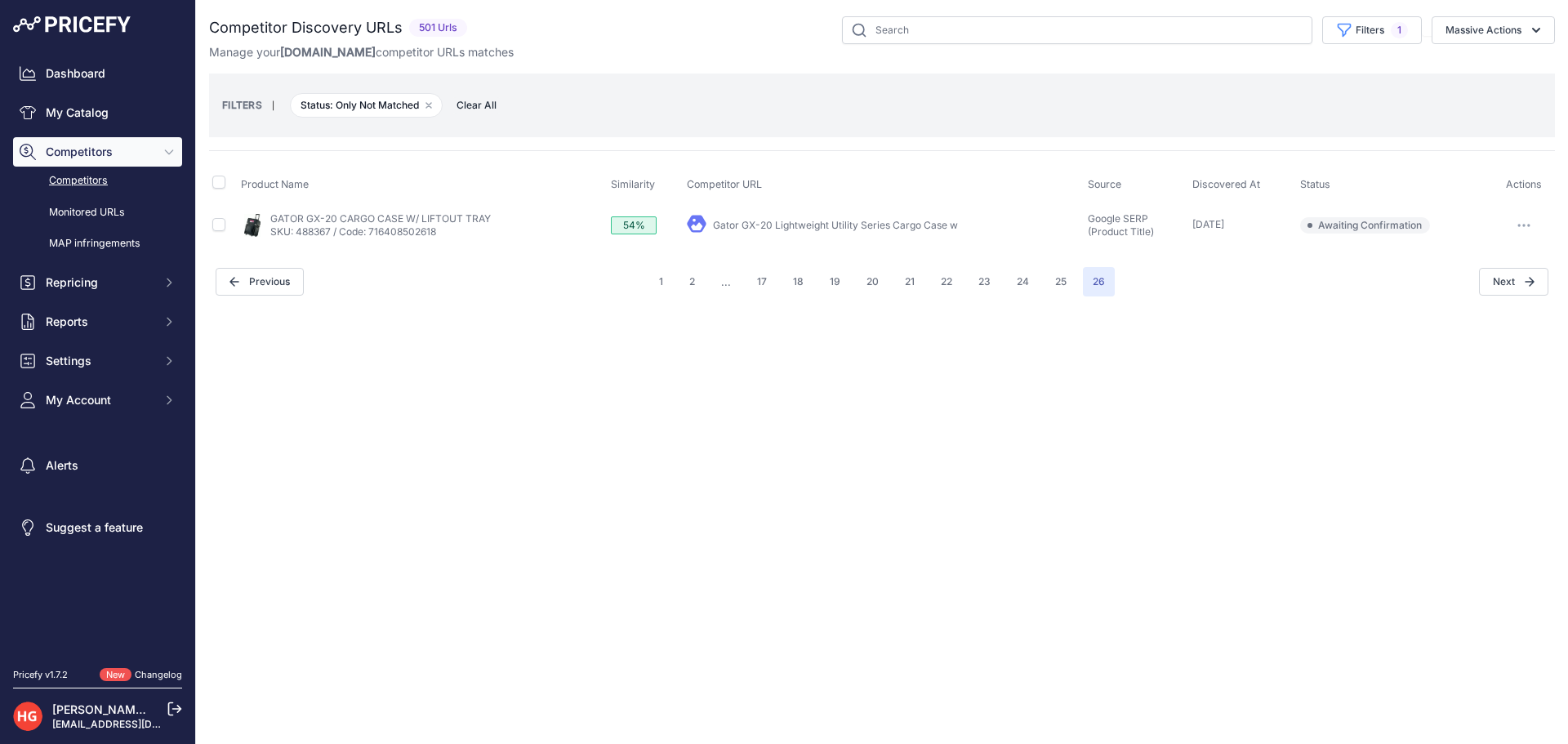
click at [822, 220] on link "Gator GX-20 Lightweight Utility Series Cargo Case w" at bounding box center [836, 225] width 245 height 12
drag, startPoint x: 1519, startPoint y: 226, endPoint x: 1518, endPoint y: 259, distance: 33.0
click at [1519, 227] on button "button" at bounding box center [1524, 225] width 32 height 23
click at [1512, 290] on button "Exclude match" at bounding box center [1485, 286] width 134 height 27
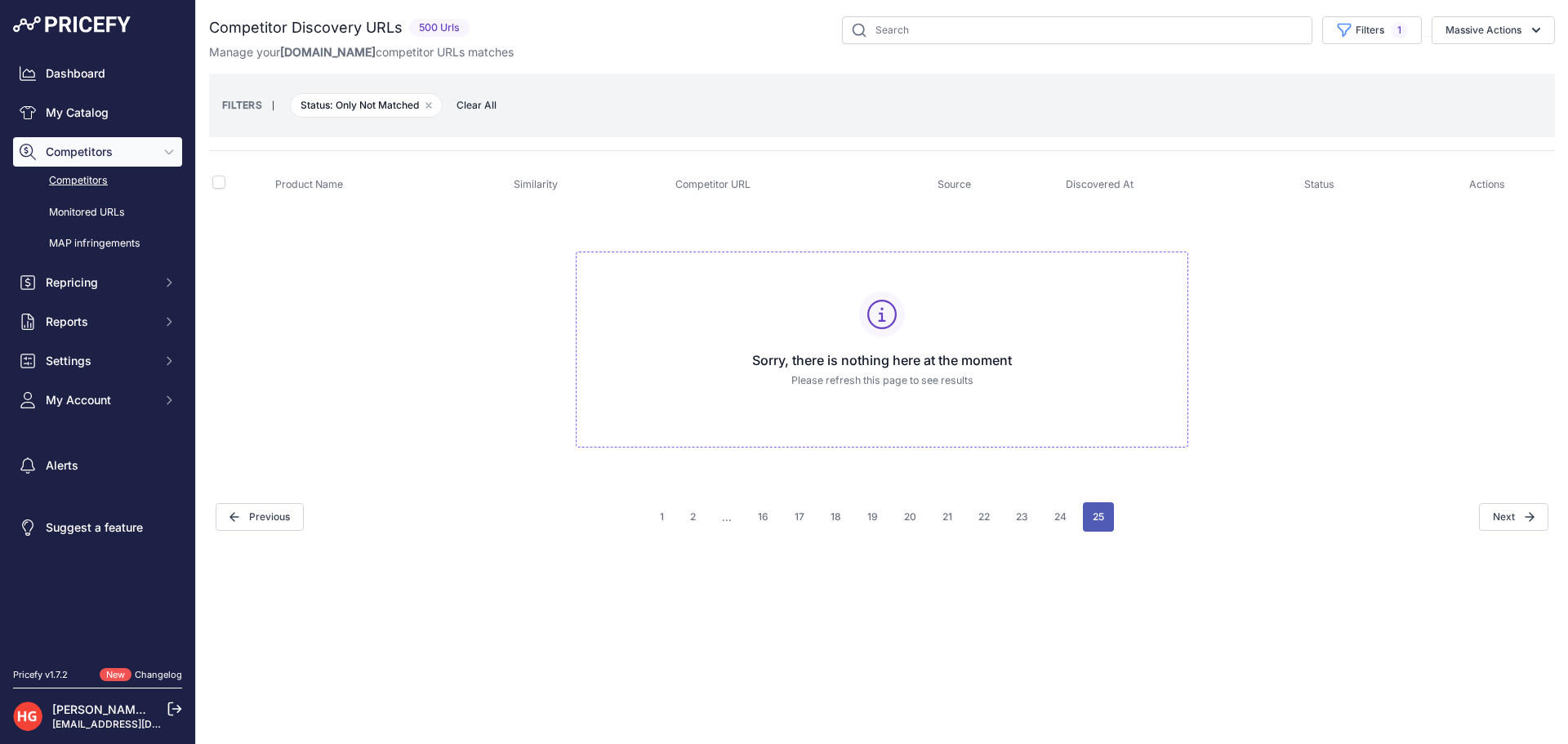
click at [1104, 522] on button "25" at bounding box center [1099, 517] width 31 height 29
click at [1097, 515] on button "16" at bounding box center [1088, 517] width 30 height 29
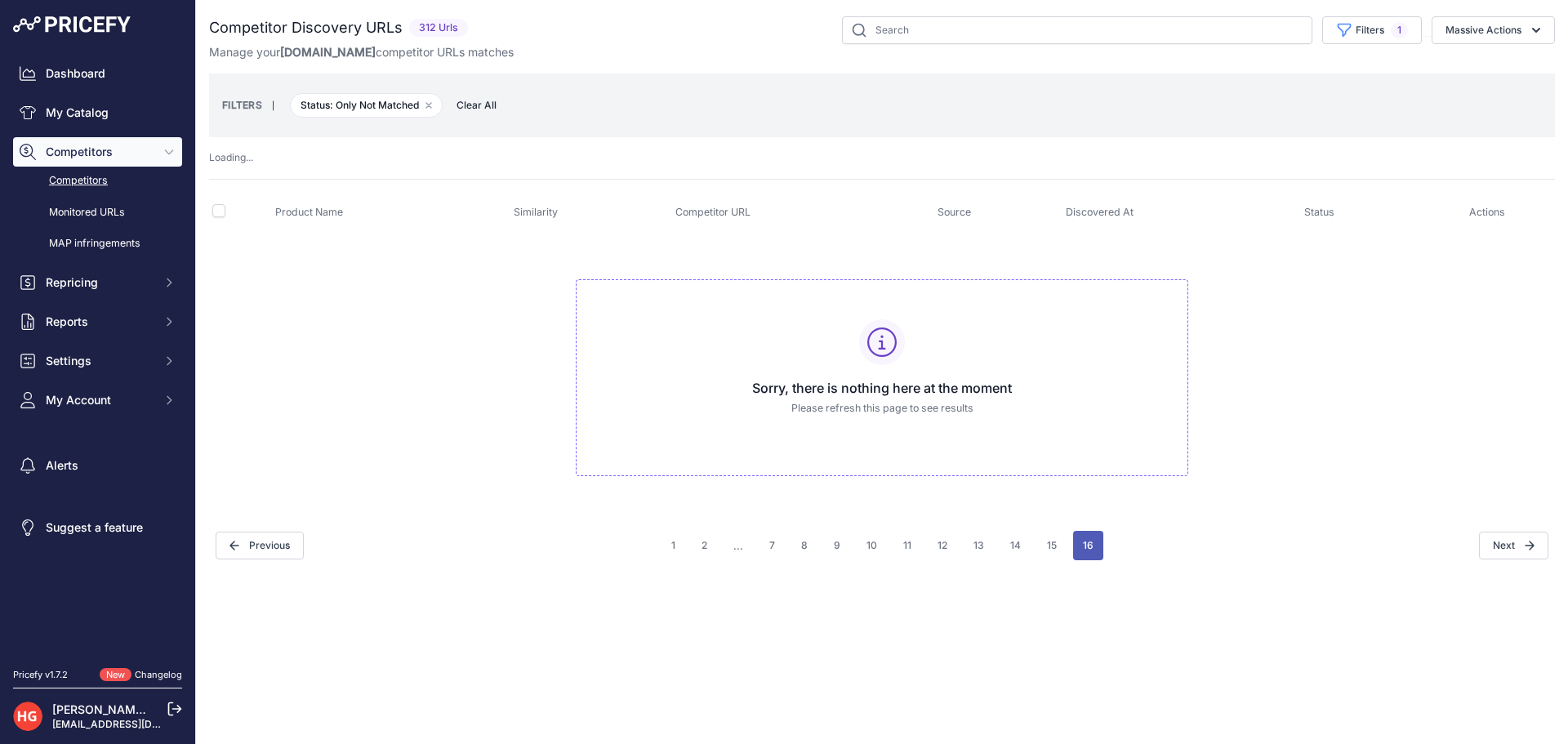
click at [1080, 546] on button "16" at bounding box center [1088, 546] width 30 height 29
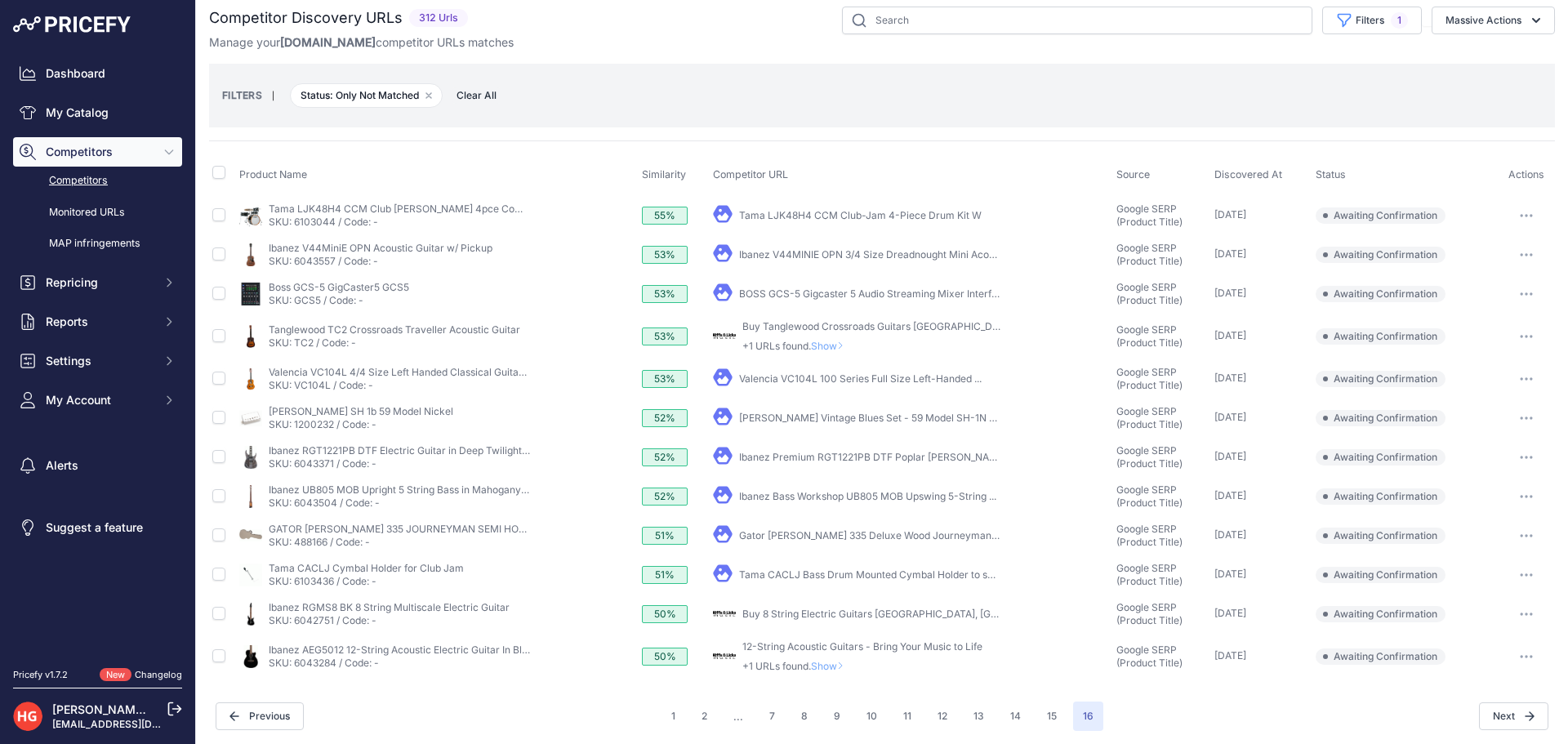
scroll to position [13, 0]
click at [833, 657] on p "+1 URLs found. Show" at bounding box center [862, 663] width 241 height 13
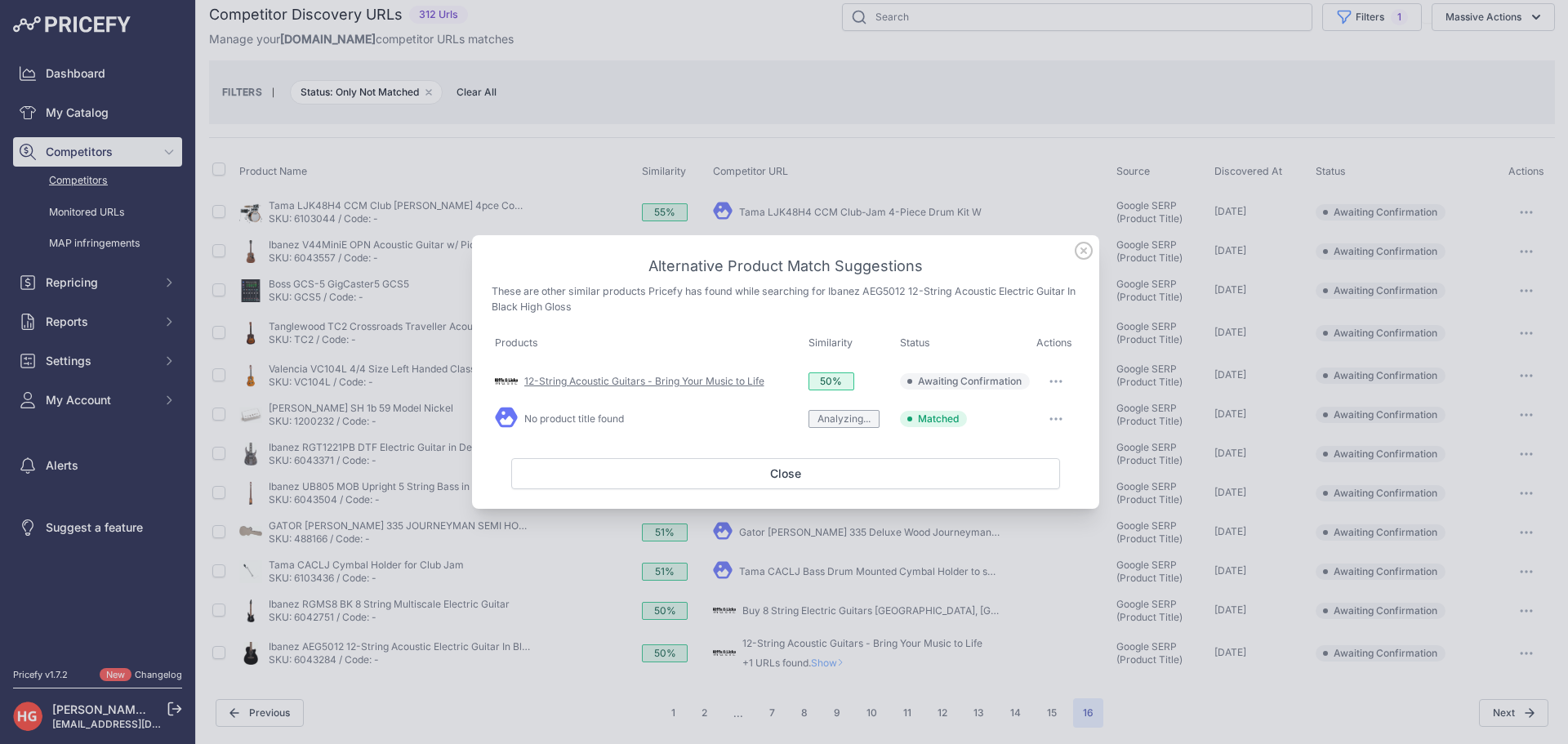
click at [745, 386] on link "12-String Acoustic Guitars - Bring Your Music to Life" at bounding box center [644, 381] width 241 height 12
click at [1064, 385] on button "button" at bounding box center [1055, 381] width 32 height 23
click at [936, 452] on div "Alternative Product Match Suggestions These are other similar products Pricefy …" at bounding box center [785, 372] width 627 height 274
click at [1055, 425] on button "button" at bounding box center [1055, 418] width 32 height 23
click at [1055, 380] on icon "button" at bounding box center [1055, 381] width 13 height 3
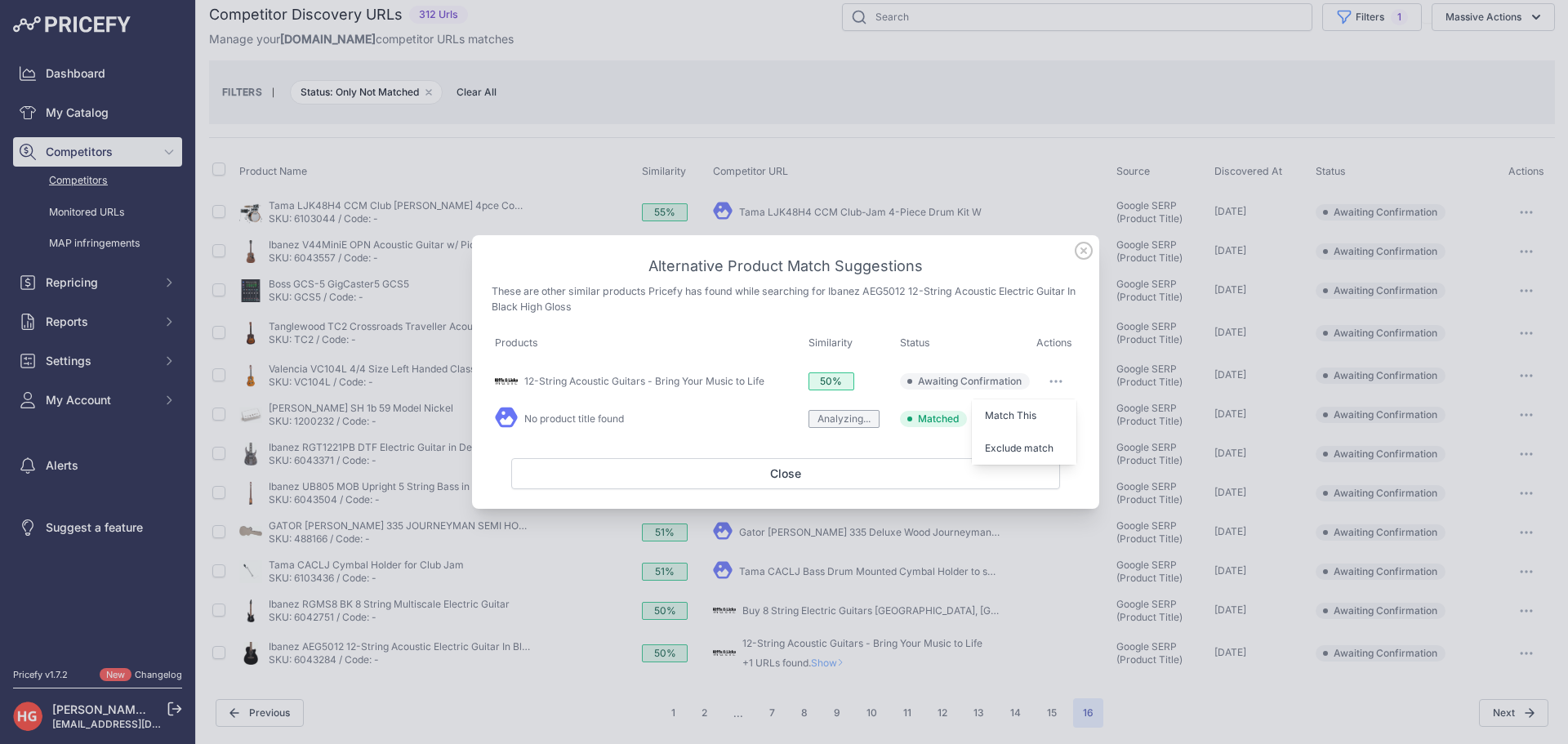
click at [1061, 386] on button "button" at bounding box center [1055, 381] width 32 height 23
click at [1062, 382] on icon "button" at bounding box center [1061, 382] width 2 height 2
click at [1059, 452] on button "Exclude match" at bounding box center [1024, 448] width 104 height 27
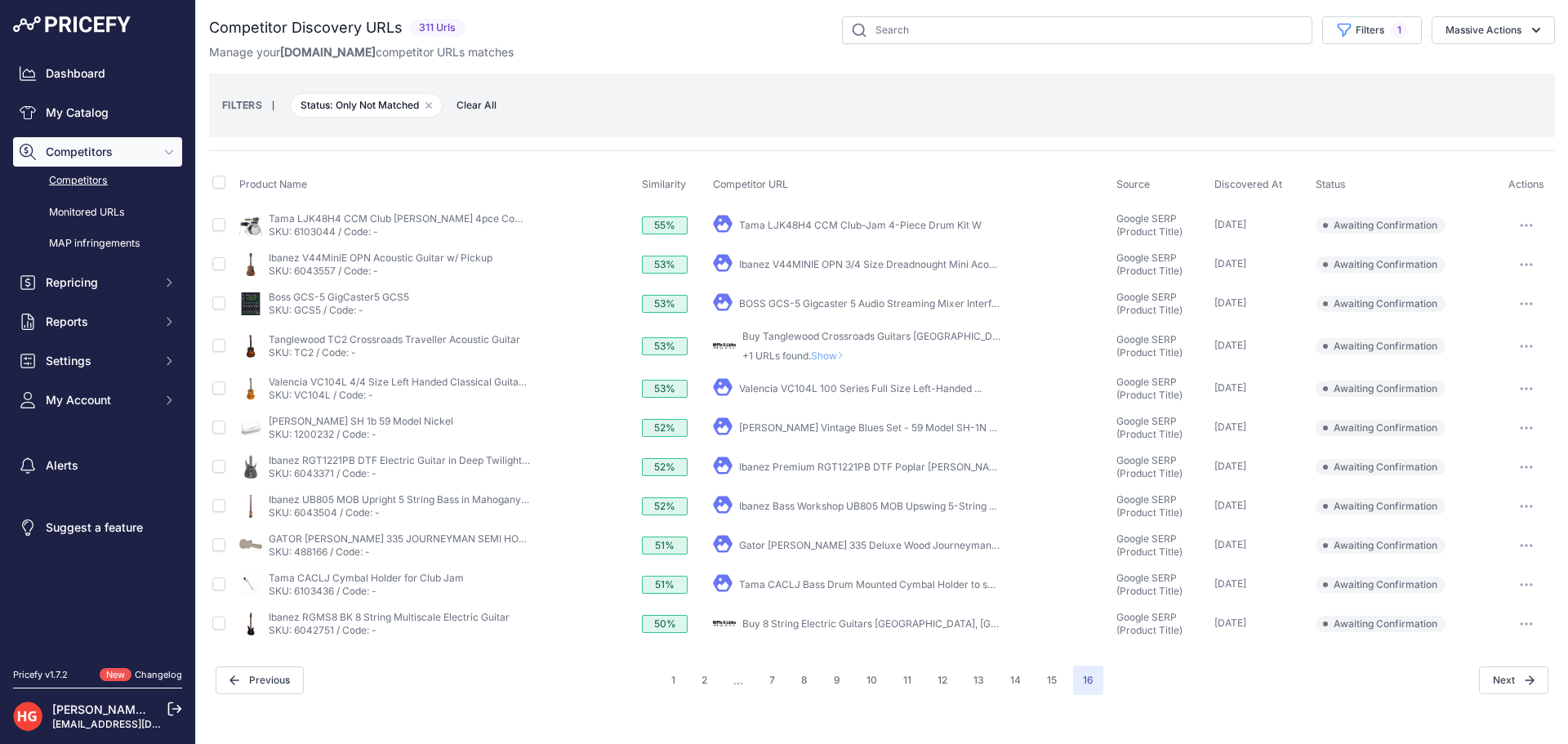
scroll to position [0, 0]
click at [796, 622] on link "Buy 8 String Electric Guitars Brisbane, Gold Coast & Online" at bounding box center [932, 623] width 379 height 12
click at [1541, 621] on button "button" at bounding box center [1526, 623] width 32 height 23
click at [1516, 684] on button "Exclude match" at bounding box center [1485, 684] width 134 height 27
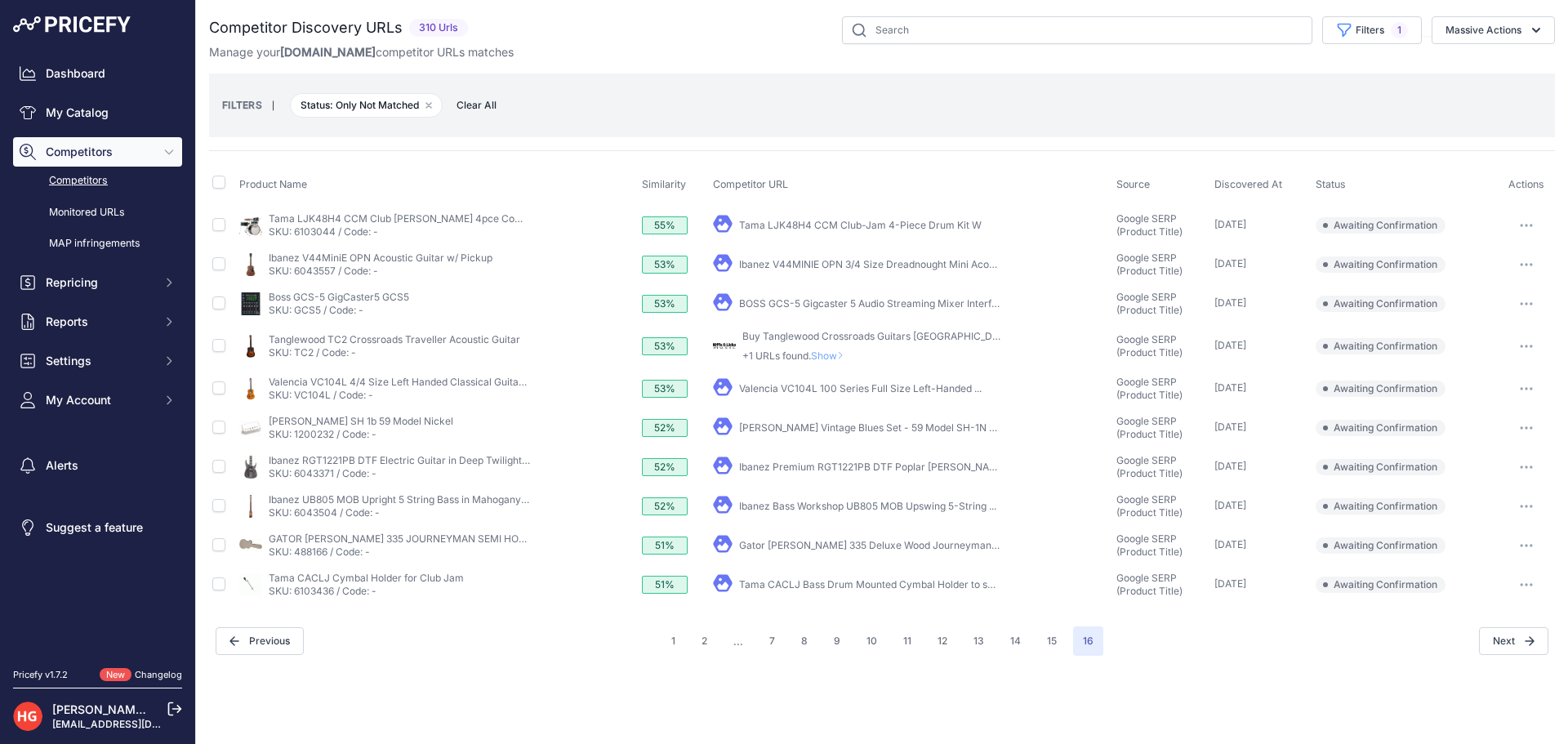
click at [841, 582] on link "Tama CACLJ Bass Drum Mounted Cymbal Holder to suit ..." at bounding box center [874, 584] width 270 height 12
click at [1526, 585] on icon "button" at bounding box center [1526, 584] width 13 height 3
click at [1517, 612] on button "Confirm match" at bounding box center [1485, 618] width 134 height 27
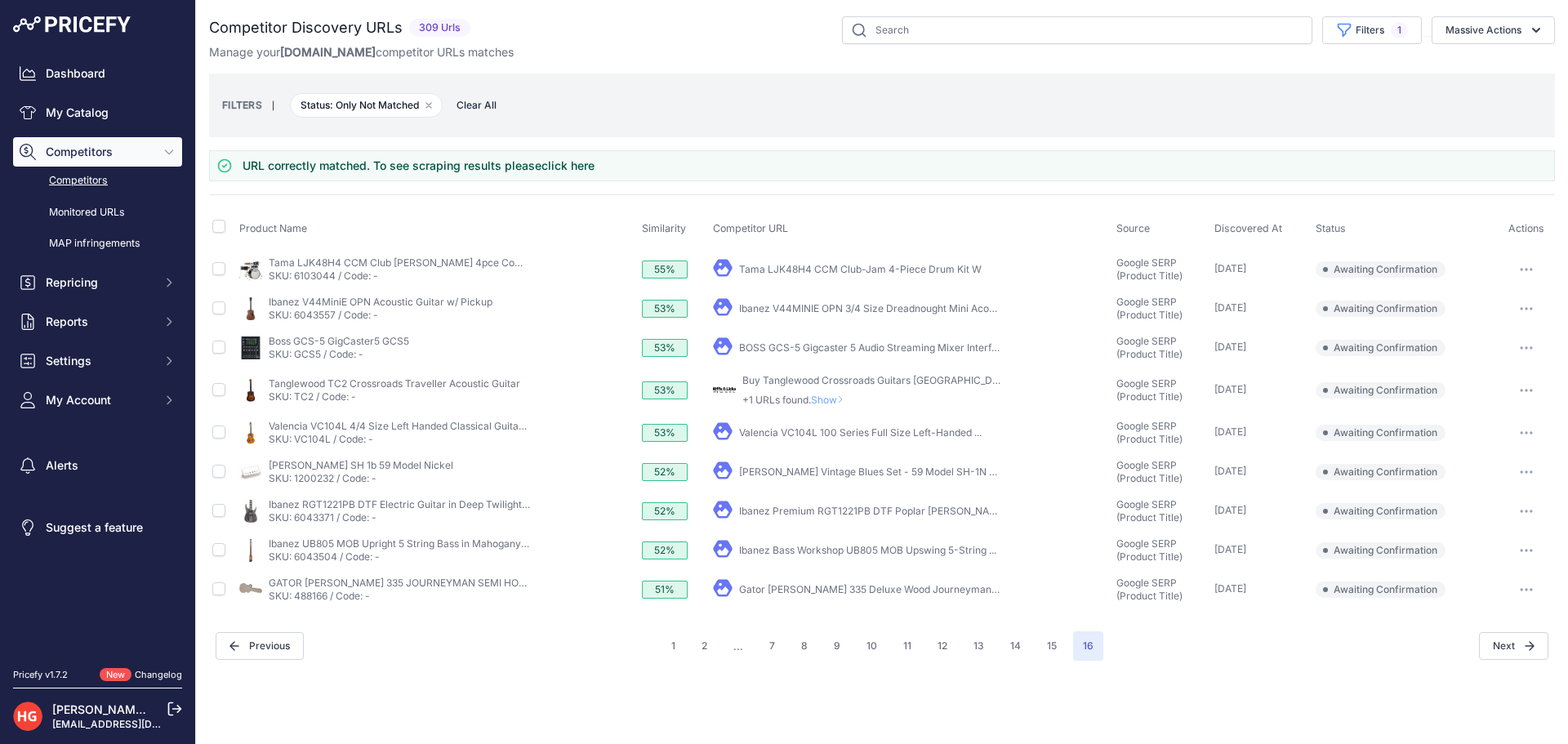
click at [767, 585] on link "Gator GW-JM 335 Deluxe Wood Journeyman ES-335 Style ..." at bounding box center [901, 589] width 325 height 12
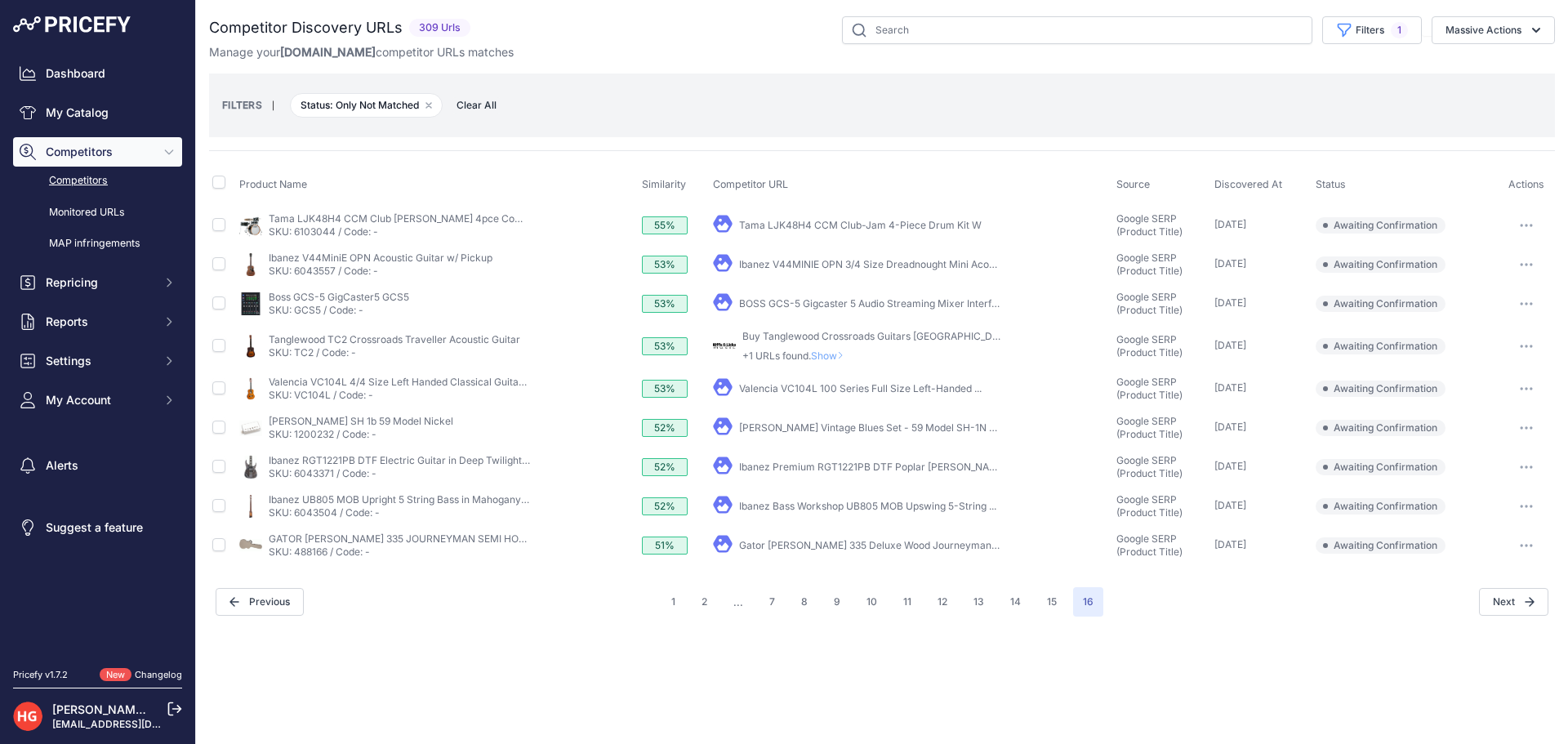
click at [1529, 546] on icon "button" at bounding box center [1526, 545] width 13 height 3
click at [1522, 572] on button "Confirm match" at bounding box center [1485, 579] width 134 height 27
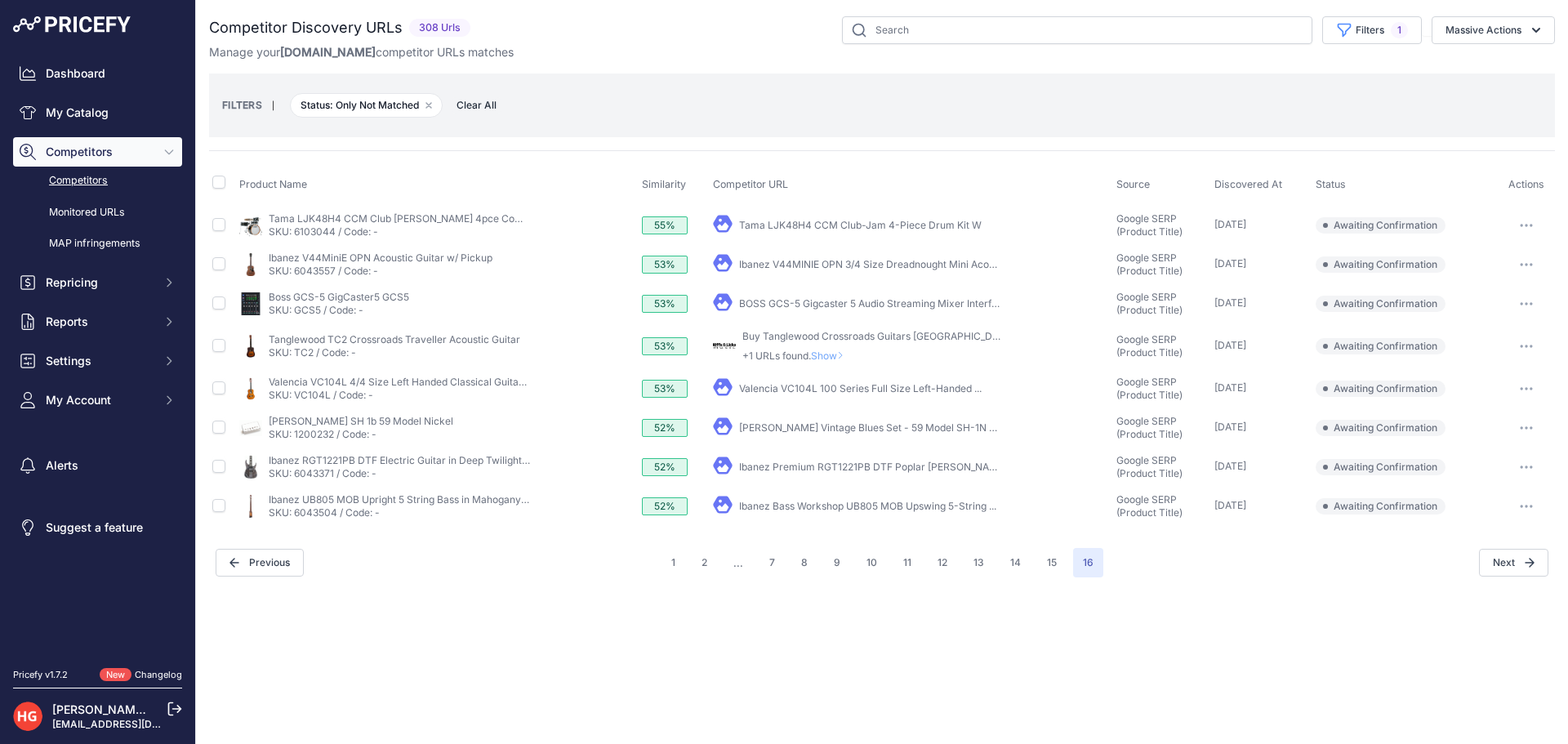
click at [753, 511] on link "Ibanez Bass Workshop UB805 MOB Upswing 5-String ..." at bounding box center [868, 505] width 257 height 12
click at [1519, 503] on button "button" at bounding box center [1526, 505] width 32 height 23
click at [1499, 542] on button "Confirm match" at bounding box center [1485, 540] width 134 height 27
